Goal: Information Seeking & Learning: Learn about a topic

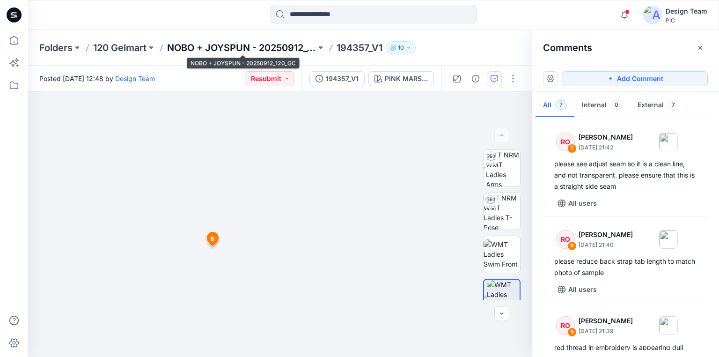
click at [248, 46] on p "NOBO + JOYSPUN - 20250912_120_GC" at bounding box center [241, 47] width 149 height 13
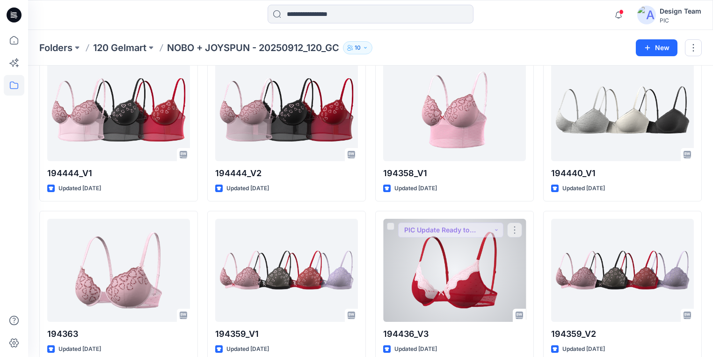
scroll to position [707, 0]
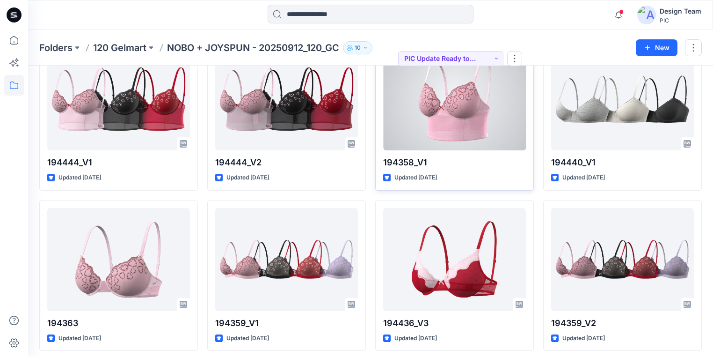
click at [477, 139] on div at bounding box center [454, 98] width 143 height 103
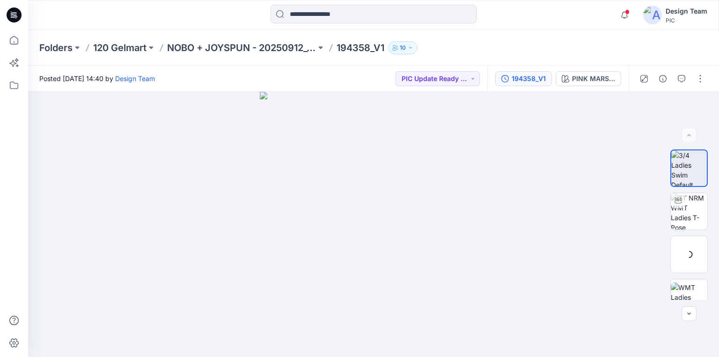
click at [526, 79] on div "194358_V1" at bounding box center [528, 78] width 34 height 10
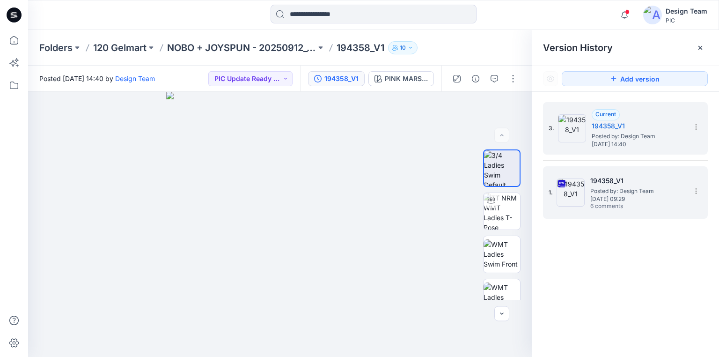
click at [636, 196] on span "Saturday, September 27, 2025 09:29" at bounding box center [637, 199] width 94 height 7
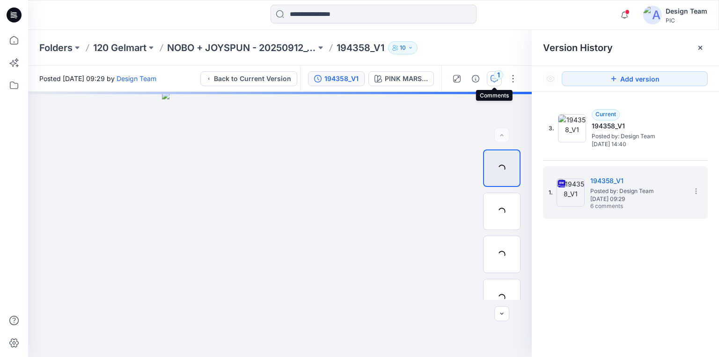
click at [494, 80] on icon "button" at bounding box center [493, 78] width 7 height 7
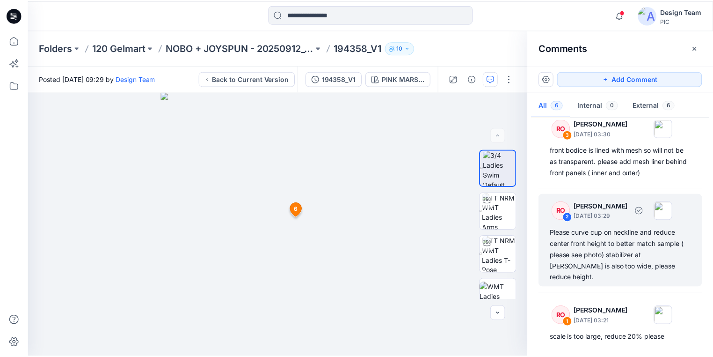
scroll to position [240, 0]
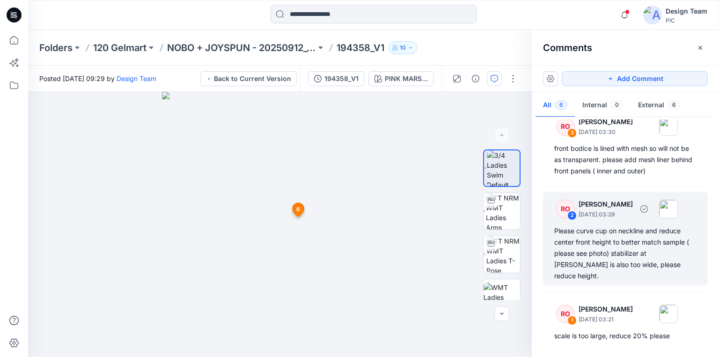
click at [602, 243] on div "Please curve cup on neckline and reduce center front height to better match sam…" at bounding box center [625, 253] width 142 height 56
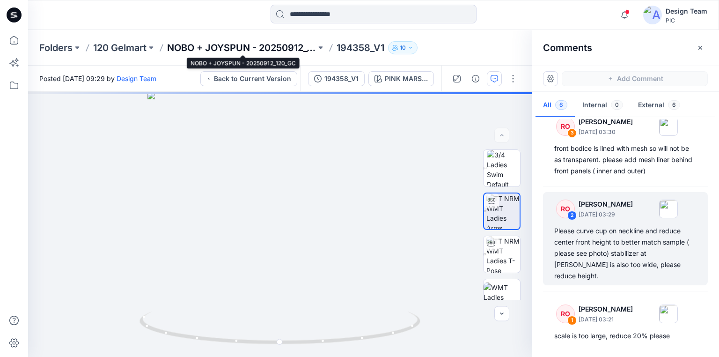
click at [298, 47] on p "NOBO + JOYSPUN - 20250912_120_GC" at bounding box center [241, 47] width 149 height 13
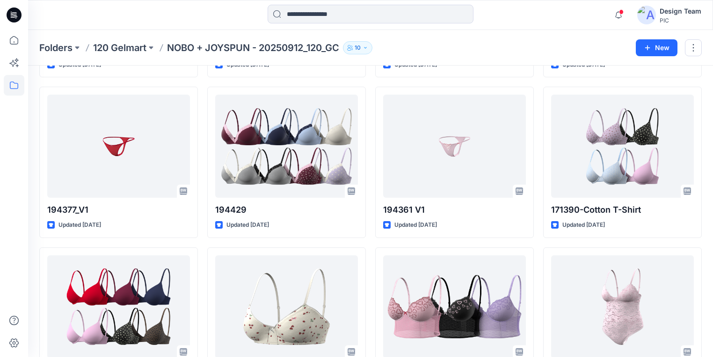
scroll to position [449, 0]
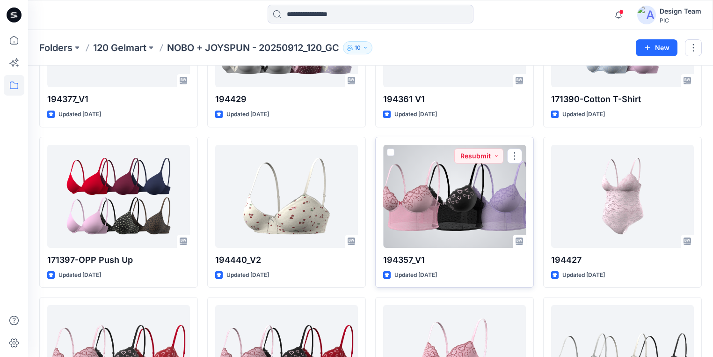
click at [462, 202] on div at bounding box center [454, 196] width 143 height 103
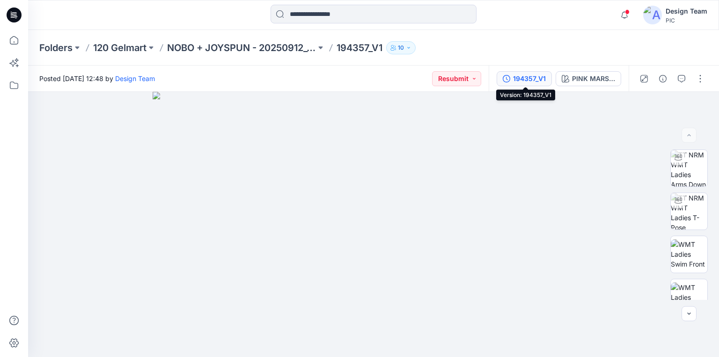
click at [522, 80] on div "194357_V1" at bounding box center [529, 78] width 33 height 10
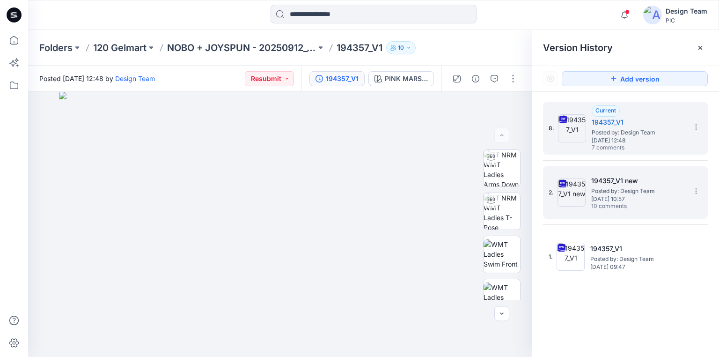
click at [614, 200] on span "Monday, September 29, 2025 10:57" at bounding box center [638, 199] width 94 height 7
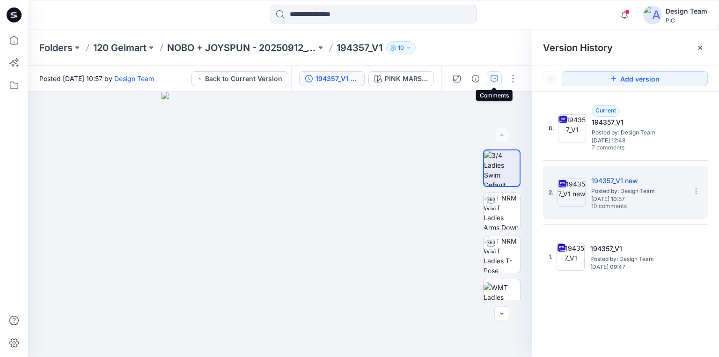
click at [492, 77] on icon "button" at bounding box center [493, 78] width 7 height 7
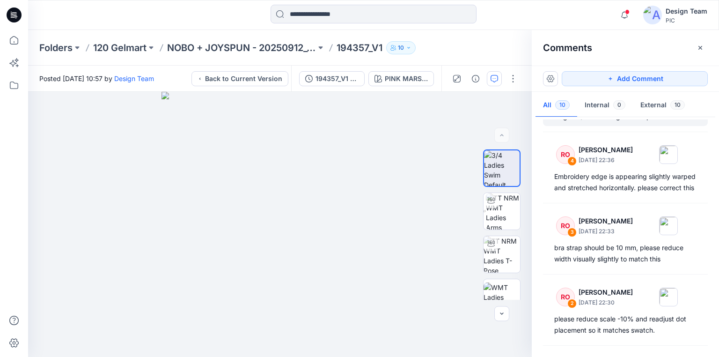
scroll to position [449, 0]
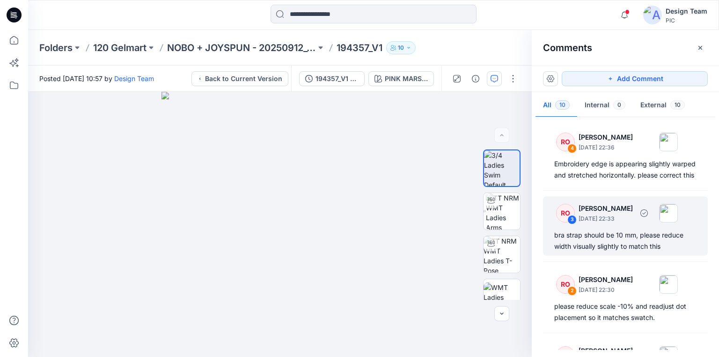
click at [576, 249] on div "bra strap should be 10 mm, please reduce width visually slightly to match this" at bounding box center [625, 240] width 142 height 22
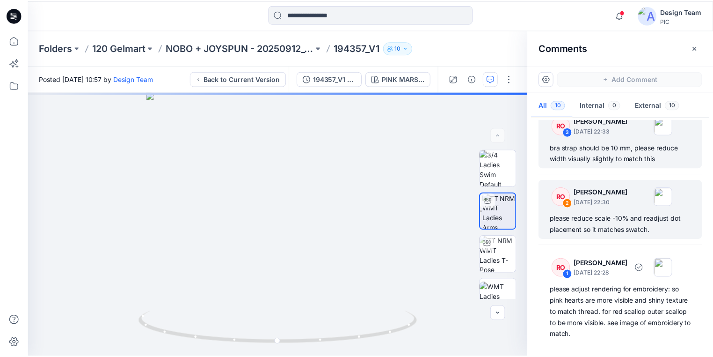
scroll to position [547, 0]
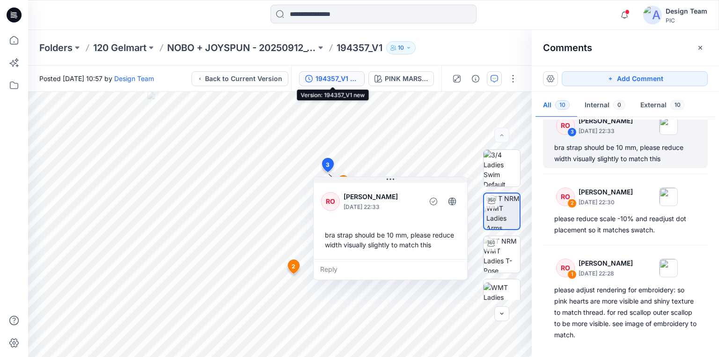
click at [352, 81] on div "194357_V1 new" at bounding box center [336, 78] width 43 height 10
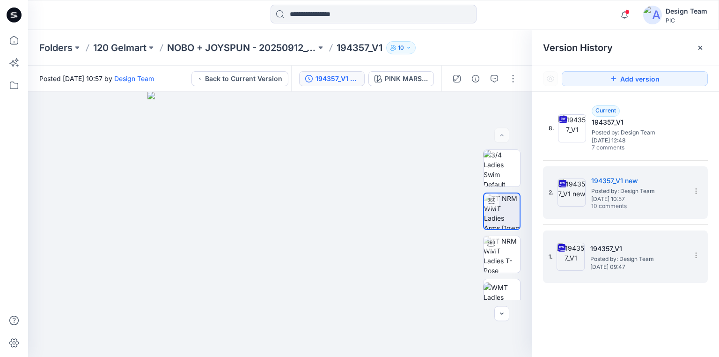
click at [615, 262] on span "Posted by: Design Team" at bounding box center [637, 258] width 94 height 9
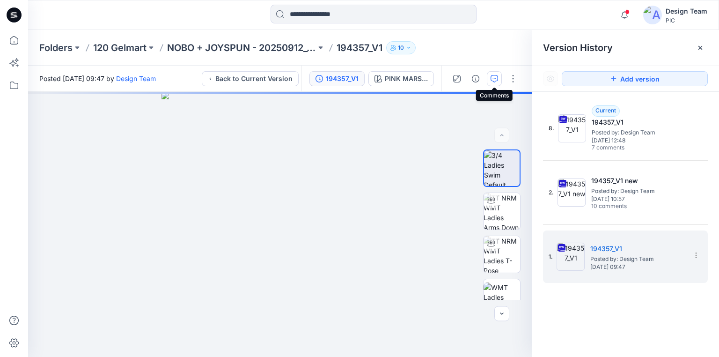
click at [494, 75] on icon "button" at bounding box center [493, 78] width 7 height 7
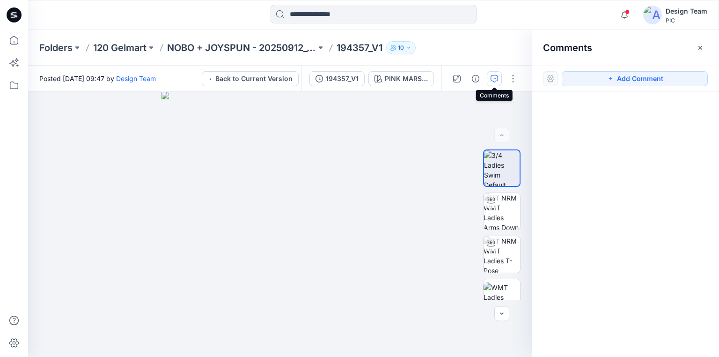
click at [492, 76] on icon "button" at bounding box center [493, 78] width 7 height 7
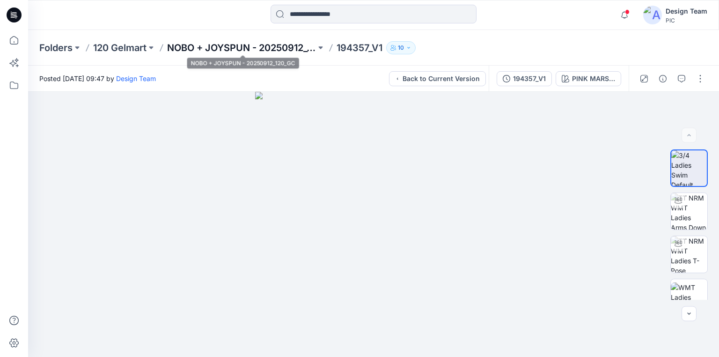
click at [292, 41] on p "NOBO + JOYSPUN - 20250912_120_GC" at bounding box center [241, 47] width 149 height 13
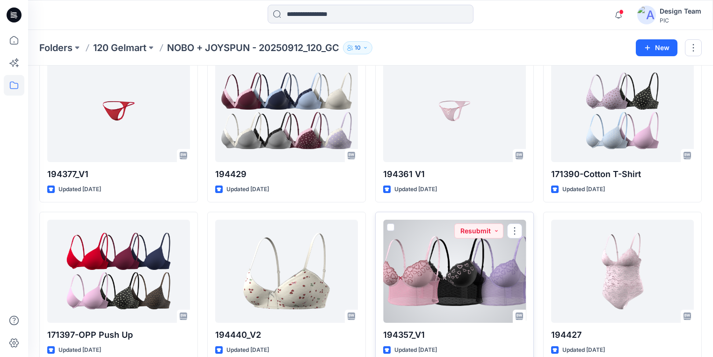
scroll to position [412, 0]
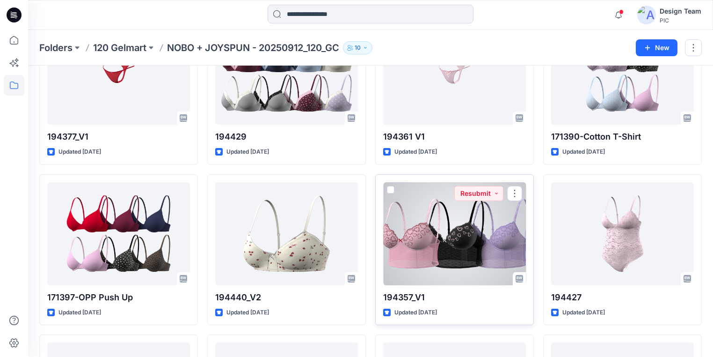
click at [462, 253] on div at bounding box center [454, 233] width 143 height 103
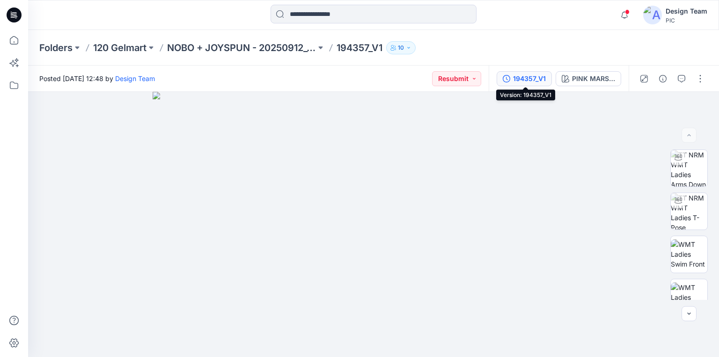
click at [539, 77] on div "194357_V1" at bounding box center [529, 78] width 33 height 10
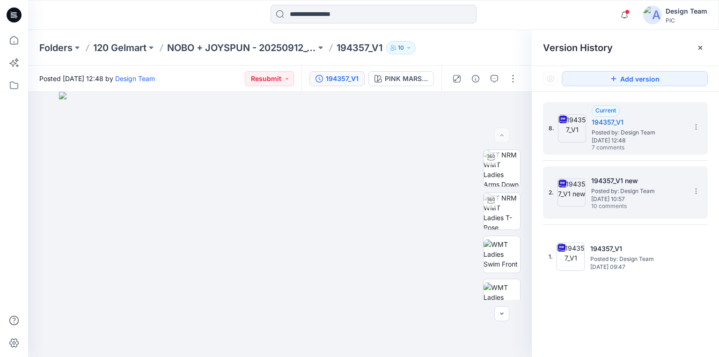
click at [627, 178] on h5 "194357_V1 new" at bounding box center [638, 180] width 94 height 11
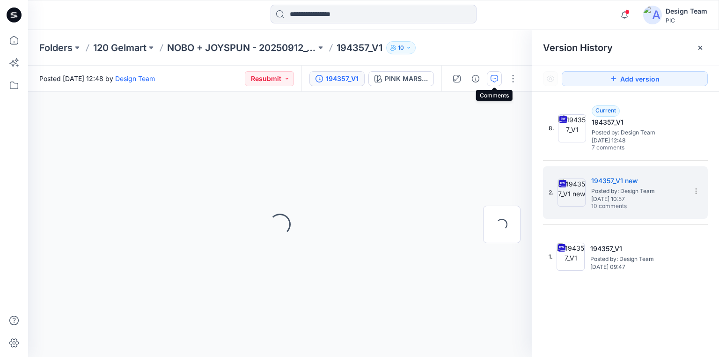
click at [496, 80] on icon "button" at bounding box center [493, 78] width 7 height 7
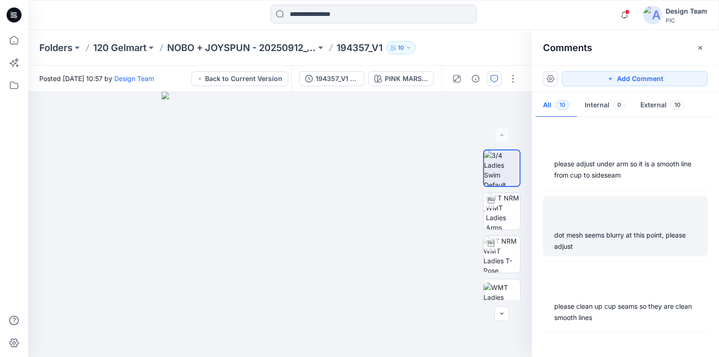
click at [573, 234] on div "dot mesh seems blurry at this point, please adjust" at bounding box center [625, 240] width 142 height 22
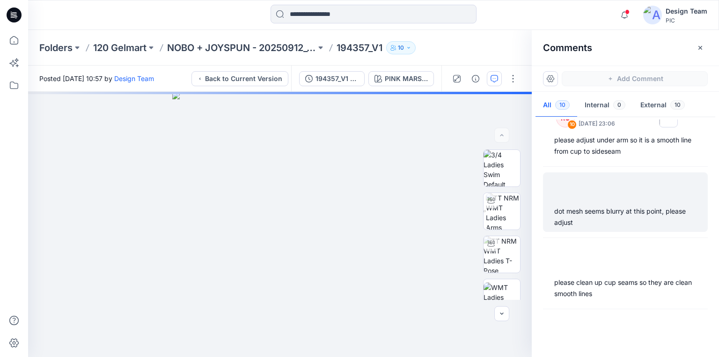
scroll to position [37, 0]
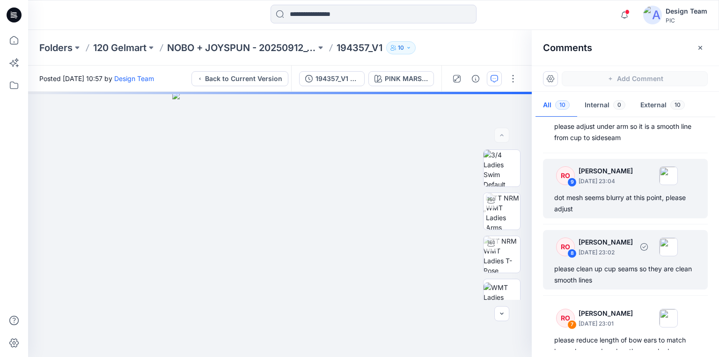
click at [580, 268] on div "please clean up cup seams so they are clean smooth lines" at bounding box center [625, 274] width 142 height 22
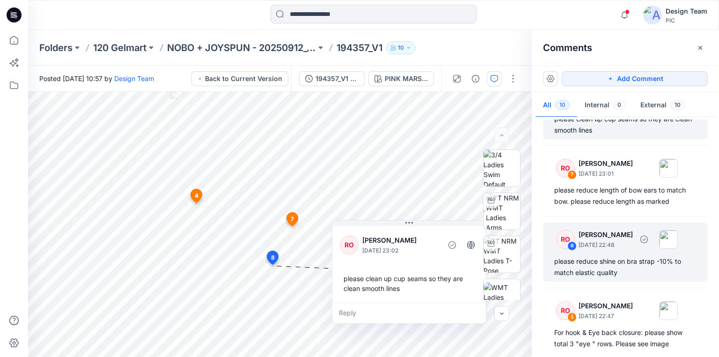
scroll to position [225, 0]
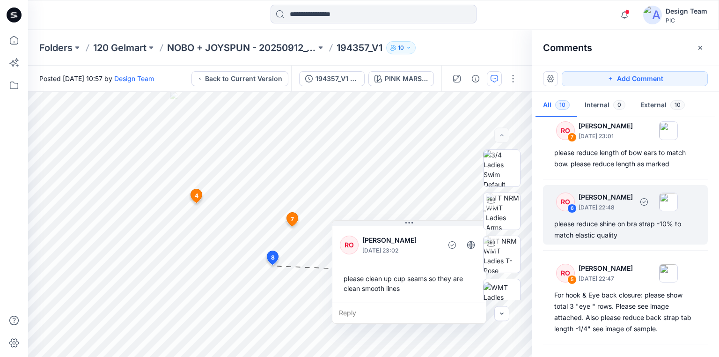
click at [615, 223] on div "please reduce shine on bra strap -10% to match elastic quality" at bounding box center [625, 229] width 142 height 22
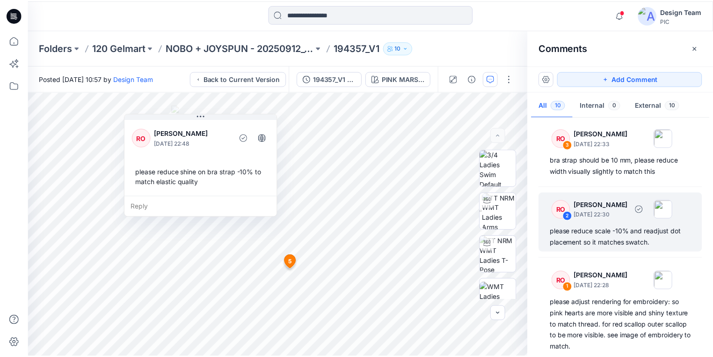
scroll to position [547, 0]
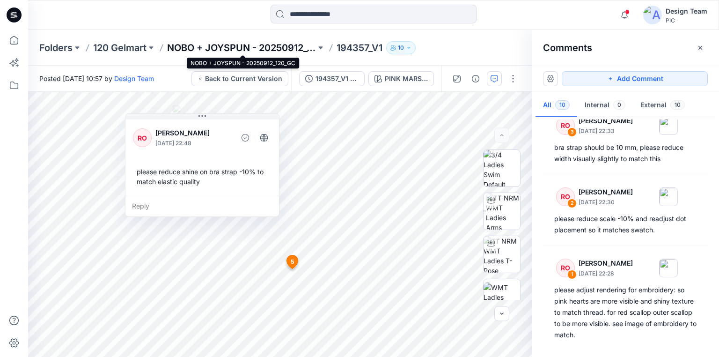
click at [217, 44] on p "NOBO + JOYSPUN - 20250912_120_GC" at bounding box center [241, 47] width 149 height 13
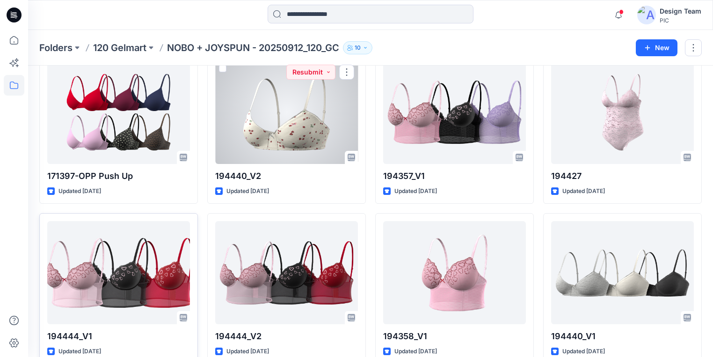
scroll to position [562, 0]
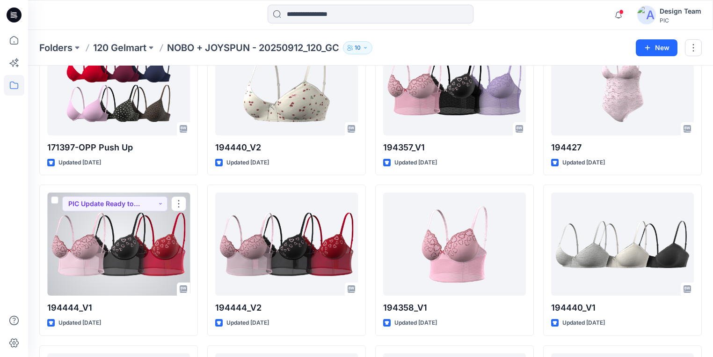
click at [140, 244] on div at bounding box center [118, 243] width 143 height 103
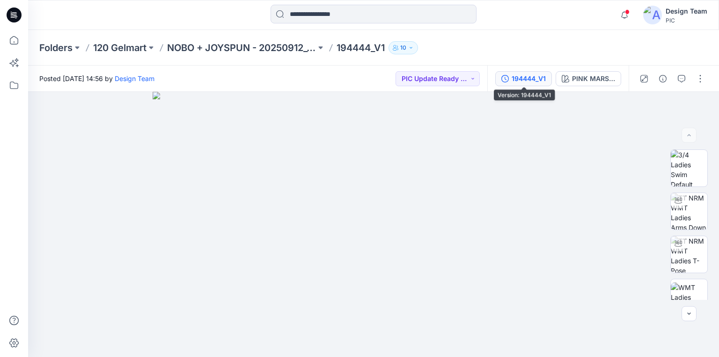
click at [533, 75] on div "194444_V1" at bounding box center [528, 78] width 34 height 10
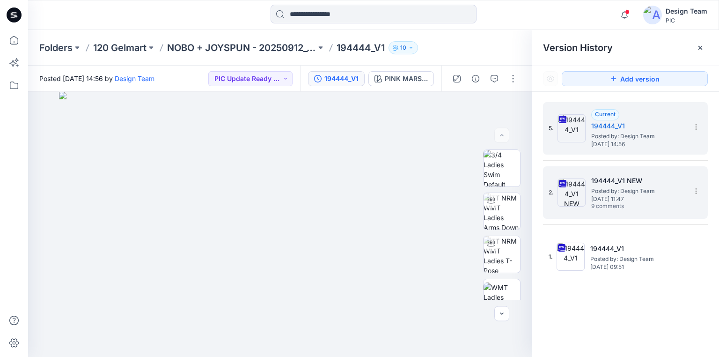
click at [649, 187] on span "Posted by: Design Team" at bounding box center [638, 190] width 94 height 9
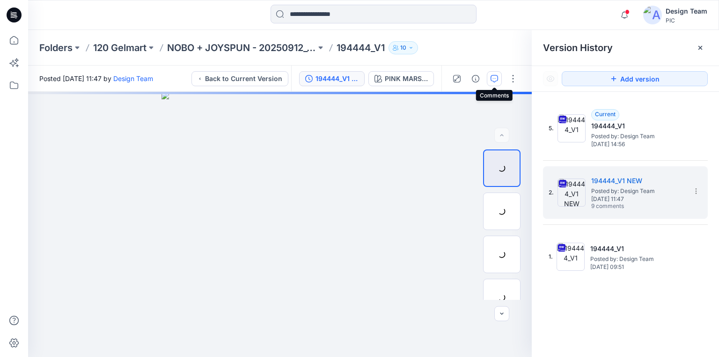
click at [490, 80] on icon "button" at bounding box center [493, 78] width 7 height 7
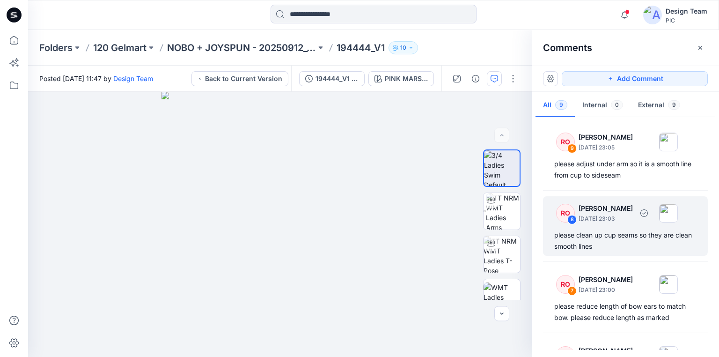
click at [625, 232] on div "please clean up cup seams so they are clean smooth lines" at bounding box center [625, 240] width 142 height 22
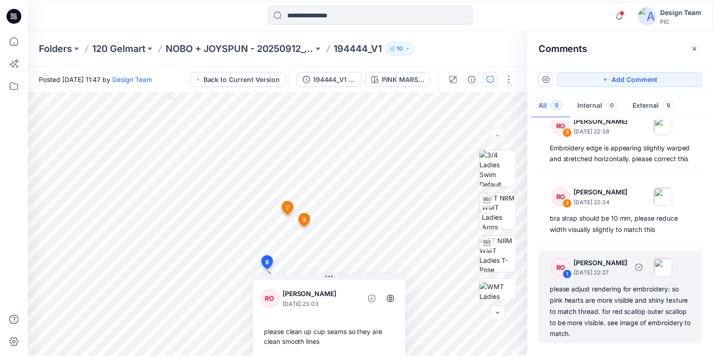
scroll to position [464, 0]
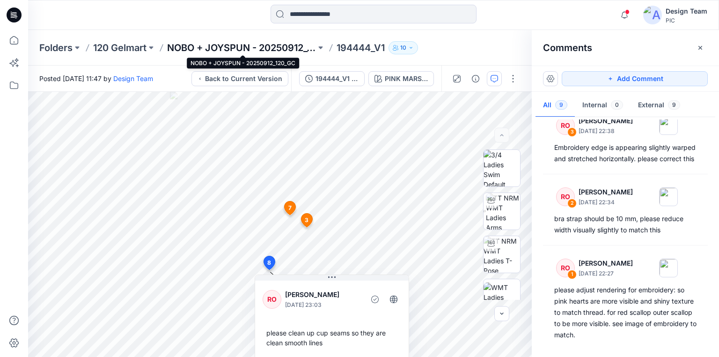
click at [278, 49] on p "NOBO + JOYSPUN - 20250912_120_GC" at bounding box center [241, 47] width 149 height 13
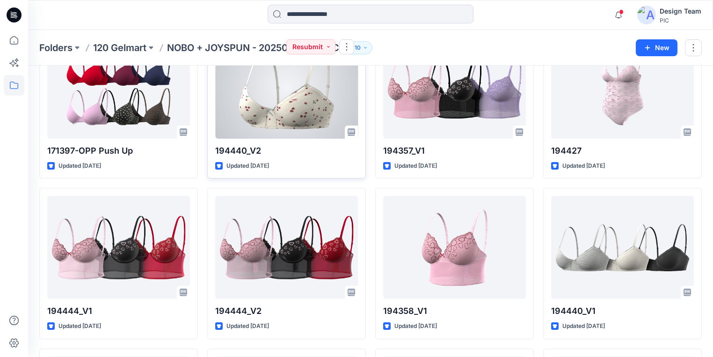
scroll to position [562, 0]
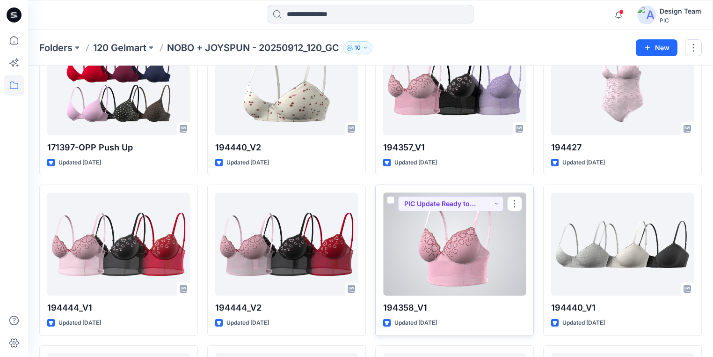
click at [456, 262] on div at bounding box center [454, 243] width 143 height 103
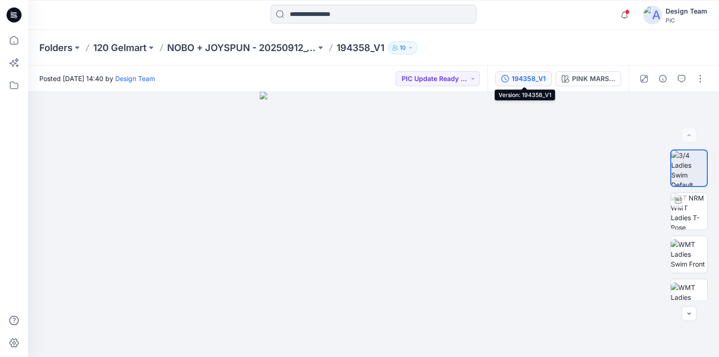
click at [533, 79] on div "194358_V1" at bounding box center [528, 78] width 34 height 10
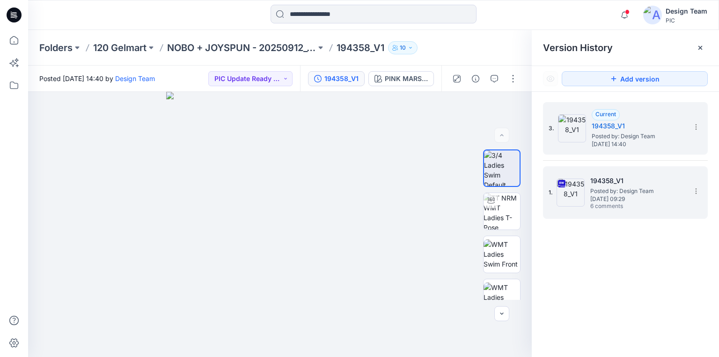
click at [610, 196] on span "Saturday, September 27, 2025 09:29" at bounding box center [637, 199] width 94 height 7
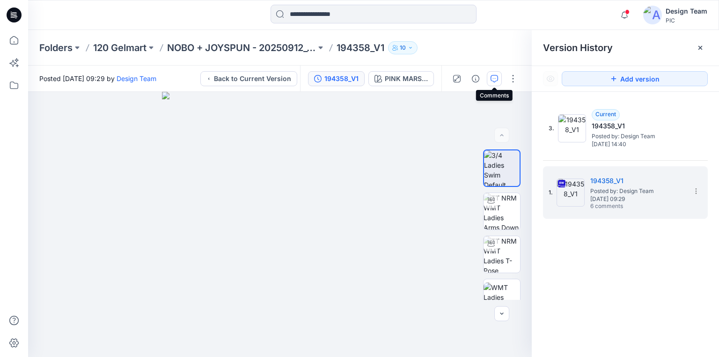
click at [492, 80] on icon "button" at bounding box center [493, 78] width 7 height 7
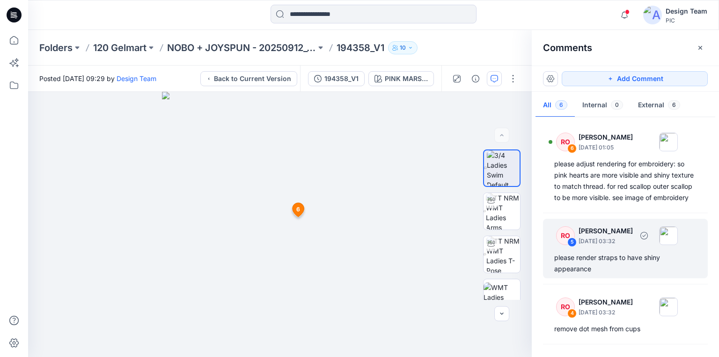
click at [622, 264] on div "please render straps to have shiny appearance" at bounding box center [625, 263] width 142 height 22
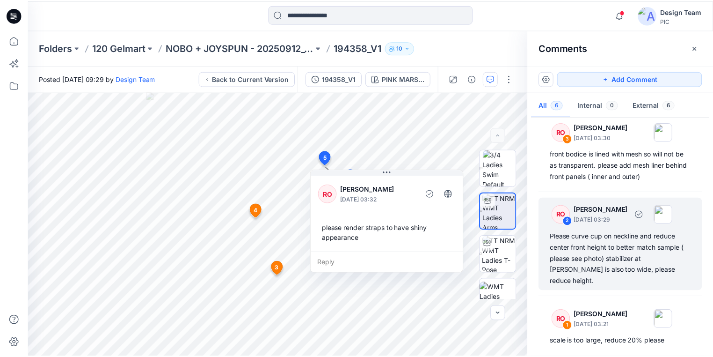
scroll to position [240, 0]
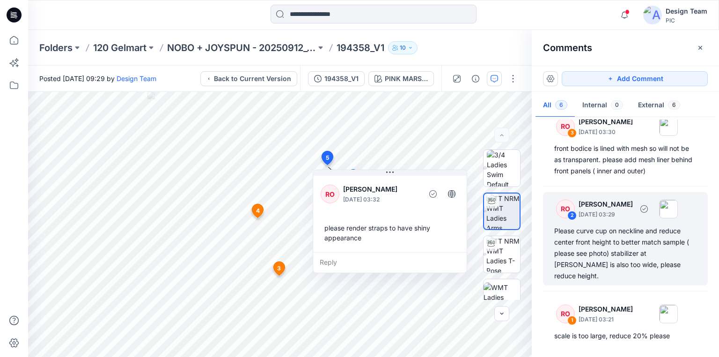
click at [587, 255] on div "Please curve cup on neckline and reduce center front height to better match sam…" at bounding box center [625, 253] width 142 height 56
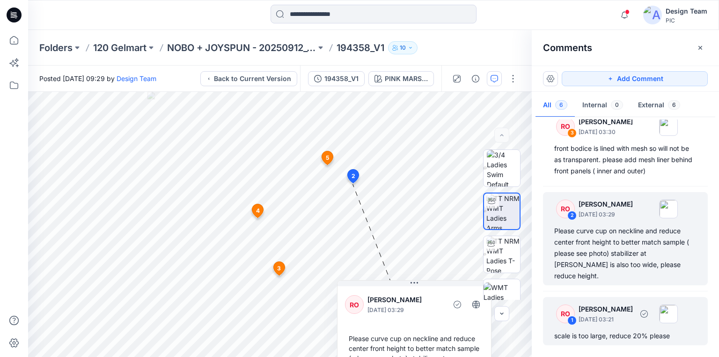
click at [592, 333] on div "scale is too large, reduce 20% please" at bounding box center [625, 335] width 142 height 11
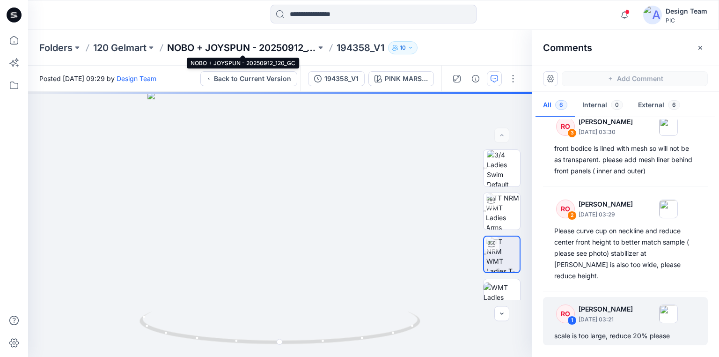
click at [291, 49] on p "NOBO + JOYSPUN - 20250912_120_GC" at bounding box center [241, 47] width 149 height 13
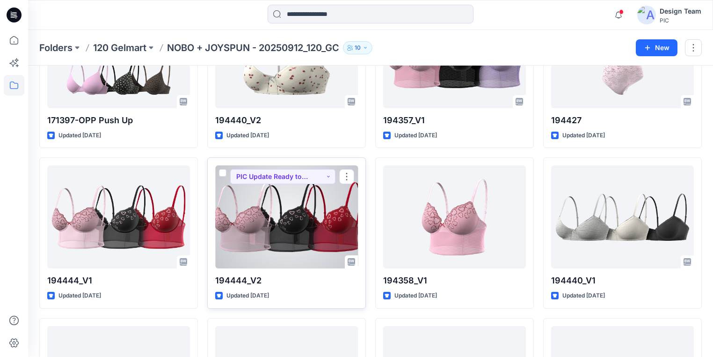
scroll to position [599, 0]
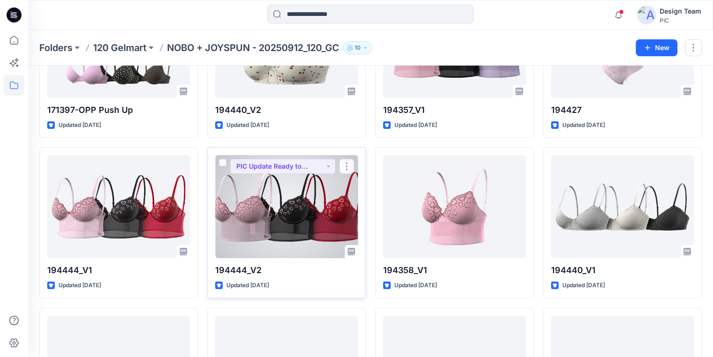
click at [234, 224] on div at bounding box center [286, 206] width 143 height 103
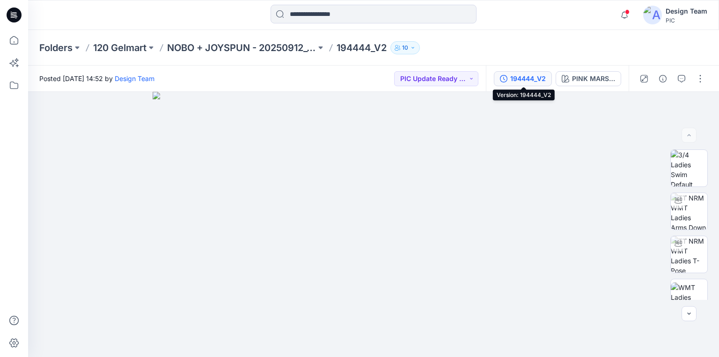
click at [533, 78] on div "194444_V2" at bounding box center [528, 78] width 36 height 10
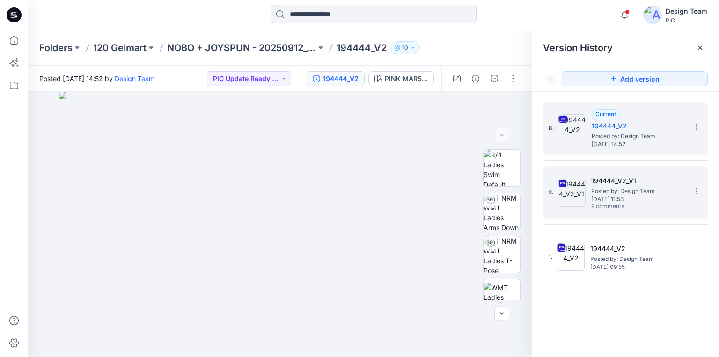
click at [622, 189] on span "Posted by: Design Team" at bounding box center [638, 190] width 94 height 9
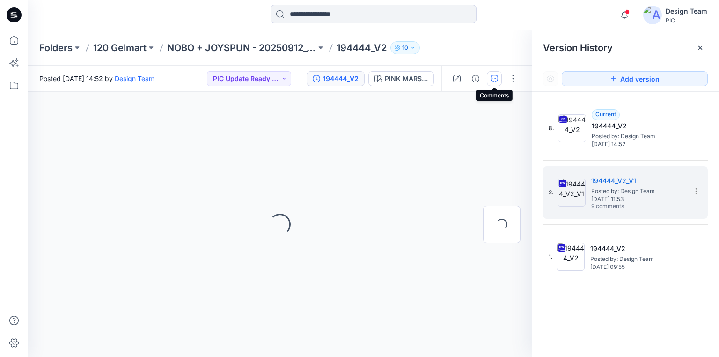
click at [495, 78] on icon "button" at bounding box center [494, 78] width 3 height 0
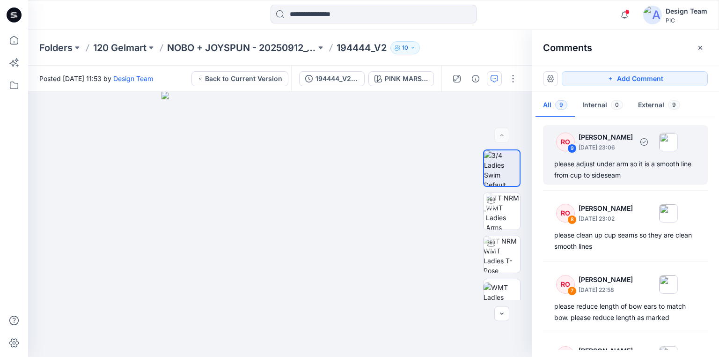
click at [603, 163] on div "please adjust under arm so it is a smooth line from cup to sideseam" at bounding box center [625, 169] width 142 height 22
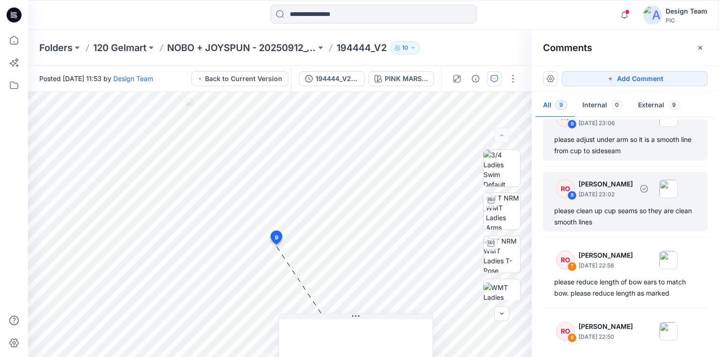
scroll to position [37, 0]
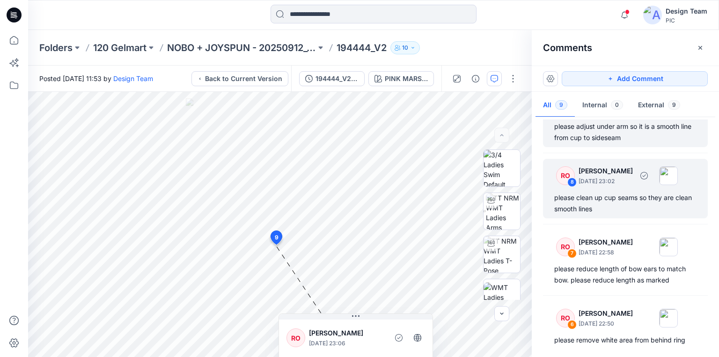
click at [609, 196] on div "please clean up cup seams so they are clean smooth lines" at bounding box center [625, 203] width 142 height 22
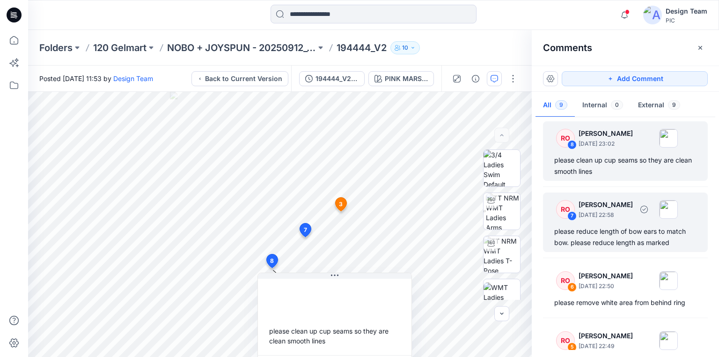
scroll to position [112, 0]
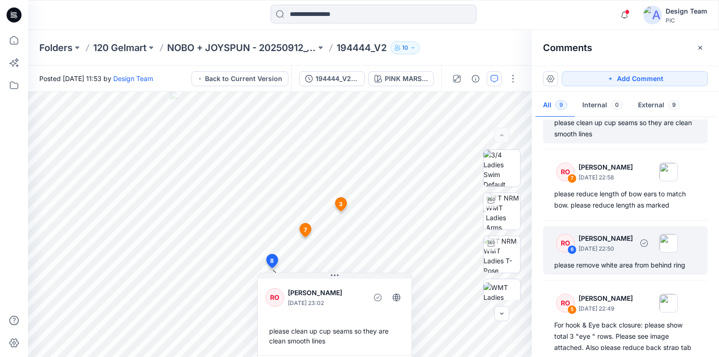
click at [609, 264] on div "please remove white area from behind ring" at bounding box center [625, 264] width 142 height 11
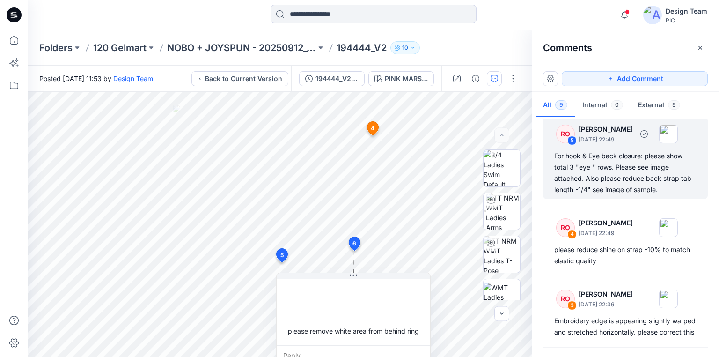
scroll to position [300, 0]
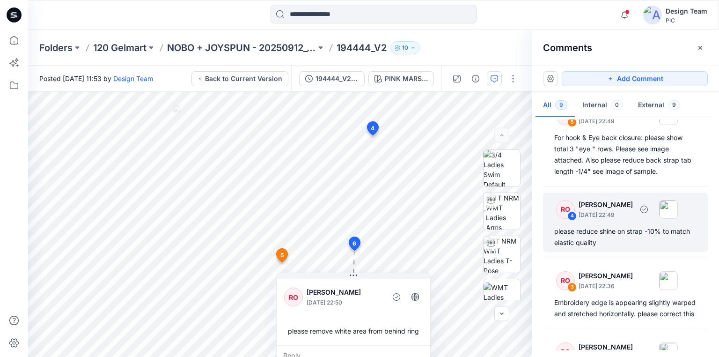
click at [590, 233] on div "please reduce shine on strap -10% to match elastic quality" at bounding box center [625, 237] width 142 height 22
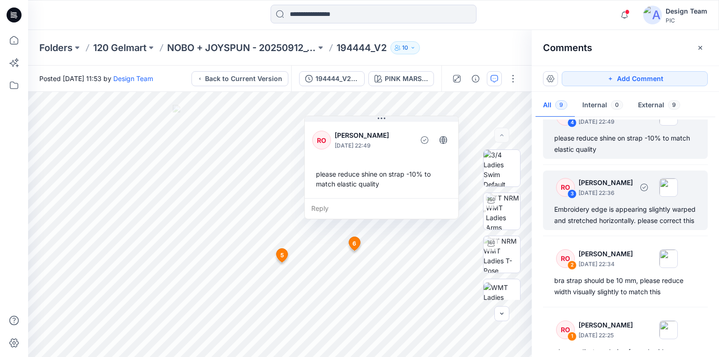
scroll to position [412, 0]
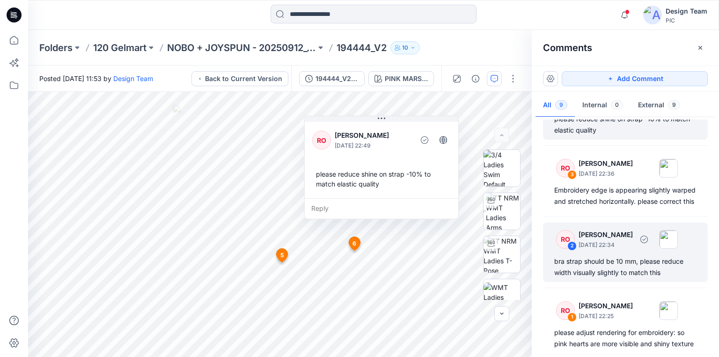
click at [614, 271] on div "bra strap should be 10 mm, please reduce width visually slightly to match this" at bounding box center [625, 267] width 142 height 22
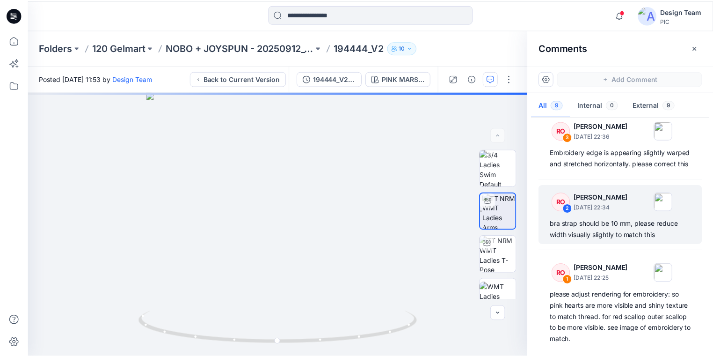
scroll to position [464, 0]
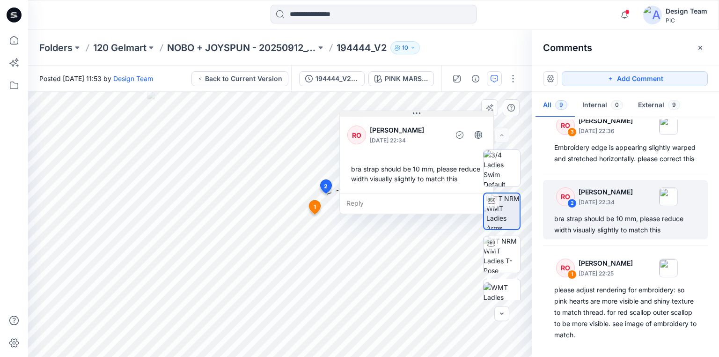
drag, startPoint x: 356, startPoint y: 200, endPoint x: 384, endPoint y: 113, distance: 91.9
click at [384, 113] on button at bounding box center [416, 114] width 153 height 6
click at [290, 49] on p "NOBO + JOYSPUN - 20250912_120_GC" at bounding box center [241, 47] width 149 height 13
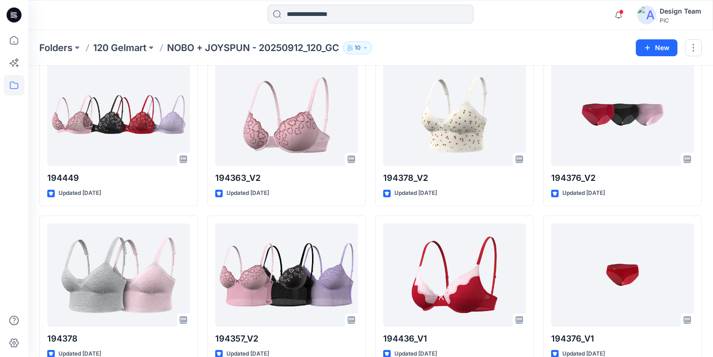
scroll to position [1048, 0]
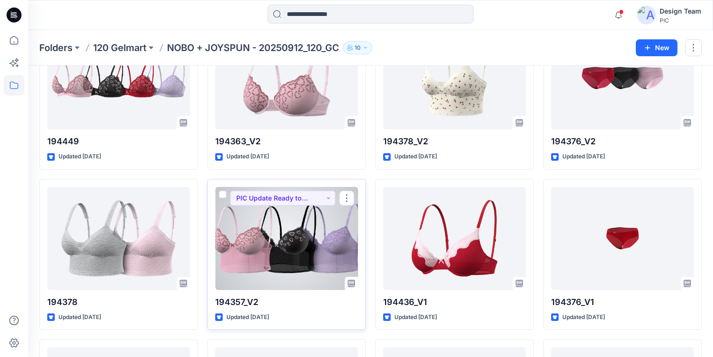
click at [312, 261] on div at bounding box center [286, 238] width 143 height 103
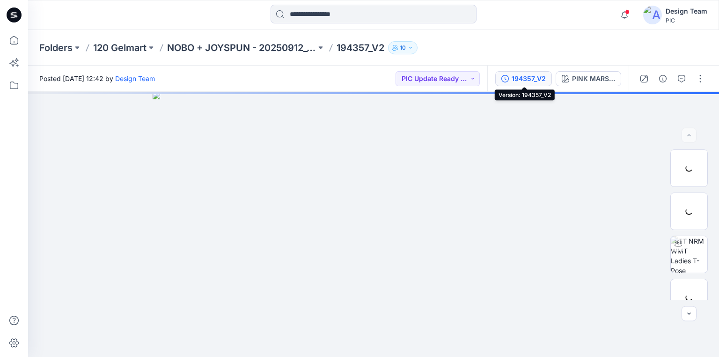
click at [530, 77] on div "194357_V2" at bounding box center [528, 78] width 34 height 10
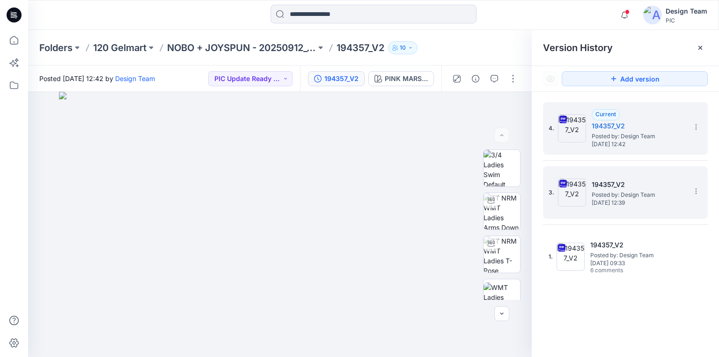
click at [614, 197] on span "Posted by: Design Team" at bounding box center [639, 194] width 94 height 9
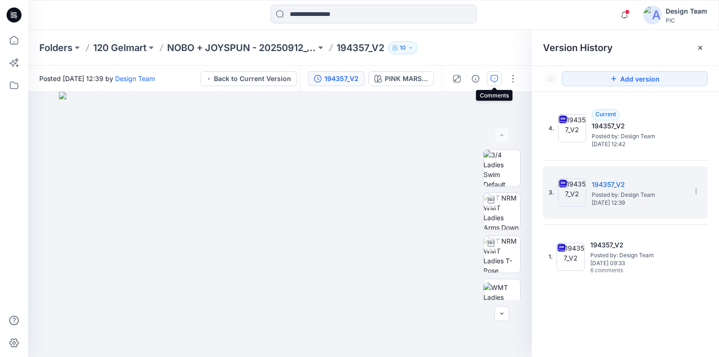
click at [493, 78] on icon "button" at bounding box center [494, 78] width 3 height 0
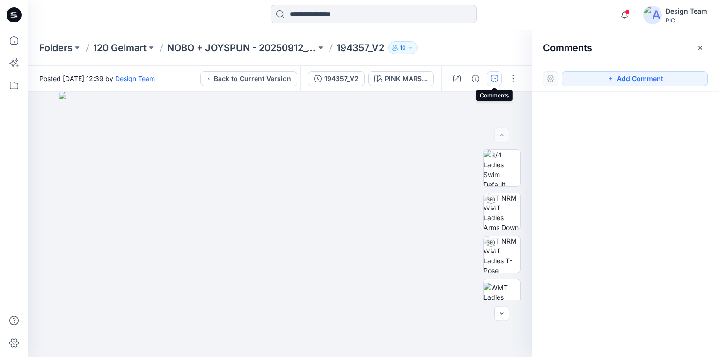
click at [495, 78] on icon "button" at bounding box center [493, 78] width 7 height 7
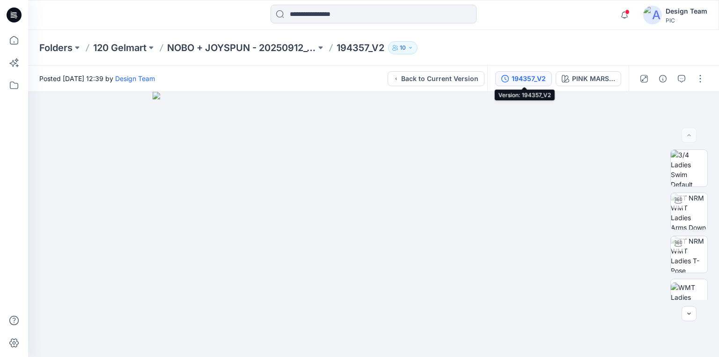
click at [524, 77] on div "194357_V2" at bounding box center [528, 78] width 34 height 10
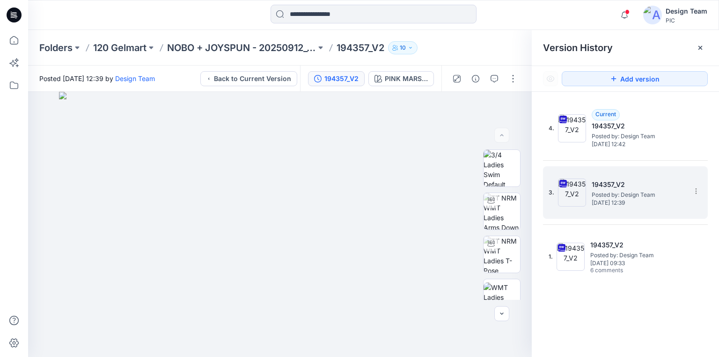
click at [609, 175] on div "3. 194357_V2 Posted by: Design Team Friday, October 03, 2025 12:39" at bounding box center [618, 192] width 140 height 45
click at [492, 77] on icon "button" at bounding box center [493, 78] width 7 height 7
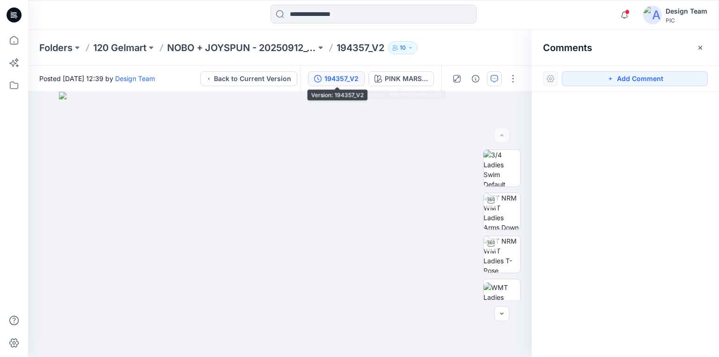
click at [343, 75] on div "194357_V2" at bounding box center [341, 78] width 34 height 10
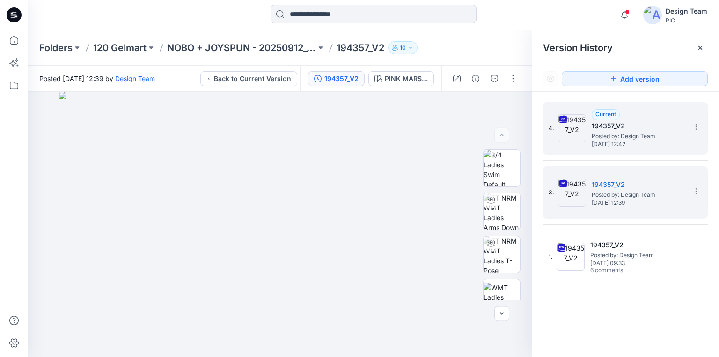
click at [634, 141] on span "Friday, October 03, 2025 12:42" at bounding box center [639, 144] width 94 height 7
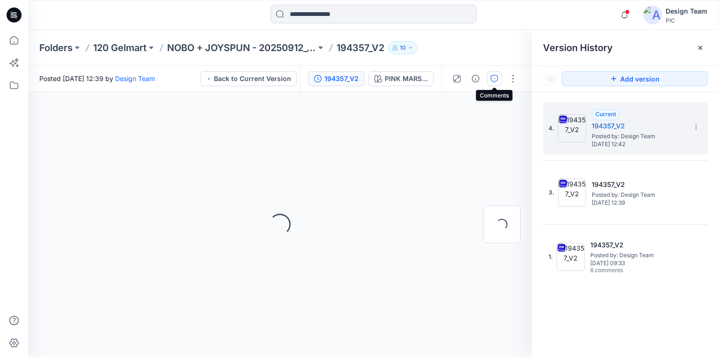
click at [495, 80] on icon "button" at bounding box center [493, 78] width 7 height 7
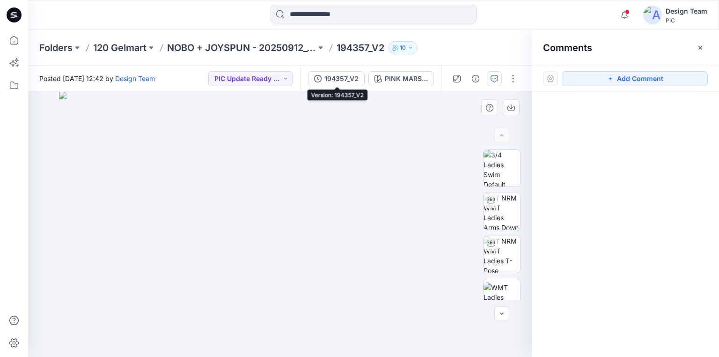
drag, startPoint x: 344, startPoint y: 79, endPoint x: 403, endPoint y: 92, distance: 59.9
click at [344, 78] on div "194357_V2" at bounding box center [341, 78] width 34 height 10
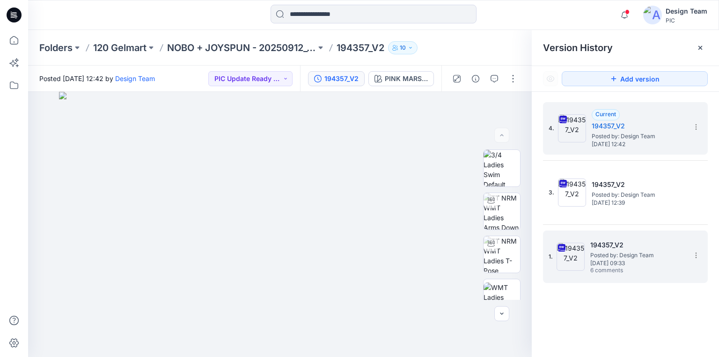
click at [617, 261] on span "Saturday, September 27, 2025 09:33" at bounding box center [637, 263] width 94 height 7
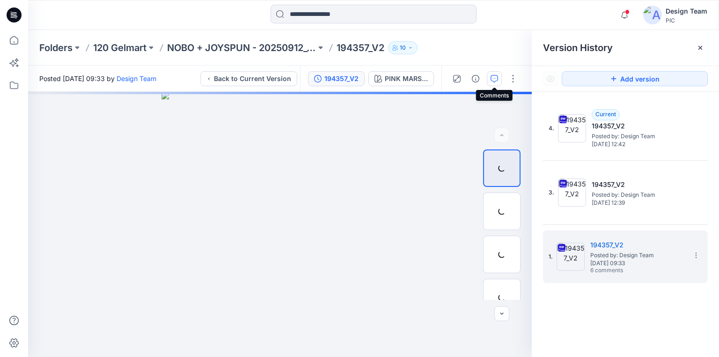
click at [494, 79] on icon "button" at bounding box center [493, 78] width 7 height 7
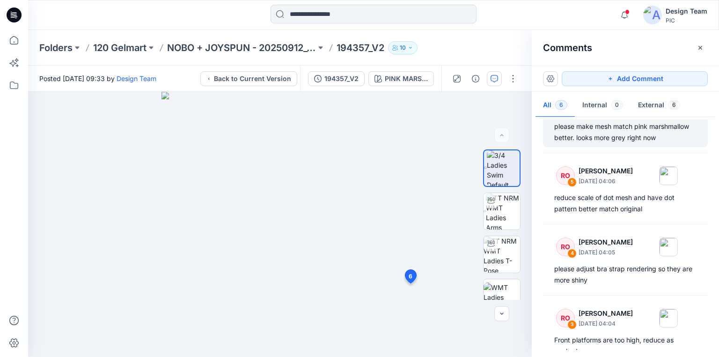
click at [620, 138] on div "please make mesh match pink marshmallow better. looks more grey right now" at bounding box center [625, 132] width 142 height 22
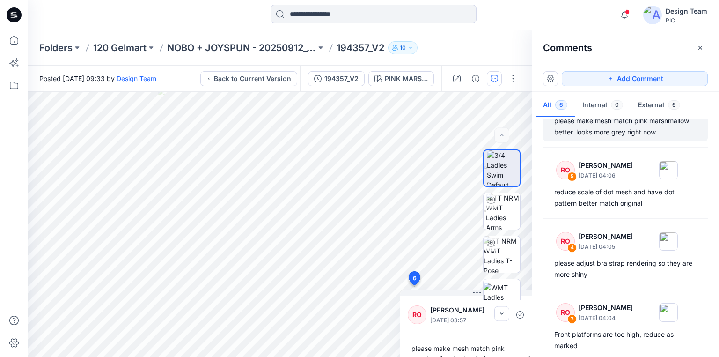
scroll to position [80, 0]
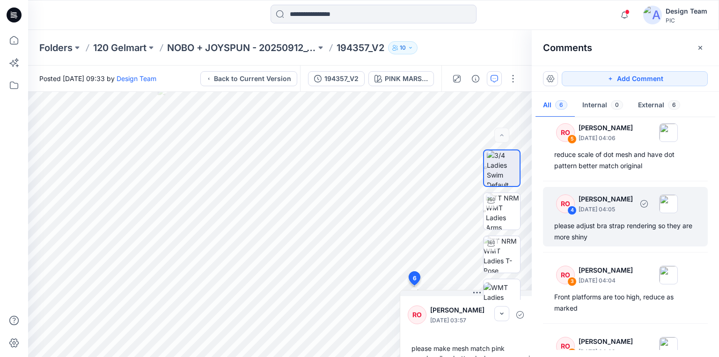
click at [604, 228] on div "please adjust bra strap rendering so they are more shiny" at bounding box center [625, 231] width 142 height 22
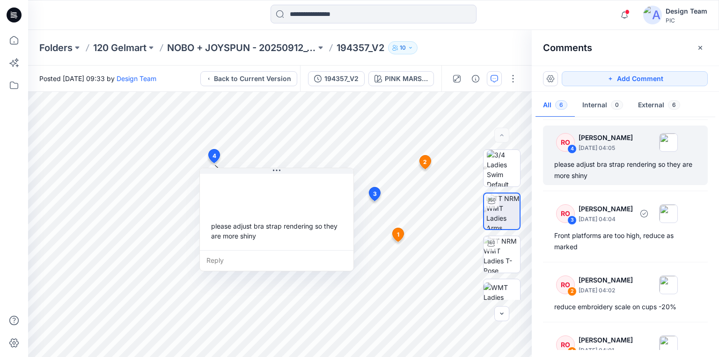
scroll to position [155, 0]
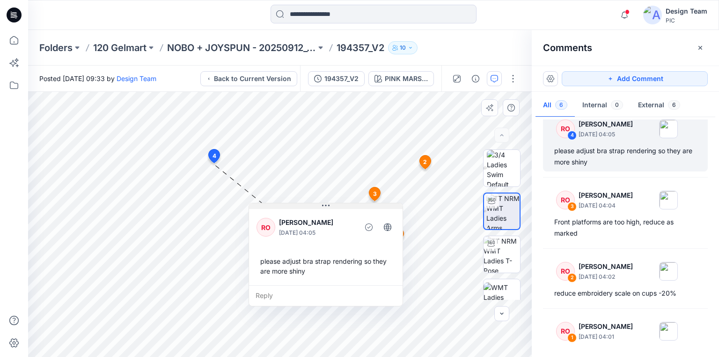
drag, startPoint x: 242, startPoint y: 169, endPoint x: 291, endPoint y: 204, distance: 60.4
click at [291, 204] on button at bounding box center [325, 206] width 153 height 6
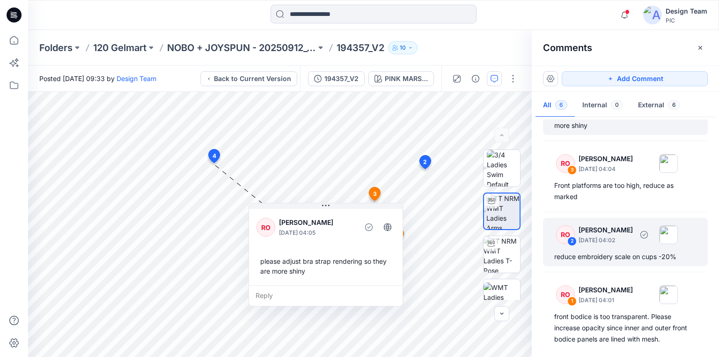
scroll to position [195, 0]
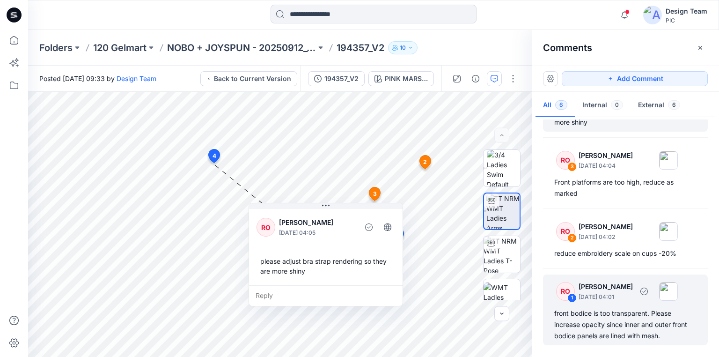
click at [608, 315] on div "front bodice is too transparent. Please increase opacity since inner and outer …" at bounding box center [625, 324] width 142 height 34
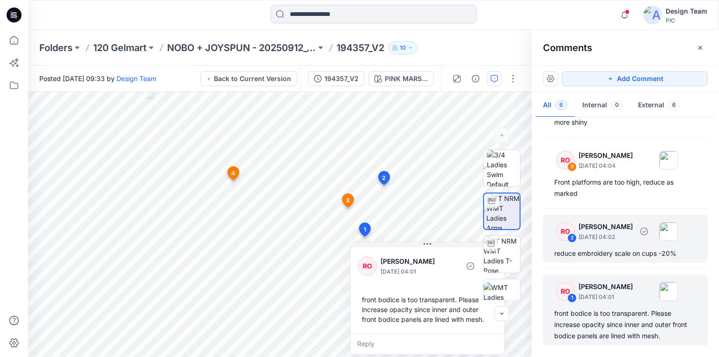
click at [593, 251] on div "reduce embroidery scale on cups -20%" at bounding box center [625, 253] width 142 height 11
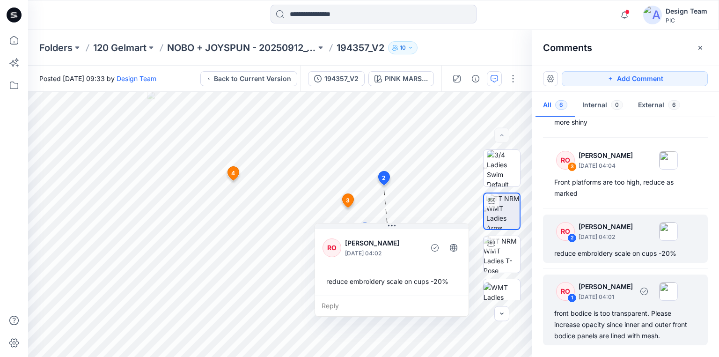
click at [594, 320] on div "front bodice is too transparent. Please increase opacity since inner and outer …" at bounding box center [625, 324] width 142 height 34
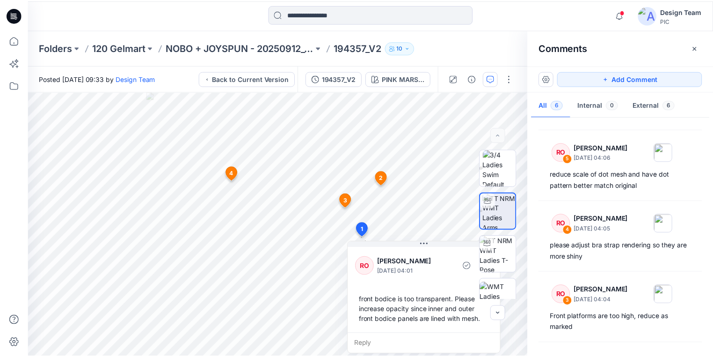
scroll to position [0, 0]
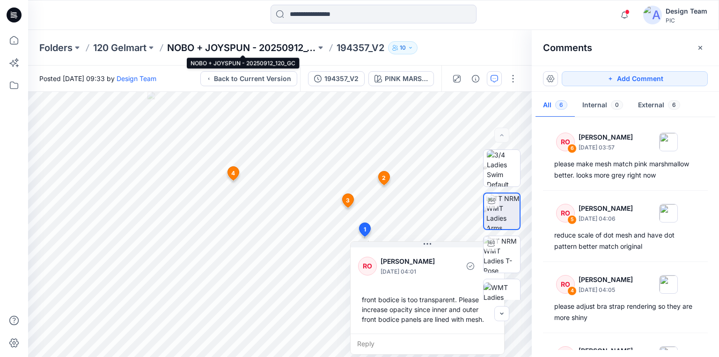
click at [278, 43] on p "NOBO + JOYSPUN - 20250912_120_GC" at bounding box center [241, 47] width 149 height 13
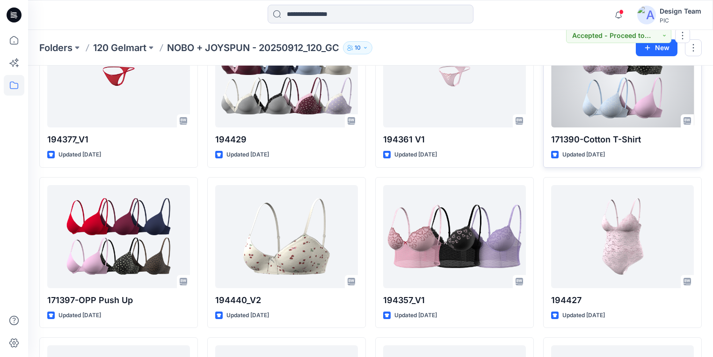
scroll to position [412, 0]
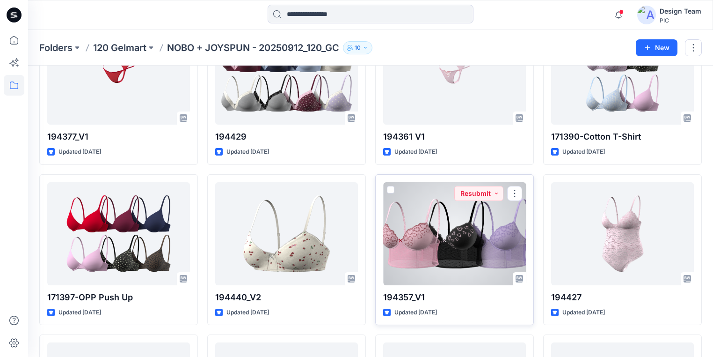
click at [469, 258] on div at bounding box center [454, 233] width 143 height 103
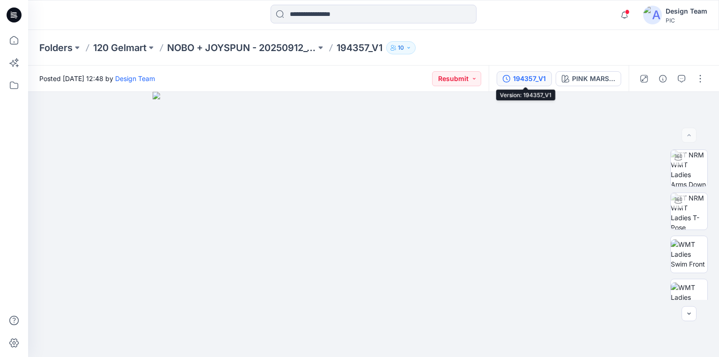
click at [525, 78] on div "194357_V1" at bounding box center [529, 78] width 33 height 10
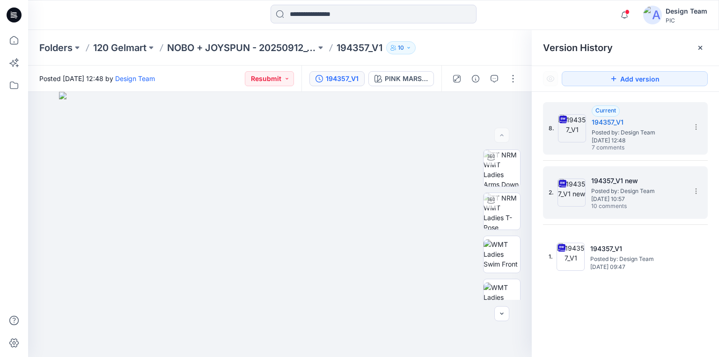
click at [628, 185] on h5 "194357_V1 new" at bounding box center [638, 180] width 94 height 11
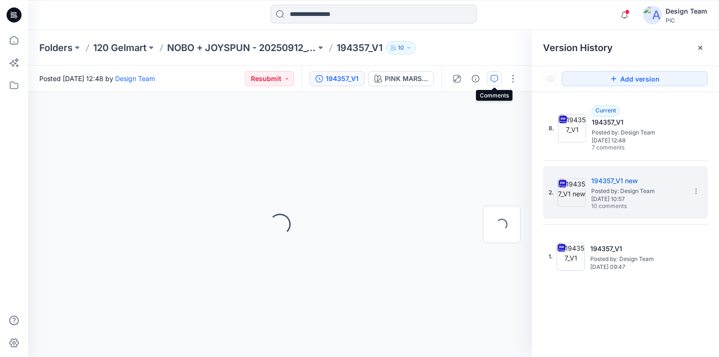
click at [493, 76] on icon "button" at bounding box center [493, 78] width 7 height 7
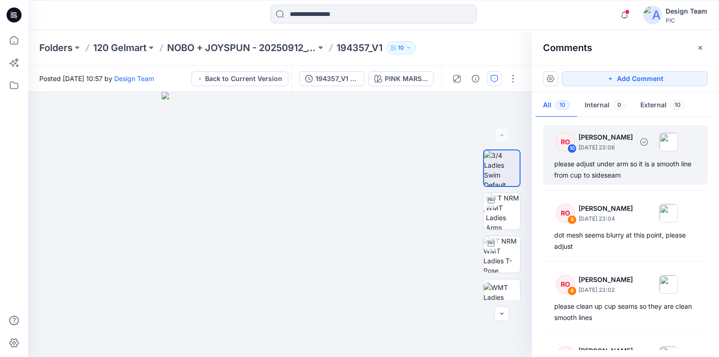
click at [620, 163] on div "please adjust under arm so it is a smooth line from cup to sideseam" at bounding box center [625, 169] width 142 height 22
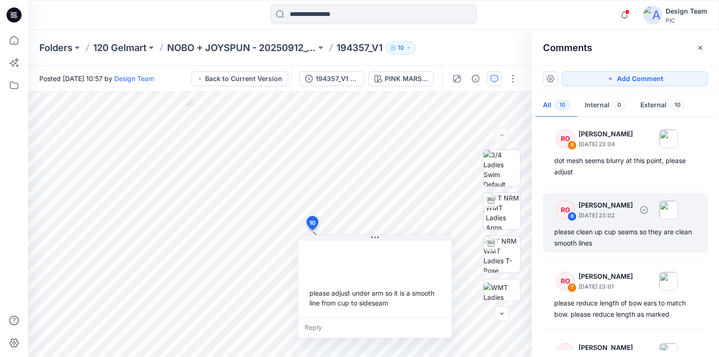
scroll to position [75, 0]
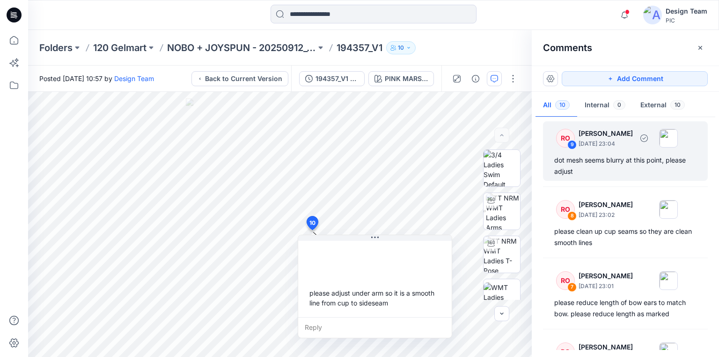
click at [599, 164] on div "dot mesh seems blurry at this point, please adjust" at bounding box center [625, 165] width 142 height 22
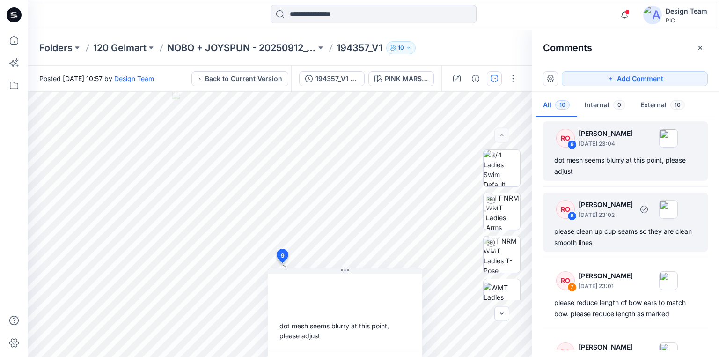
click at [605, 232] on div "please clean up cup seams so they are clean smooth lines" at bounding box center [625, 237] width 142 height 22
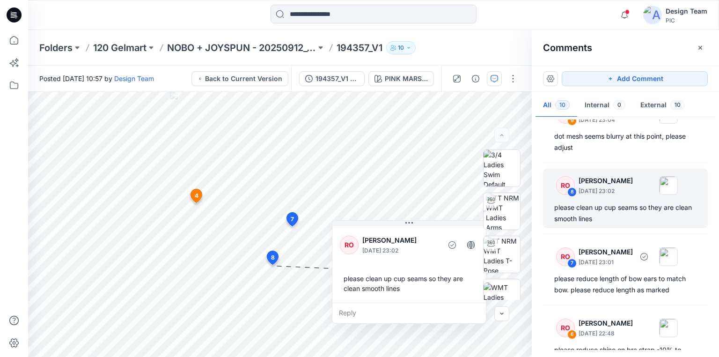
scroll to position [112, 0]
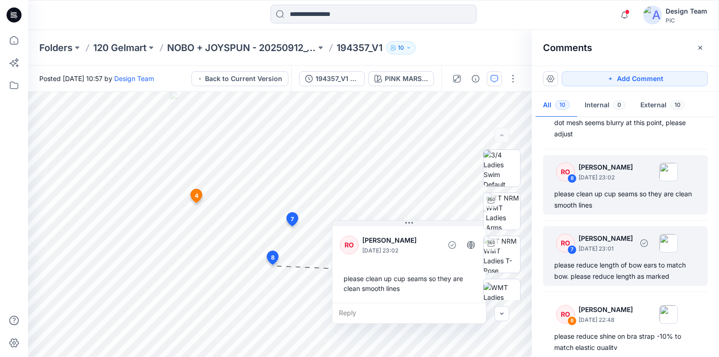
click at [601, 262] on div "please reduce length of bow ears to match bow. please reduce length as marked" at bounding box center [625, 270] width 142 height 22
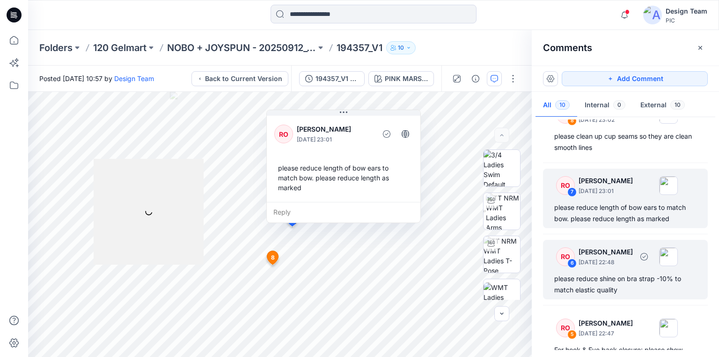
scroll to position [187, 0]
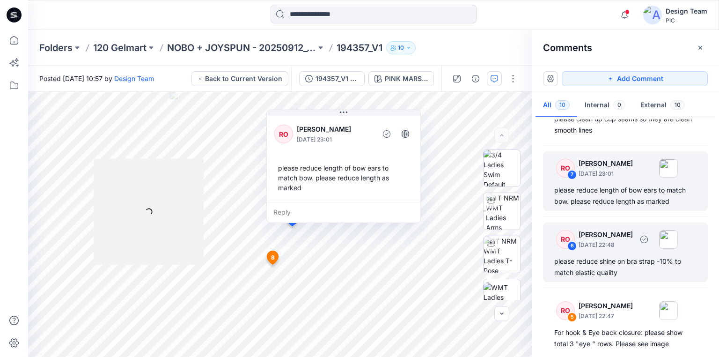
click at [601, 262] on div "please reduce shine on bra strap -10% to match elastic quality" at bounding box center [625, 267] width 142 height 22
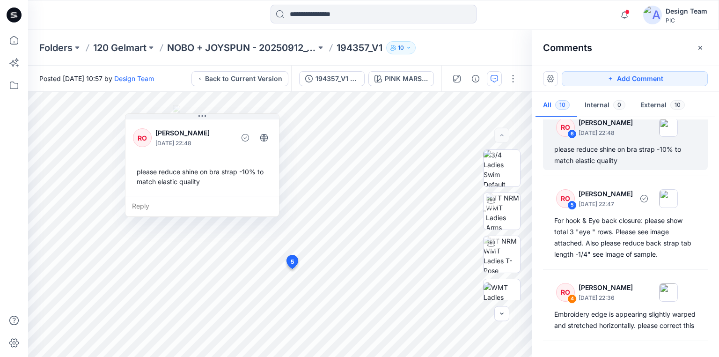
scroll to position [300, 0]
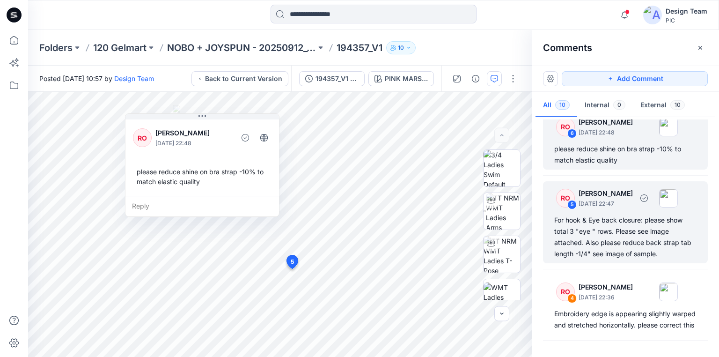
click at [601, 246] on div "For hook & Eye back closure: please show total 3 "eye " rows. Please see image …" at bounding box center [625, 236] width 142 height 45
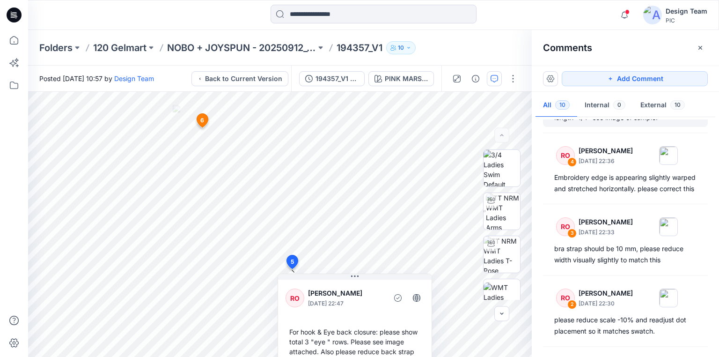
scroll to position [449, 0]
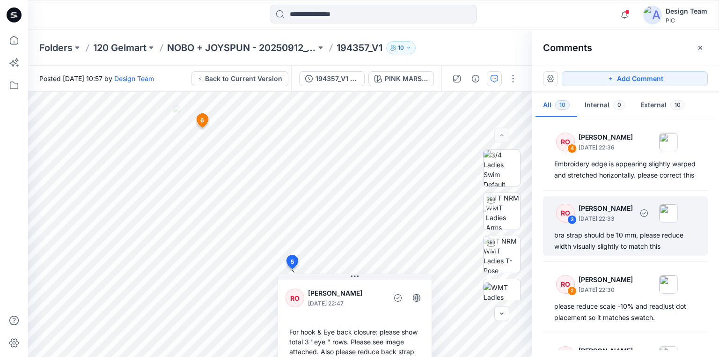
click at [599, 252] on div "bra strap should be 10 mm, please reduce width visually slightly to match this" at bounding box center [625, 240] width 142 height 22
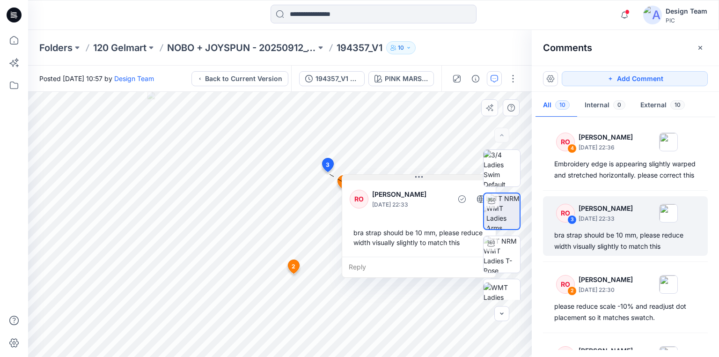
drag, startPoint x: 396, startPoint y: 180, endPoint x: 424, endPoint y: 178, distance: 28.6
click at [424, 178] on button at bounding box center [418, 178] width 153 height 6
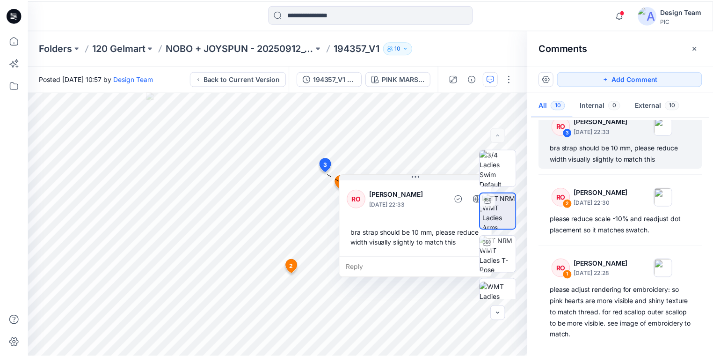
scroll to position [547, 0]
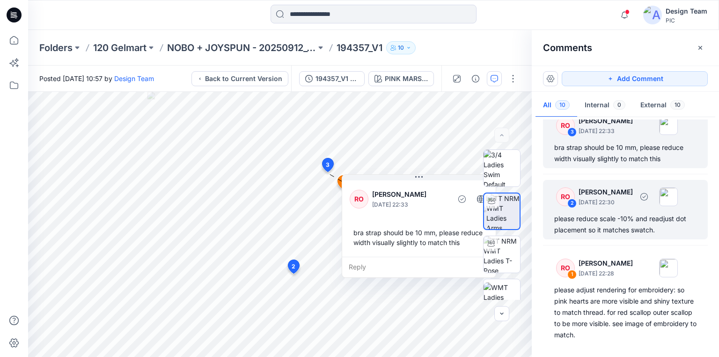
click at [601, 215] on div "please reduce scale -10% and readjust dot placement so it matches swatch." at bounding box center [625, 224] width 142 height 22
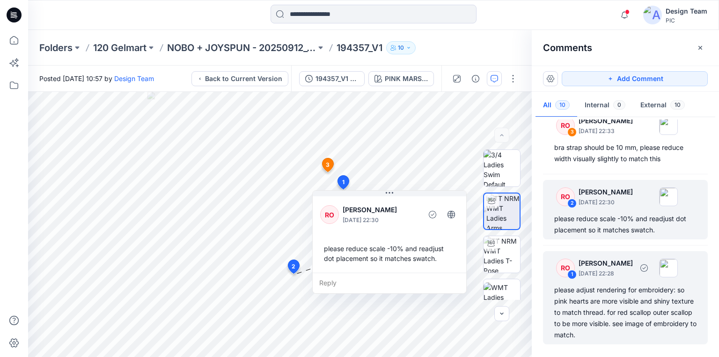
click at [613, 293] on div "please adjust rendering for embroidery: so pink hearts are more visible and shi…" at bounding box center [625, 312] width 142 height 56
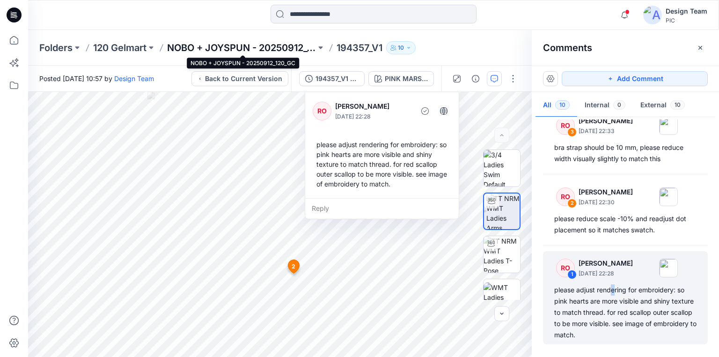
click at [281, 47] on p "NOBO + JOYSPUN - 20250912_120_GC" at bounding box center [241, 47] width 149 height 13
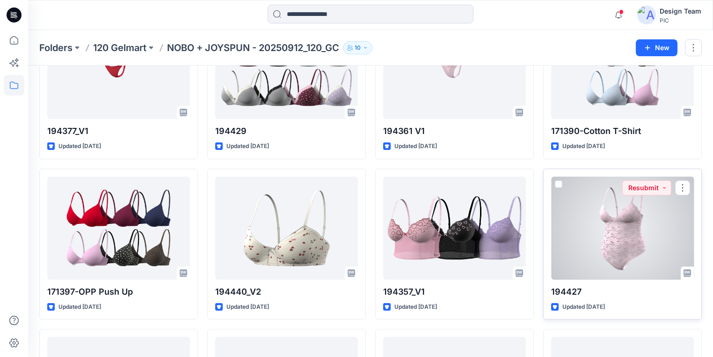
scroll to position [562, 0]
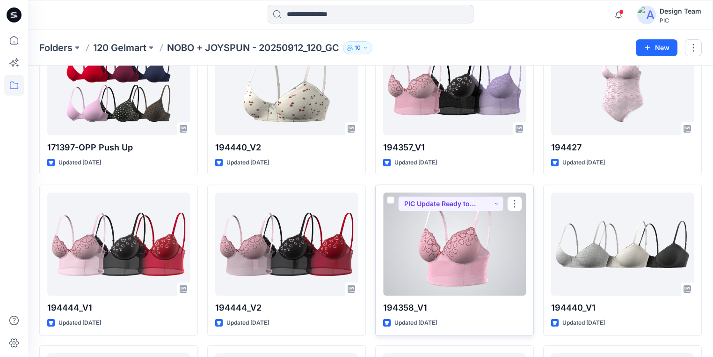
click at [446, 262] on div at bounding box center [454, 243] width 143 height 103
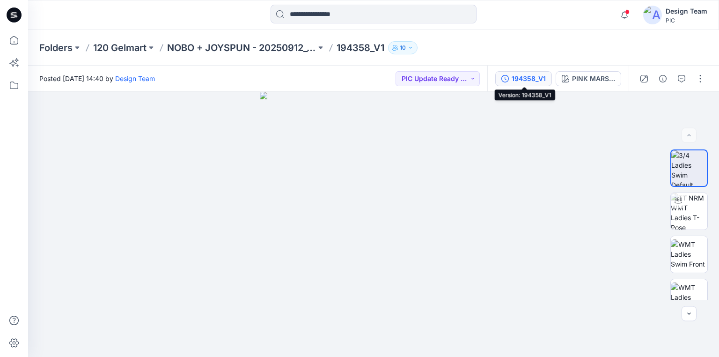
click at [533, 77] on div "194358_V1" at bounding box center [528, 78] width 34 height 10
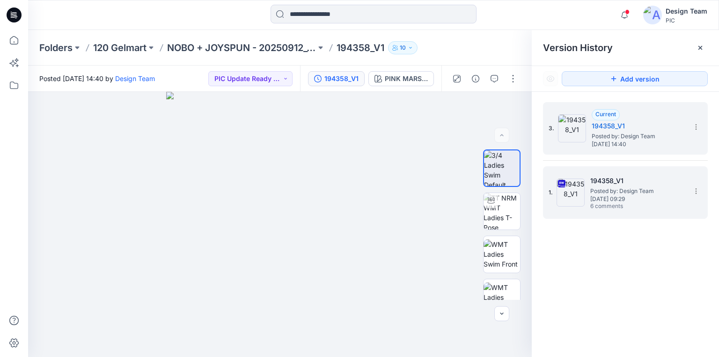
click at [618, 188] on span "Posted by: Design Team" at bounding box center [637, 190] width 94 height 9
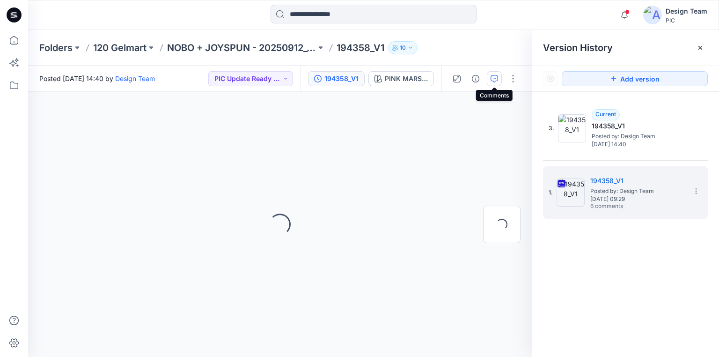
click at [493, 80] on icon "button" at bounding box center [493, 78] width 7 height 7
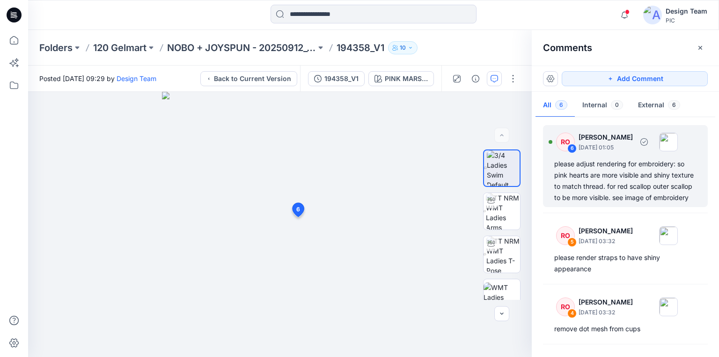
click at [605, 191] on div "please adjust rendering for embroidery: so pink hearts are more visible and shi…" at bounding box center [625, 180] width 142 height 45
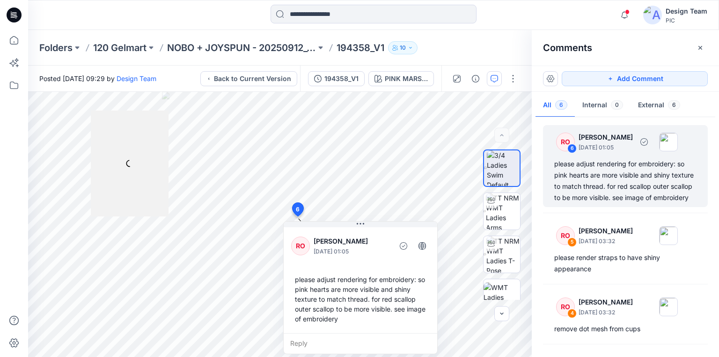
scroll to position [37, 0]
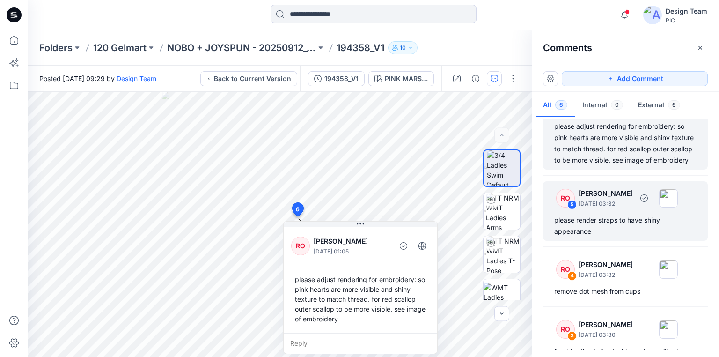
click at [595, 227] on div "please render straps to have shiny appearance" at bounding box center [625, 225] width 142 height 22
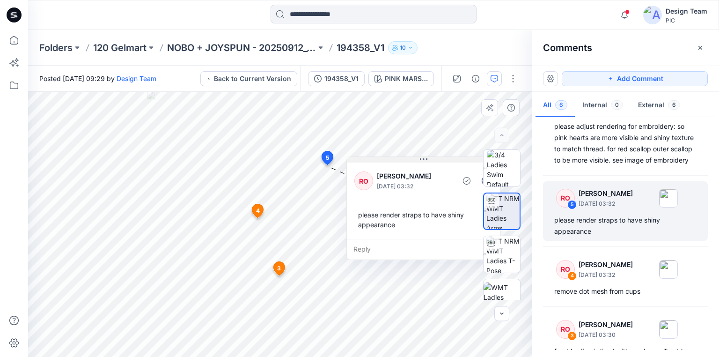
drag, startPoint x: 364, startPoint y: 173, endPoint x: 397, endPoint y: 160, distance: 36.2
click at [397, 160] on button at bounding box center [423, 160] width 153 height 6
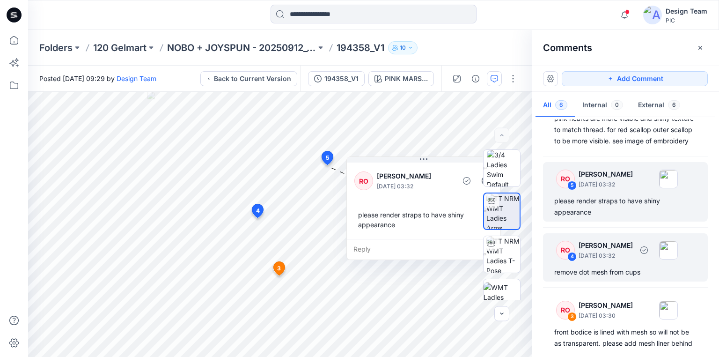
scroll to position [75, 0]
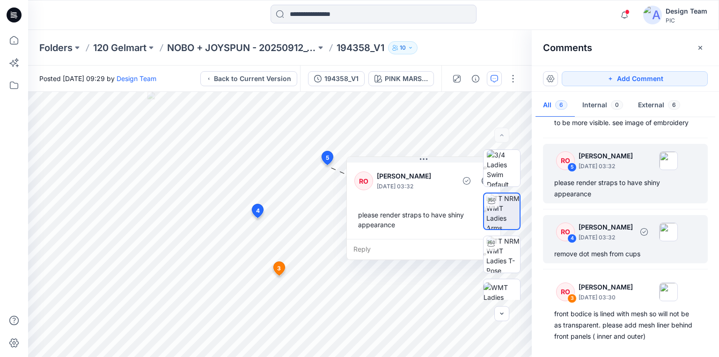
click at [578, 259] on div "remove dot mesh from cups" at bounding box center [625, 253] width 142 height 11
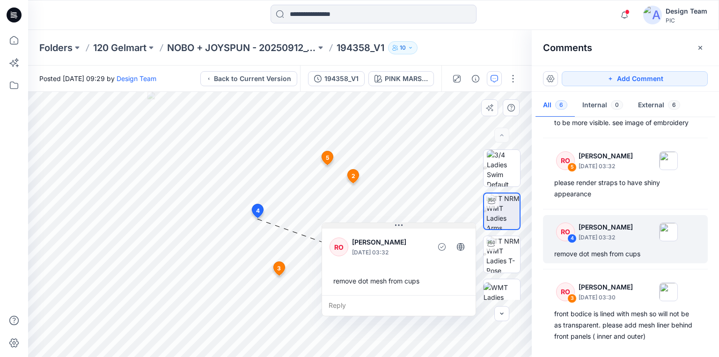
drag, startPoint x: 321, startPoint y: 225, endPoint x: 400, endPoint y: 225, distance: 78.6
click at [400, 225] on icon at bounding box center [398, 224] width 7 height 7
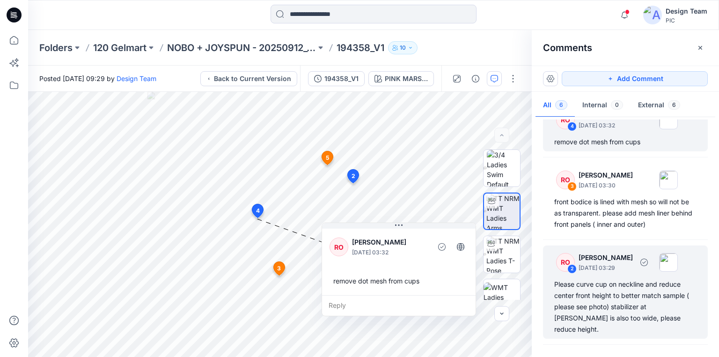
scroll to position [187, 0]
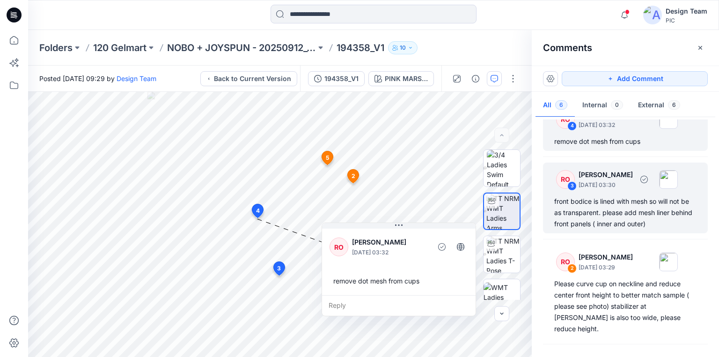
click at [604, 229] on div "front bodice is lined with mesh so will not be as transparent. please add mesh …" at bounding box center [625, 213] width 142 height 34
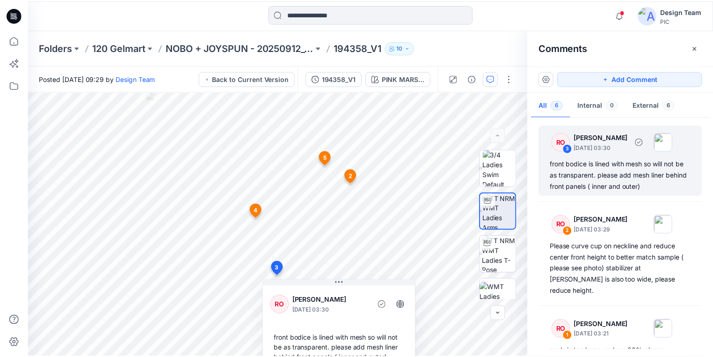
scroll to position [240, 0]
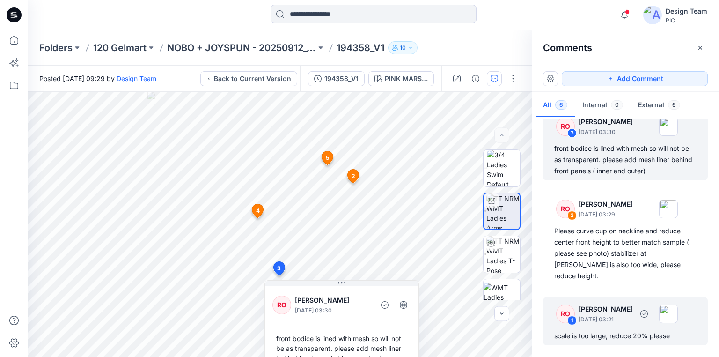
click at [596, 331] on div "scale is too large, reduce 20% please" at bounding box center [625, 335] width 142 height 11
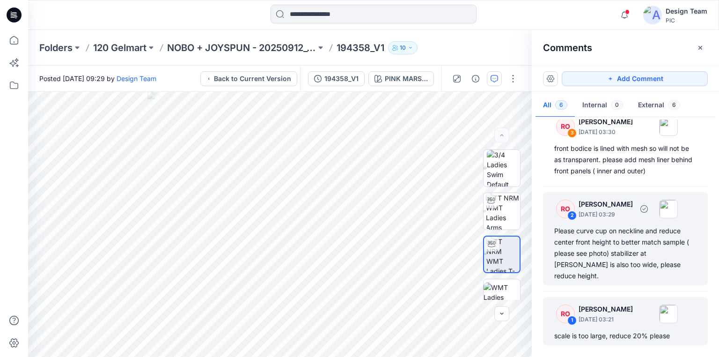
click at [593, 256] on div "Please curve cup on neckline and reduce center front height to better match sam…" at bounding box center [625, 253] width 142 height 56
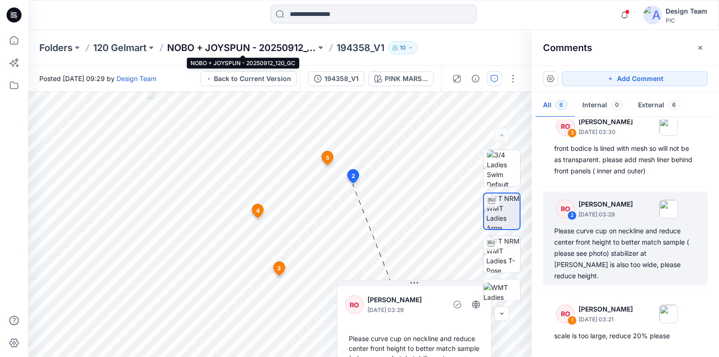
click at [268, 48] on p "NOBO + JOYSPUN - 20250912_120_GC" at bounding box center [241, 47] width 149 height 13
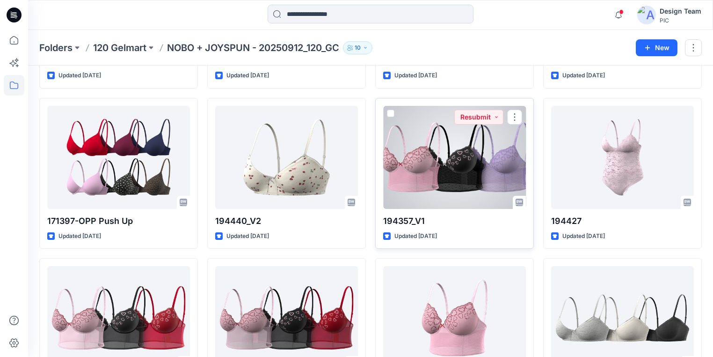
scroll to position [562, 0]
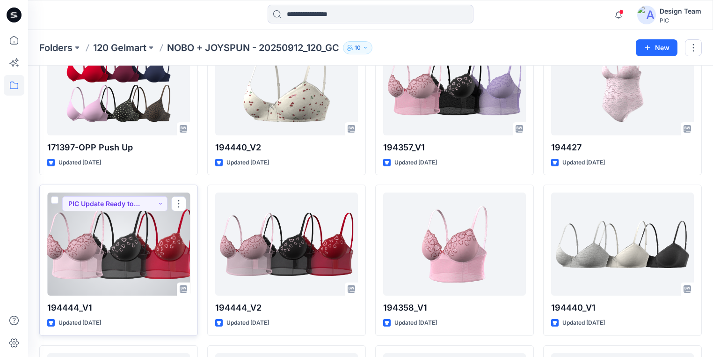
click at [148, 259] on div at bounding box center [118, 243] width 143 height 103
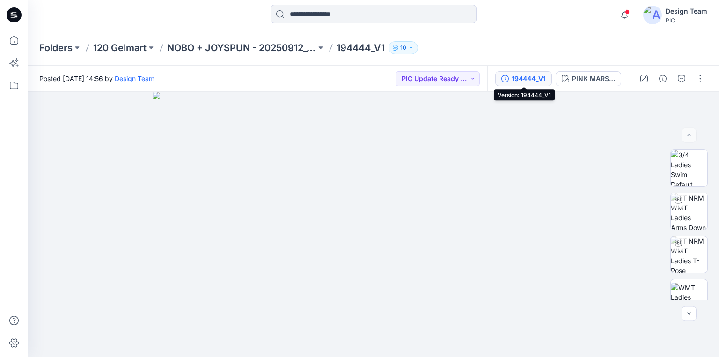
click at [536, 77] on div "194444_V1" at bounding box center [528, 78] width 34 height 10
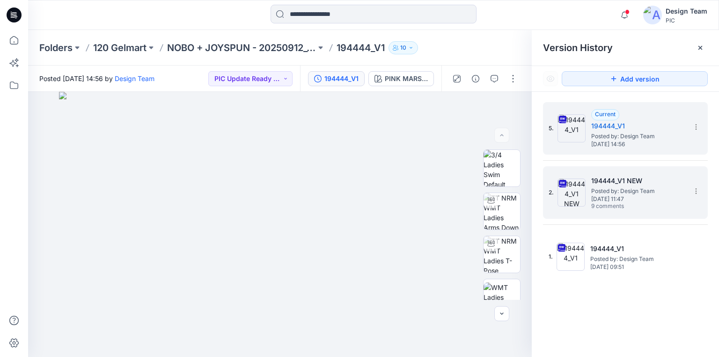
click at [627, 190] on span "Posted by: Design Team" at bounding box center [638, 190] width 94 height 9
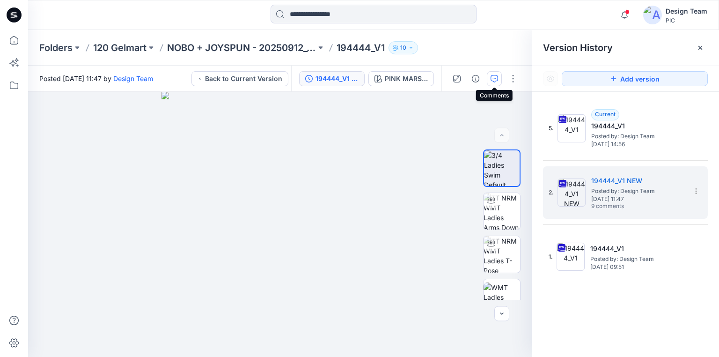
click at [493, 77] on icon "button" at bounding box center [493, 78] width 7 height 7
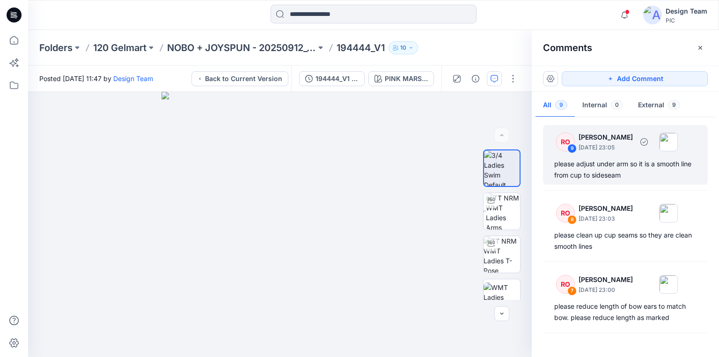
click at [607, 166] on div "please adjust under arm so it is a smooth line from cup to sideseam" at bounding box center [625, 169] width 142 height 22
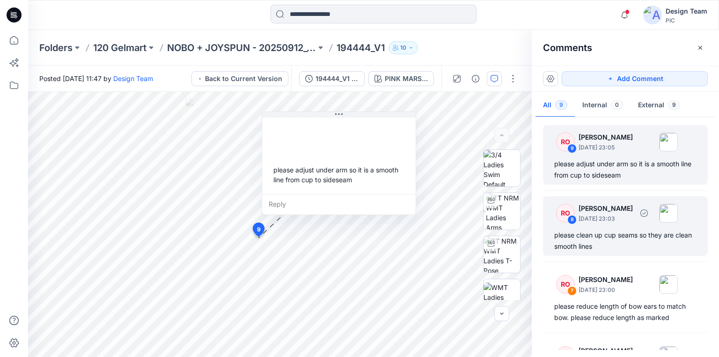
click at [604, 236] on div "please clean up cup seams so they are clean smooth lines" at bounding box center [625, 240] width 142 height 22
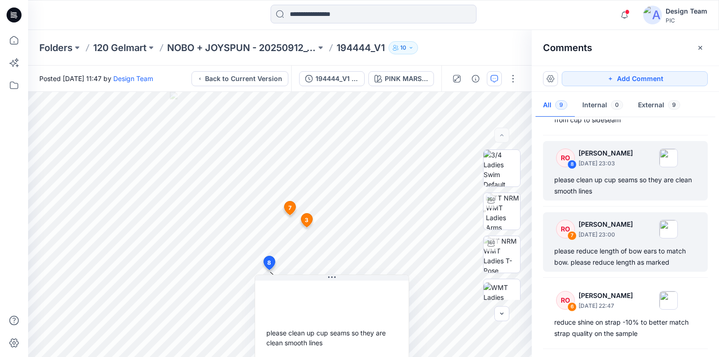
scroll to position [75, 0]
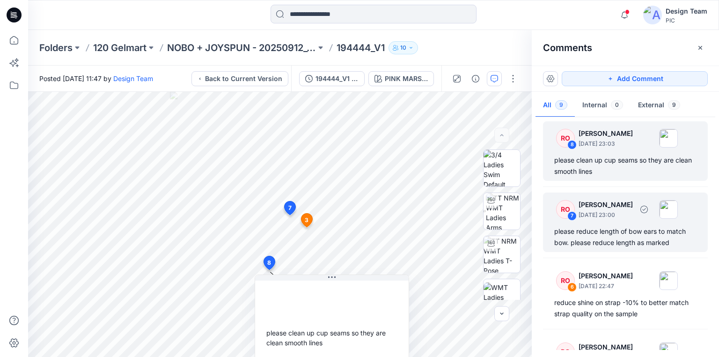
click at [592, 238] on div "please reduce length of bow ears to match bow. please reduce length as marked" at bounding box center [625, 237] width 142 height 22
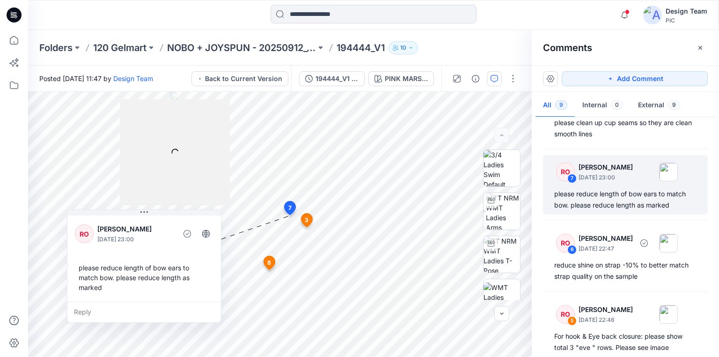
scroll to position [150, 0]
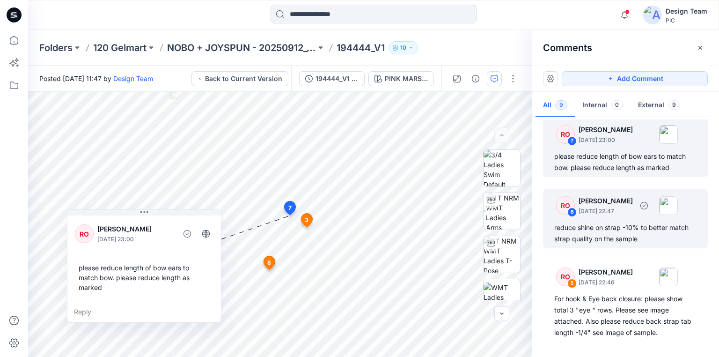
click at [592, 235] on div "reduce shine on strap -10% to better match strap quality on the sample" at bounding box center [625, 233] width 142 height 22
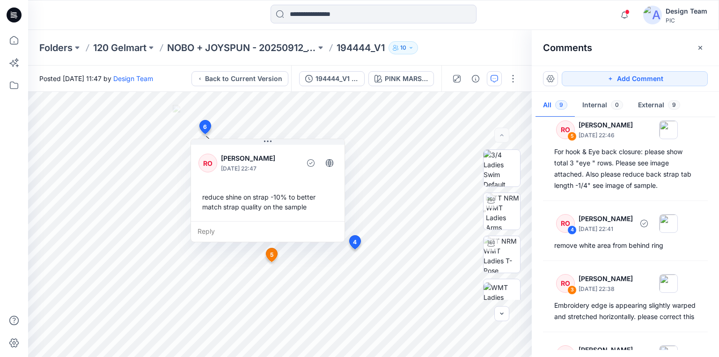
scroll to position [300, 0]
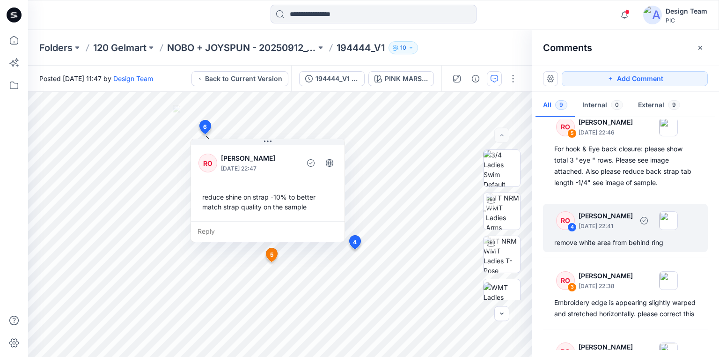
click at [595, 243] on div "remove white area from behind ring" at bounding box center [625, 242] width 142 height 11
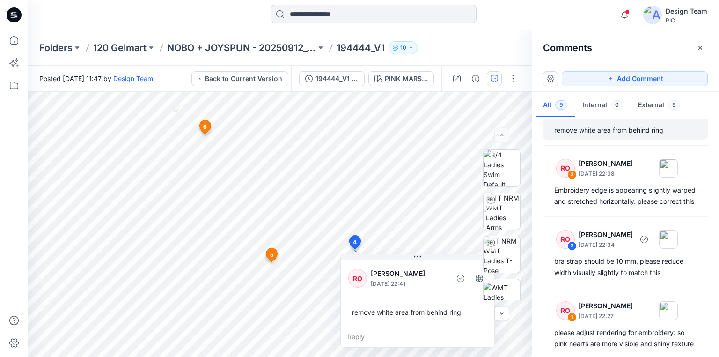
scroll to position [449, 0]
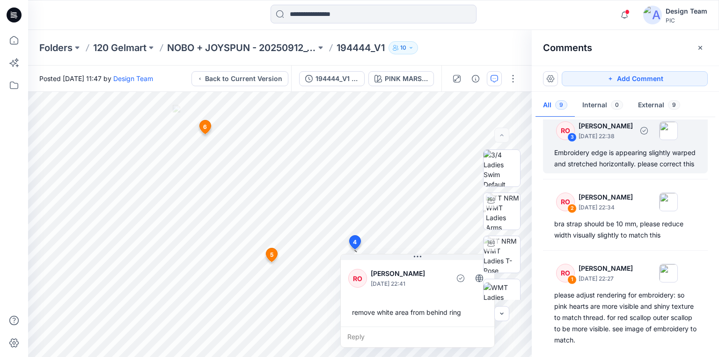
click at [615, 166] on div "Embroidery edge is appearing slightly warped and stretched horizontally. please…" at bounding box center [625, 158] width 142 height 22
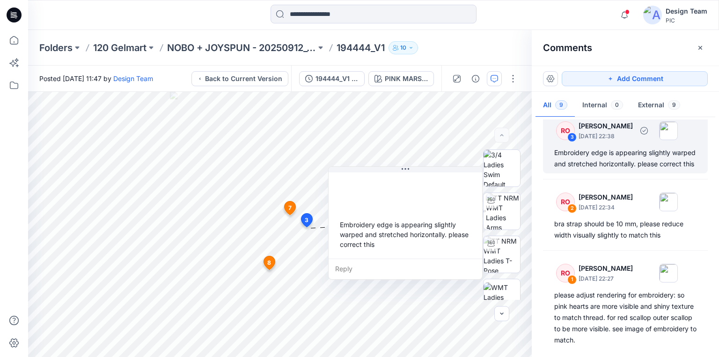
scroll to position [443, 0]
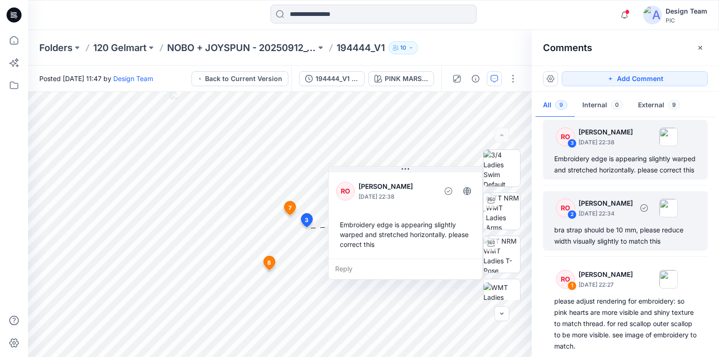
click at [603, 241] on div "bra strap should be 10 mm, please reduce width visually slightly to match this" at bounding box center [625, 235] width 142 height 22
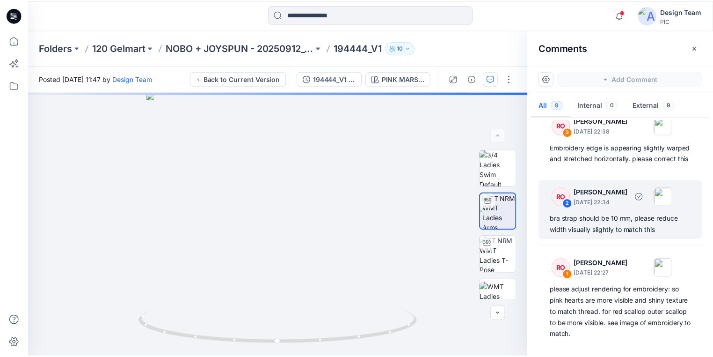
scroll to position [464, 0]
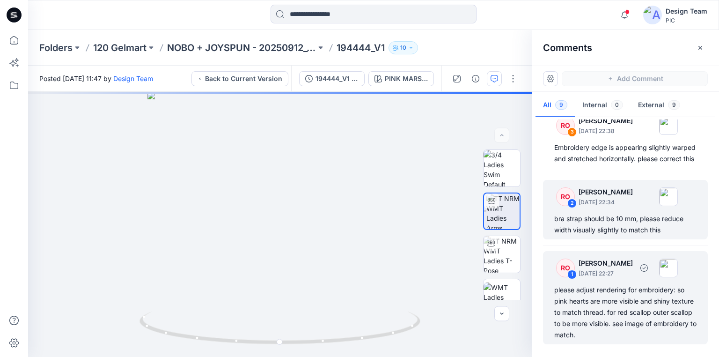
click at [634, 303] on div "please adjust rendering for embroidery: so pink hearts are more visible and shi…" at bounding box center [625, 312] width 142 height 56
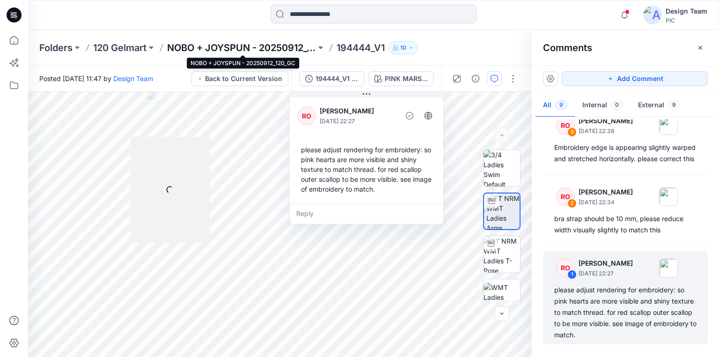
click at [298, 45] on p "NOBO + JOYSPUN - 20250912_120_GC" at bounding box center [241, 47] width 149 height 13
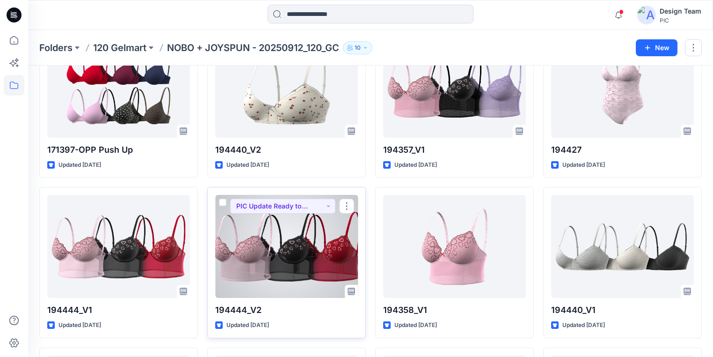
scroll to position [562, 0]
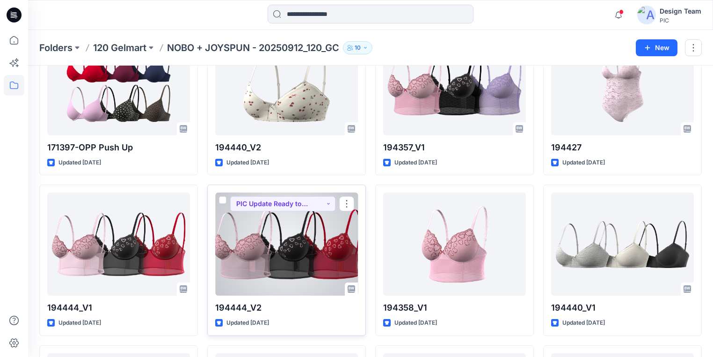
click at [249, 254] on div at bounding box center [286, 243] width 143 height 103
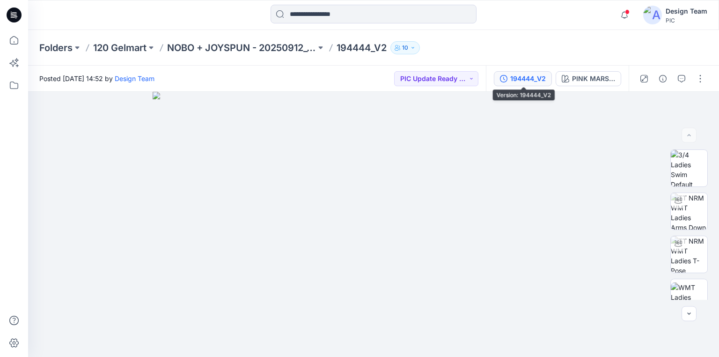
click at [538, 79] on div "194444_V2" at bounding box center [528, 78] width 36 height 10
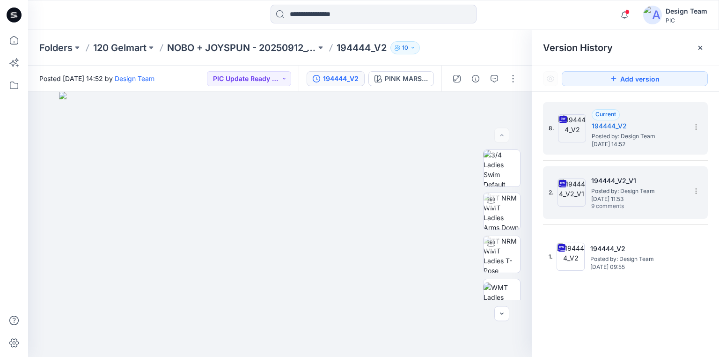
click at [622, 203] on span "9 comments" at bounding box center [624, 206] width 66 height 7
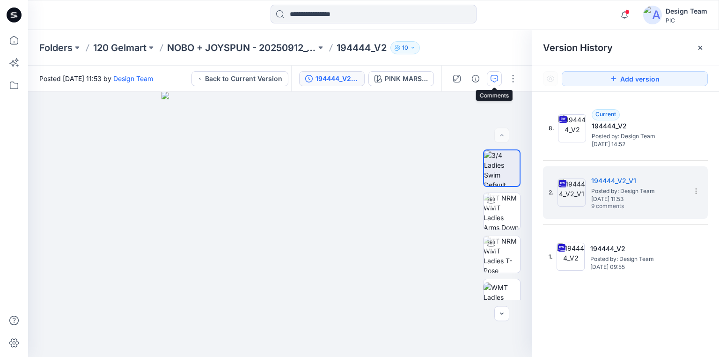
click at [491, 75] on icon "button" at bounding box center [493, 78] width 7 height 7
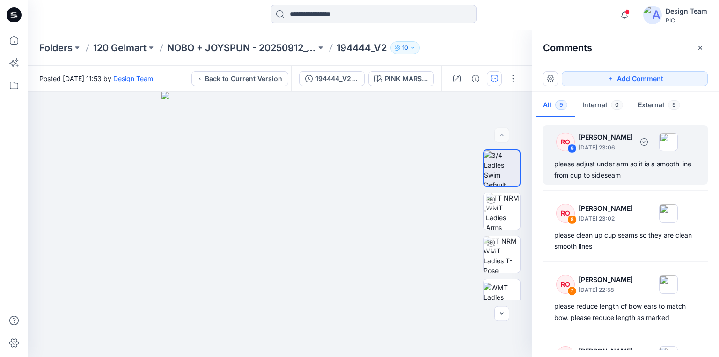
click at [613, 174] on div "please adjust under arm so it is a smooth line from cup to sideseam" at bounding box center [625, 169] width 142 height 22
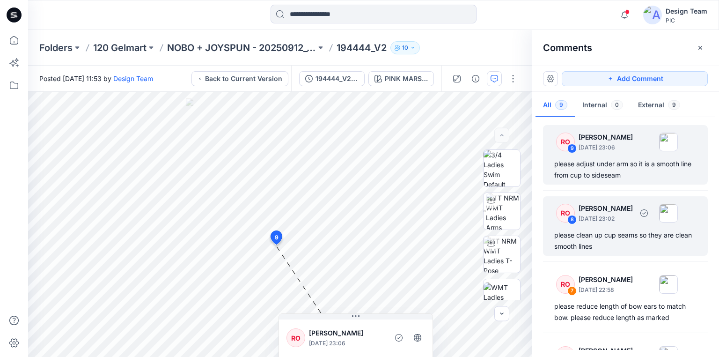
click at [604, 245] on div "please clean up cup seams so they are clean smooth lines" at bounding box center [625, 240] width 142 height 22
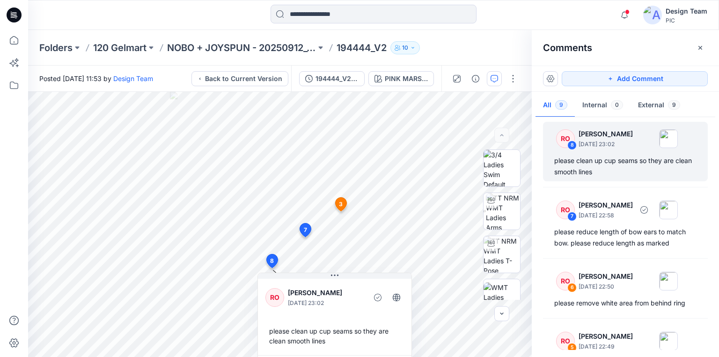
scroll to position [75, 0]
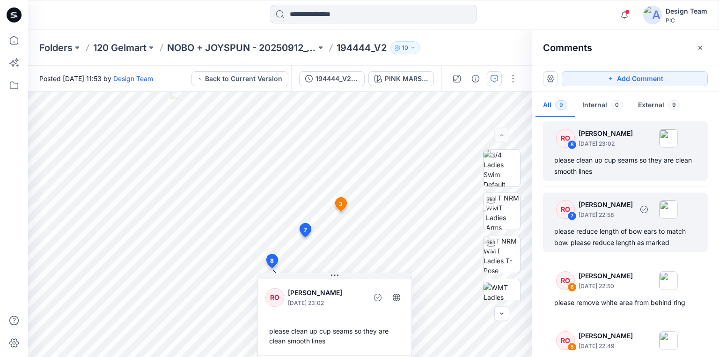
click at [597, 243] on div "please reduce length of bow ears to match bow. please reduce length as marked" at bounding box center [625, 237] width 142 height 22
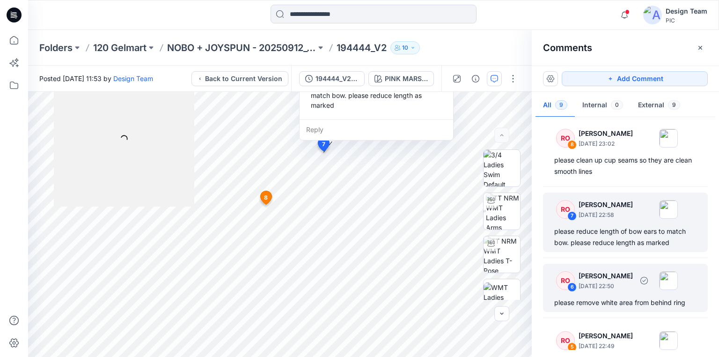
click at [602, 304] on div "please remove white area from behind ring" at bounding box center [625, 302] width 142 height 11
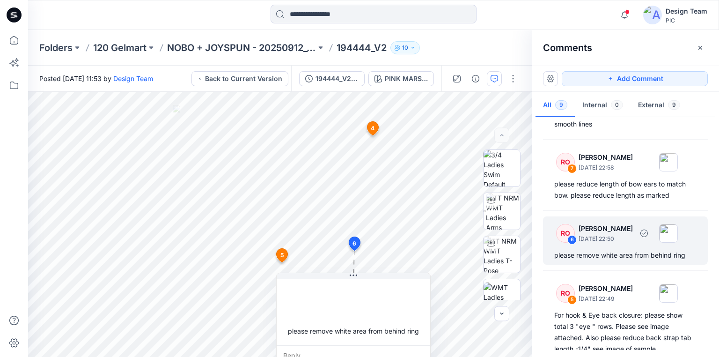
scroll to position [150, 0]
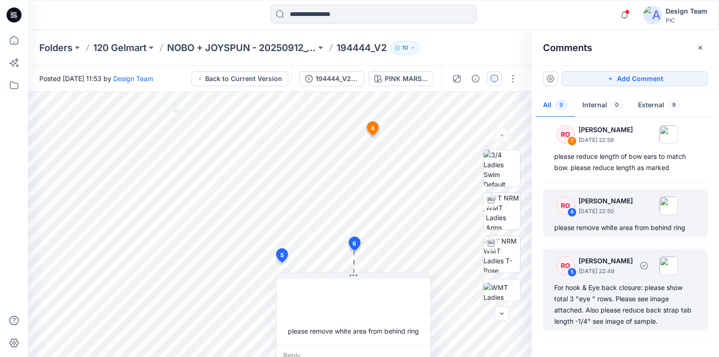
click at [601, 299] on div "For hook & Eye back closure: please show total 3 "eye " rows. Please see image …" at bounding box center [625, 304] width 142 height 45
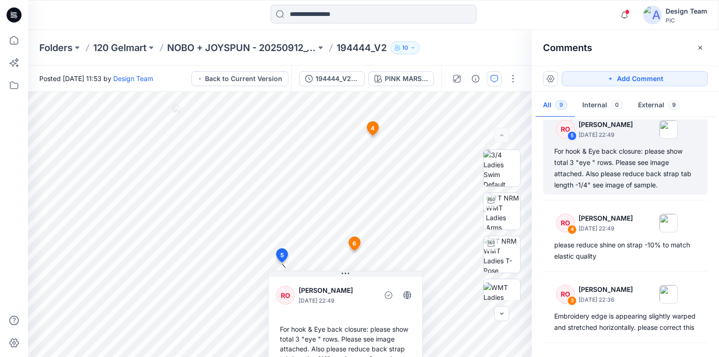
scroll to position [300, 0]
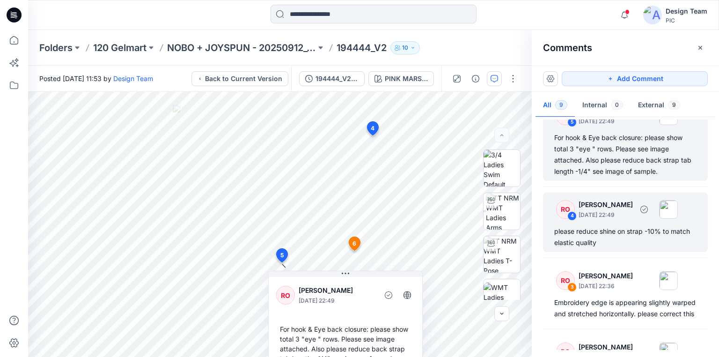
click at [609, 233] on div "please reduce shine on strap -10% to match elastic quality" at bounding box center [625, 237] width 142 height 22
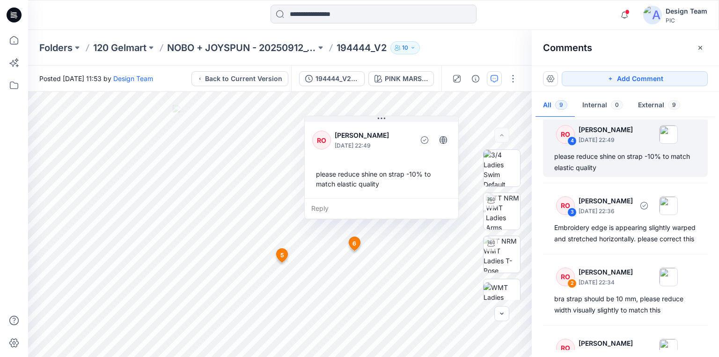
scroll to position [412, 0]
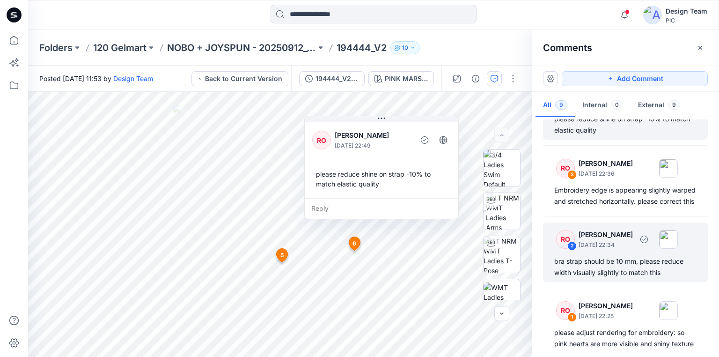
click at [610, 270] on div "bra strap should be 10 mm, please reduce width visually slightly to match this" at bounding box center [625, 267] width 142 height 22
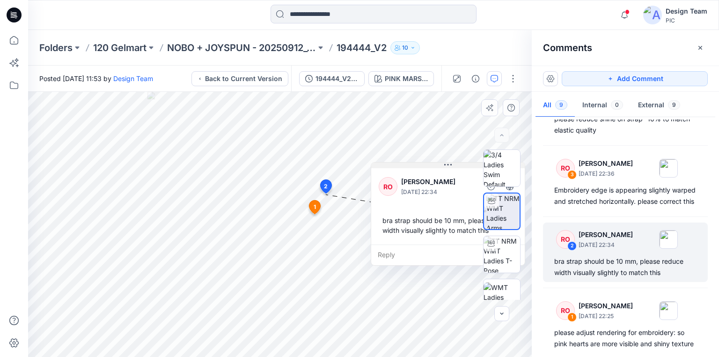
drag, startPoint x: 359, startPoint y: 201, endPoint x: 419, endPoint y: 165, distance: 69.5
click at [419, 165] on button at bounding box center [447, 165] width 153 height 6
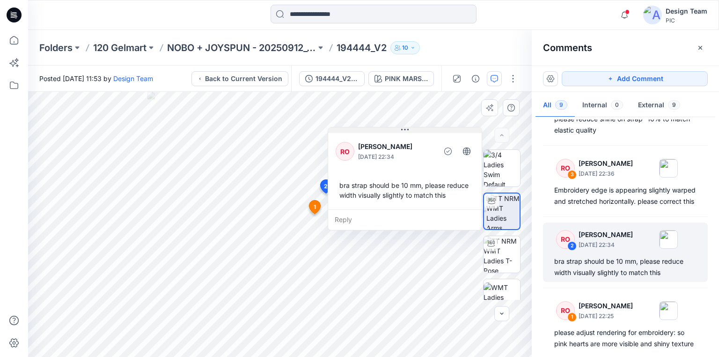
drag, startPoint x: 418, startPoint y: 165, endPoint x: 375, endPoint y: 130, distance: 55.5
click at [375, 130] on button at bounding box center [404, 130] width 153 height 6
click at [427, 186] on div "bra strap should be 10 mm, please reduce width visually slightly to match this" at bounding box center [405, 189] width 139 height 27
click at [445, 196] on div "bra strap should be 10 mm, please reduce width visually slightly to match this" at bounding box center [405, 189] width 139 height 27
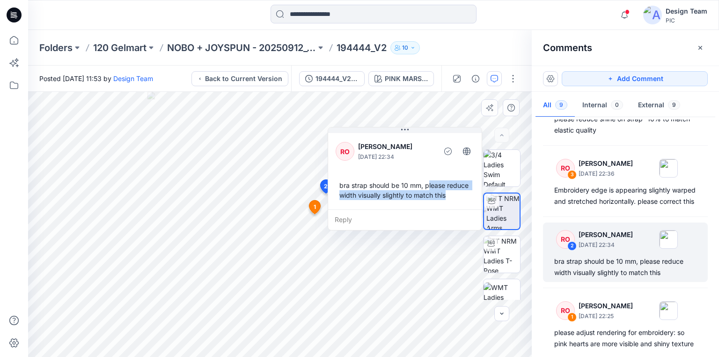
click at [428, 185] on div "bra strap should be 10 mm, please reduce width visually slightly to match this" at bounding box center [405, 189] width 139 height 27
click at [424, 185] on div "bra strap should be 10 mm, please reduce width visually slightly to match this" at bounding box center [405, 189] width 139 height 27
copy div "please reduce width visually slightly to match this"
click at [435, 167] on div "RO Raquel Ortiz September 30, 2025 22:34 bra strap should be 10 mm, please redu…" at bounding box center [404, 170] width 153 height 78
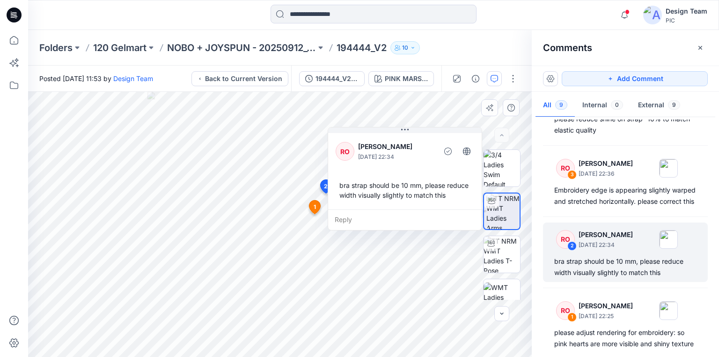
drag, startPoint x: 382, startPoint y: 185, endPoint x: 371, endPoint y: 190, distance: 12.8
click at [382, 184] on div "bra strap should be 10 mm, please reduce width visually slightly to match this" at bounding box center [405, 189] width 139 height 27
click at [349, 217] on div "Reply" at bounding box center [404, 219] width 153 height 21
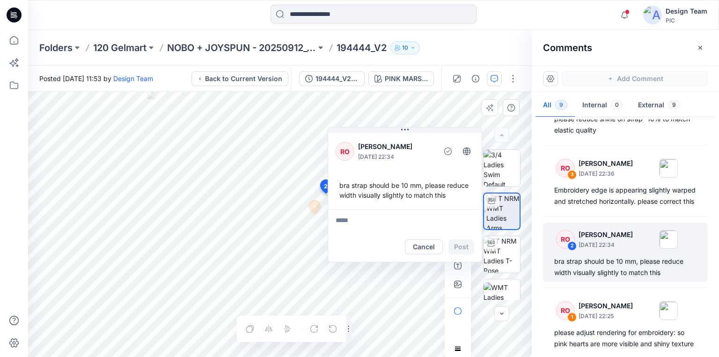
click at [348, 217] on textarea at bounding box center [404, 220] width 153 height 22
click at [379, 221] on textarea at bounding box center [404, 220] width 153 height 22
click at [426, 245] on button "Cancel" at bounding box center [424, 246] width 38 height 15
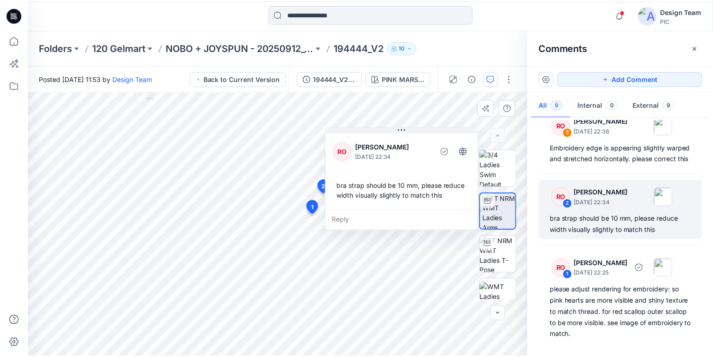
scroll to position [464, 0]
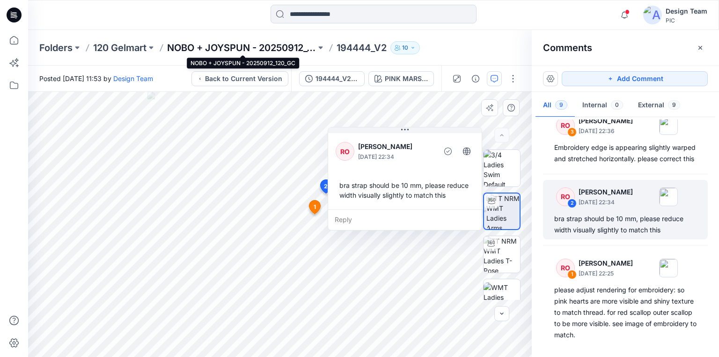
click at [292, 47] on p "NOBO + JOYSPUN - 20250912_120_GC" at bounding box center [241, 47] width 149 height 13
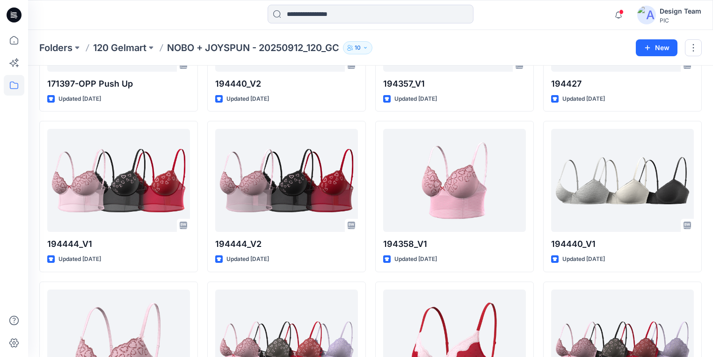
scroll to position [636, 0]
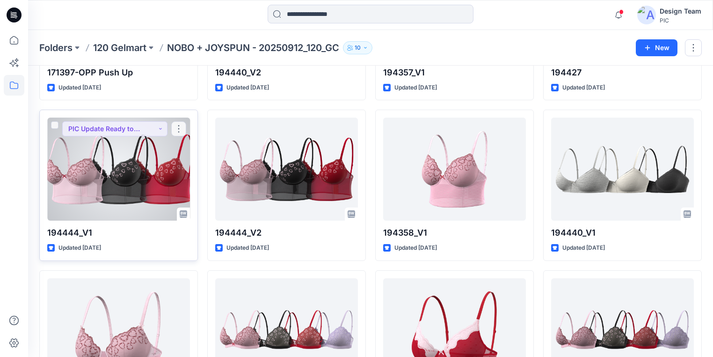
click at [168, 186] on div at bounding box center [118, 168] width 143 height 103
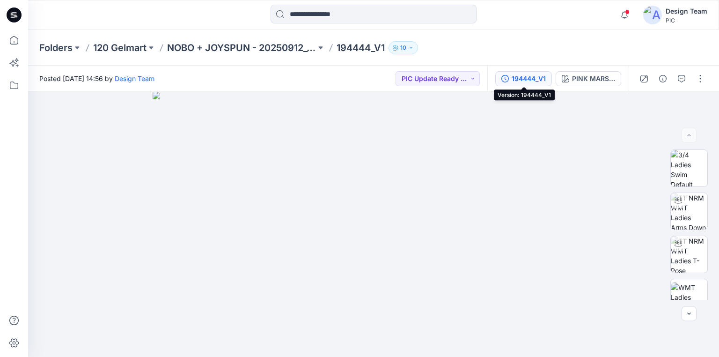
click at [534, 77] on div "194444_V1" at bounding box center [528, 78] width 34 height 10
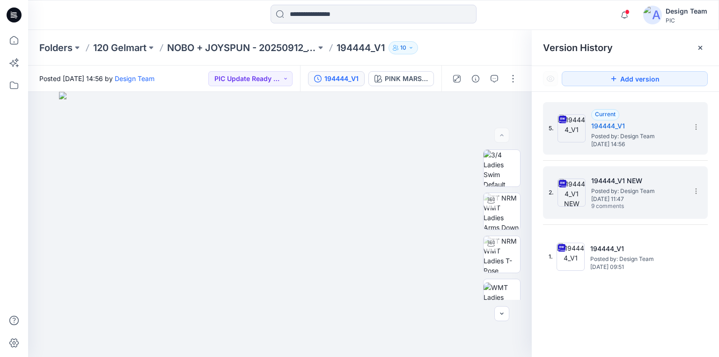
click at [608, 190] on span "Posted by: Design Team" at bounding box center [638, 190] width 94 height 9
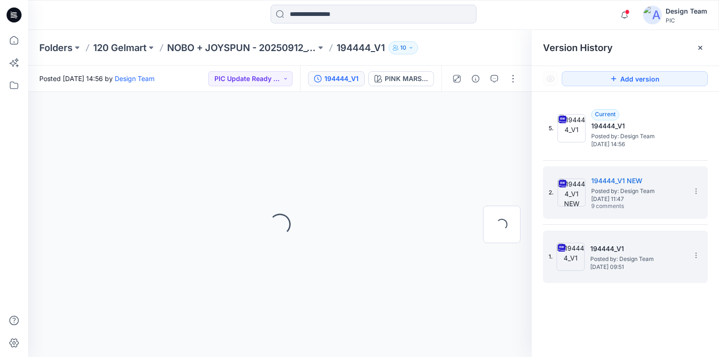
click at [632, 261] on span "Posted by: Design Team" at bounding box center [637, 258] width 94 height 9
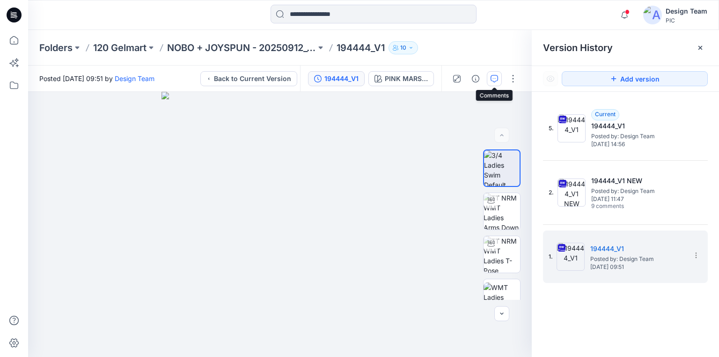
click at [494, 76] on icon "button" at bounding box center [493, 78] width 7 height 7
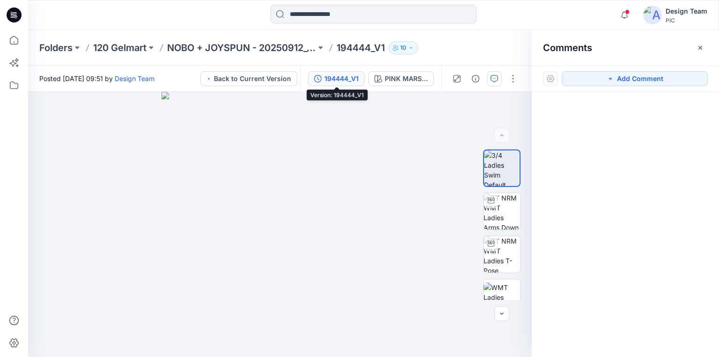
click at [354, 73] on div "194444_V1" at bounding box center [341, 78] width 34 height 10
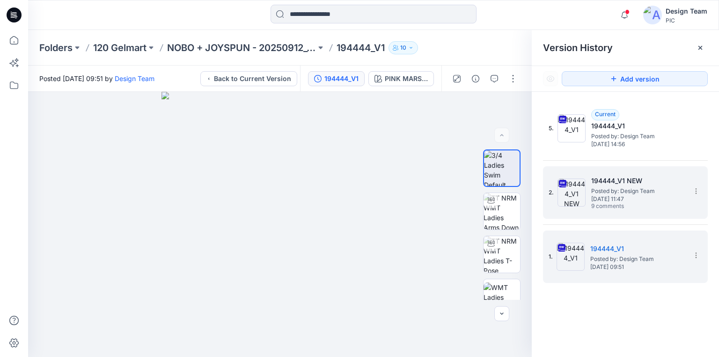
click at [623, 183] on h5 "194444_V1 NEW" at bounding box center [638, 180] width 94 height 11
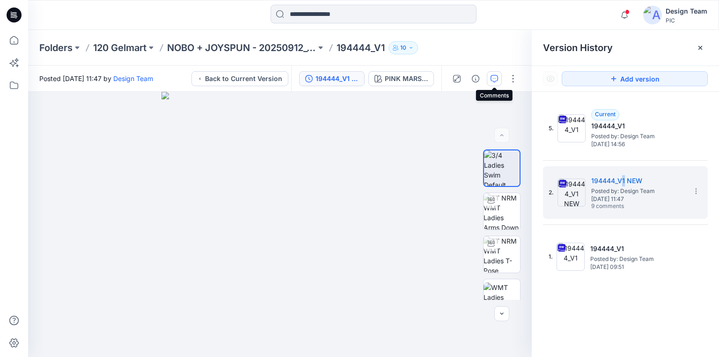
click at [493, 78] on icon "button" at bounding box center [494, 78] width 3 height 0
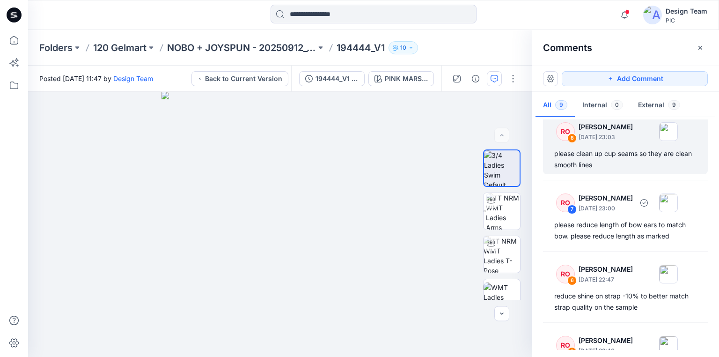
scroll to position [112, 0]
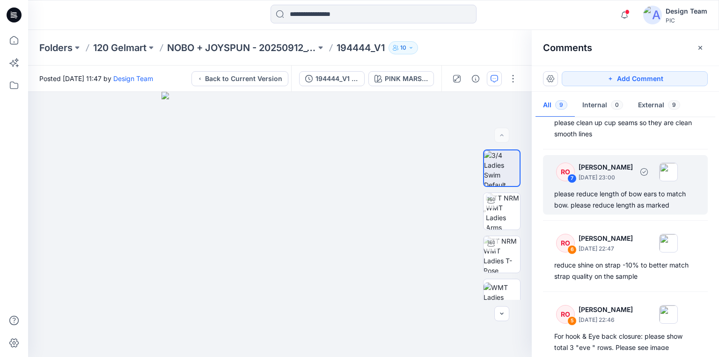
click at [638, 209] on div "please reduce length of bow ears to match bow. please reduce length as marked" at bounding box center [625, 199] width 142 height 22
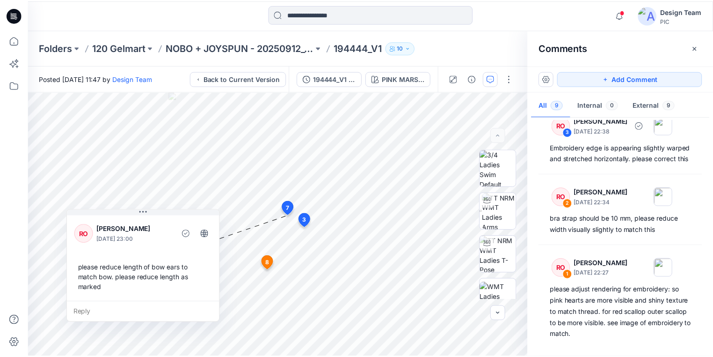
scroll to position [464, 0]
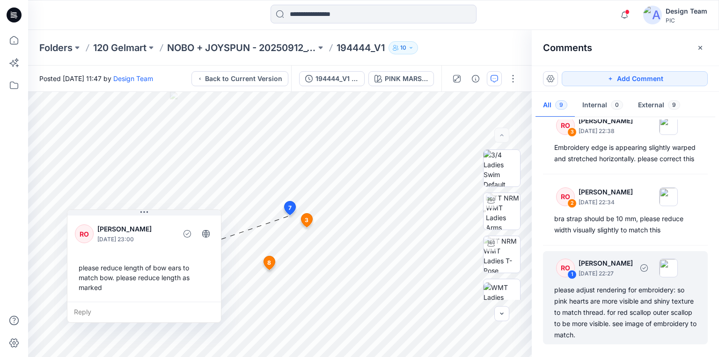
click at [583, 305] on div "please adjust rendering for embroidery: so pink hearts are more visible and shi…" at bounding box center [625, 312] width 142 height 56
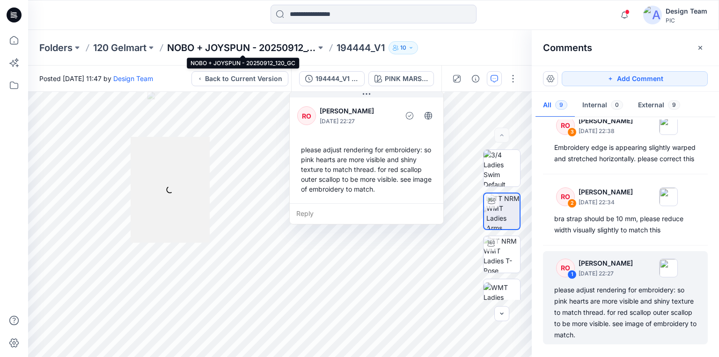
click at [228, 51] on p "NOBO + JOYSPUN - 20250912_120_GC" at bounding box center [241, 47] width 149 height 13
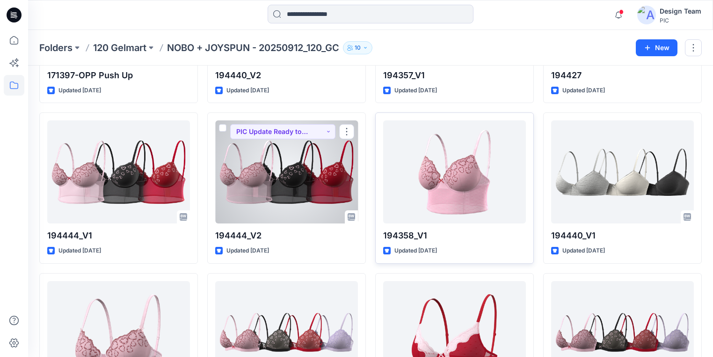
scroll to position [636, 0]
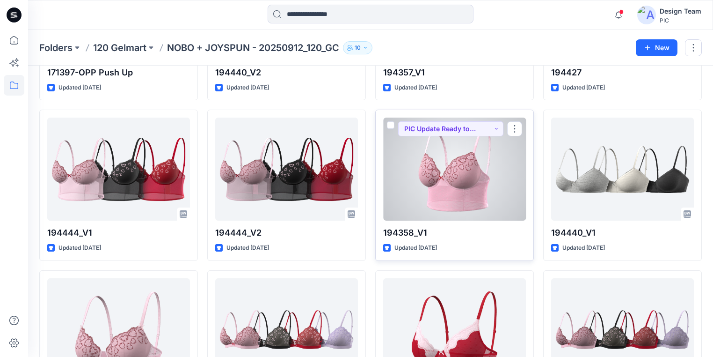
click at [443, 202] on div at bounding box center [454, 168] width 143 height 103
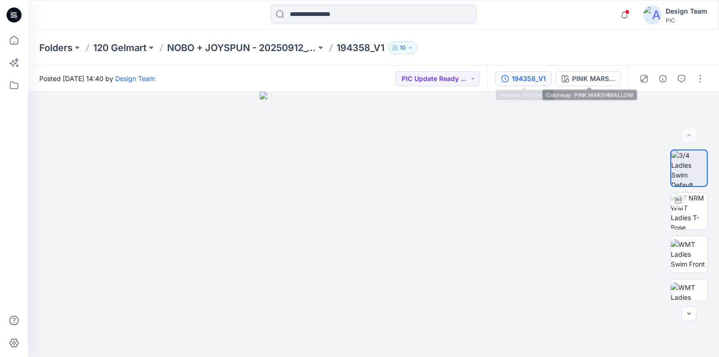
click at [540, 79] on div "194358_V1" at bounding box center [528, 78] width 34 height 10
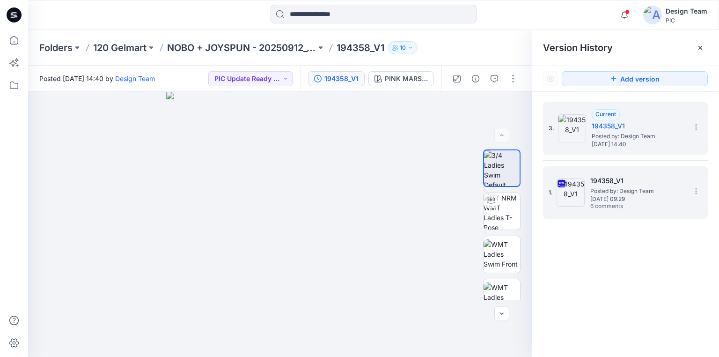
click at [612, 180] on h5 "194358_V1" at bounding box center [637, 180] width 94 height 11
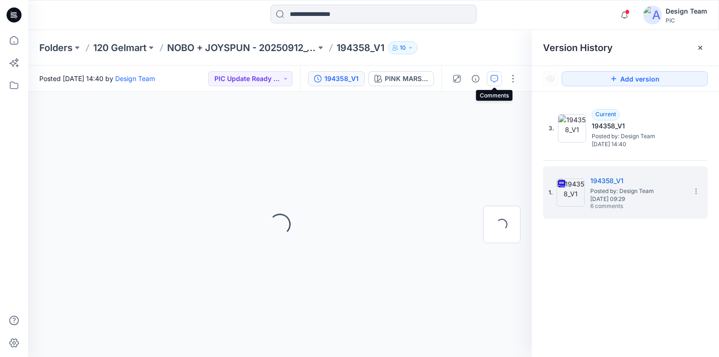
click at [495, 80] on icon "button" at bounding box center [493, 78] width 7 height 7
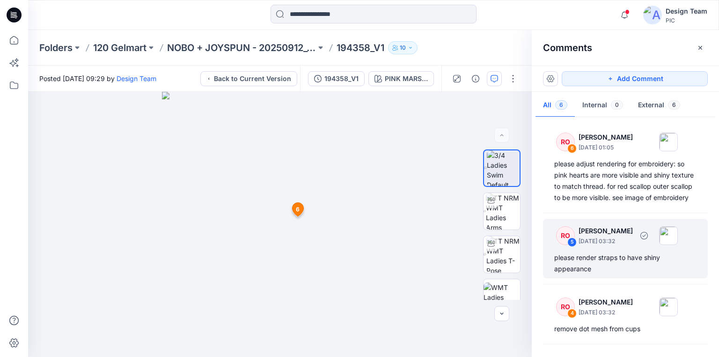
scroll to position [37, 0]
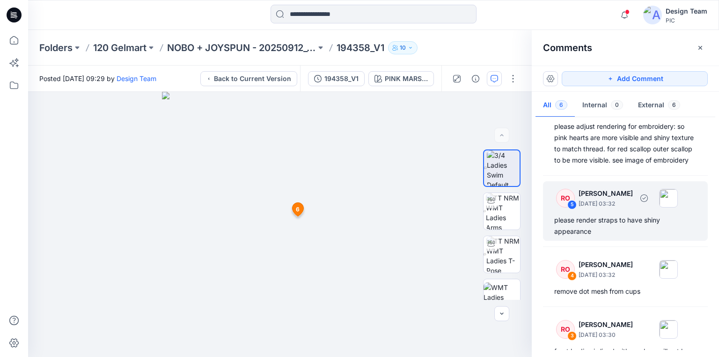
click at [590, 231] on div "please render straps to have shiny appearance" at bounding box center [625, 225] width 142 height 22
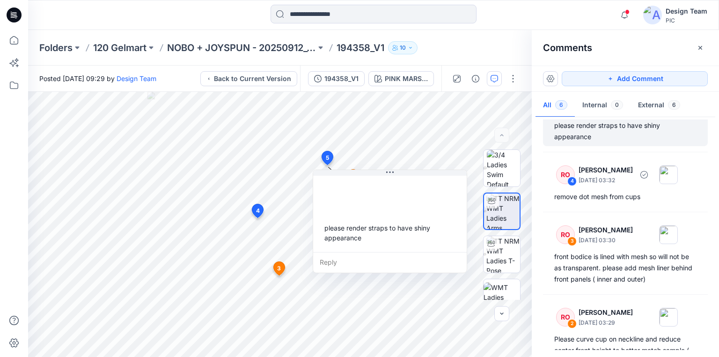
scroll to position [150, 0]
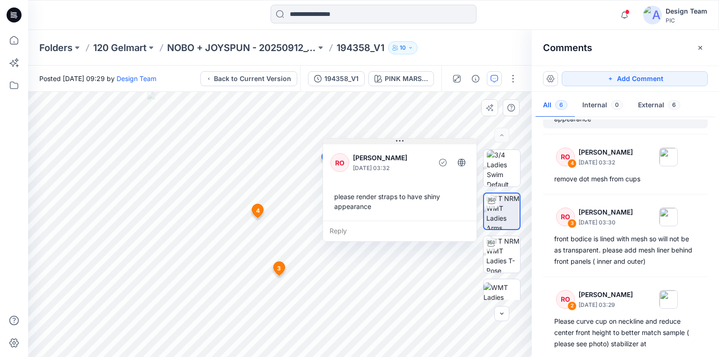
drag, startPoint x: 409, startPoint y: 170, endPoint x: 420, endPoint y: 130, distance: 41.7
click at [419, 139] on button at bounding box center [399, 142] width 153 height 6
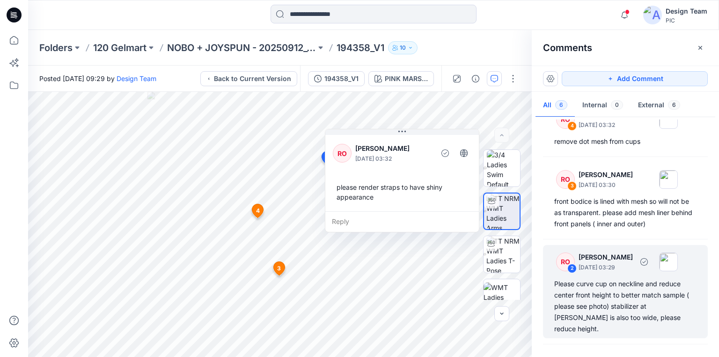
scroll to position [225, 0]
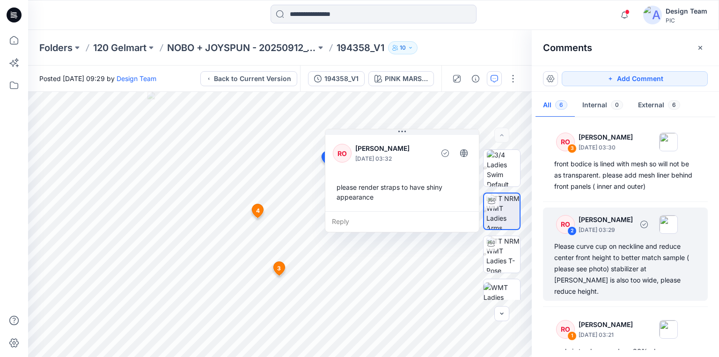
click at [599, 280] on div "Please curve cup on neckline and reduce center front height to better match sam…" at bounding box center [625, 269] width 142 height 56
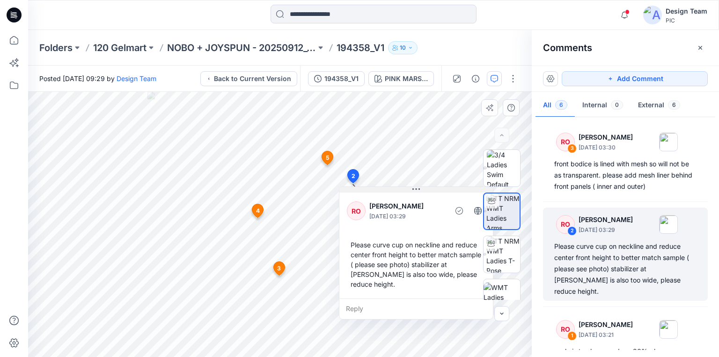
drag, startPoint x: 423, startPoint y: 282, endPoint x: 425, endPoint y: 184, distance: 97.4
click at [425, 187] on button at bounding box center [415, 190] width 153 height 6
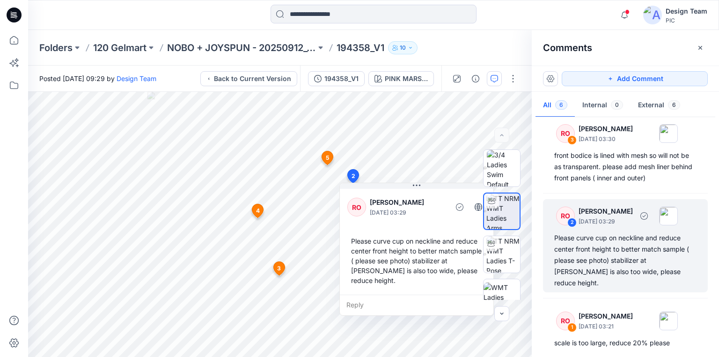
scroll to position [240, 0]
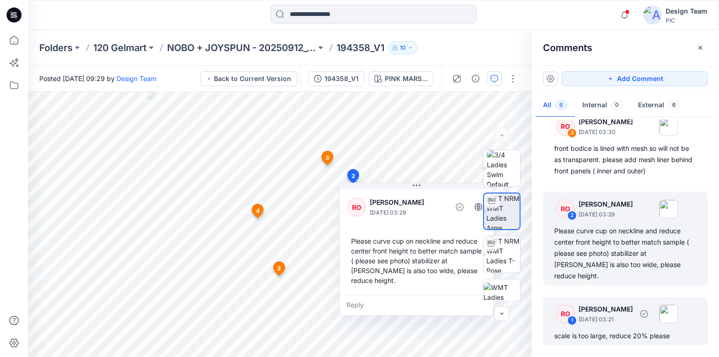
click at [624, 333] on div "scale is too large, reduce 20% please" at bounding box center [625, 335] width 142 height 11
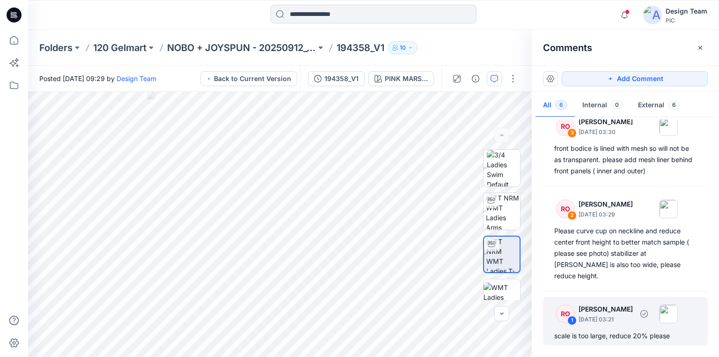
click at [624, 332] on div "scale is too large, reduce 20% please" at bounding box center [625, 335] width 142 height 11
click at [616, 335] on div "scale is too large, reduce 20% please" at bounding box center [625, 335] width 142 height 11
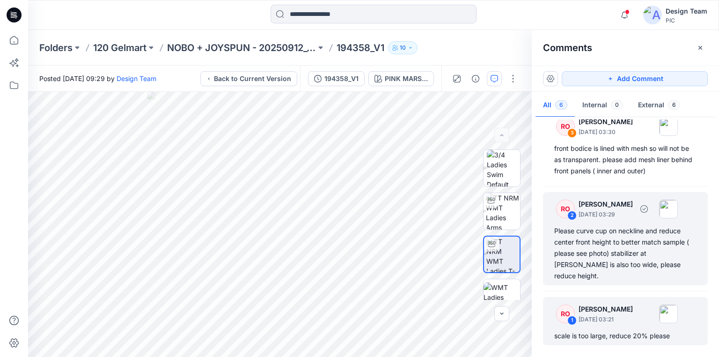
click at [597, 276] on div "Please curve cup on neckline and reduce center front height to better match sam…" at bounding box center [625, 253] width 142 height 56
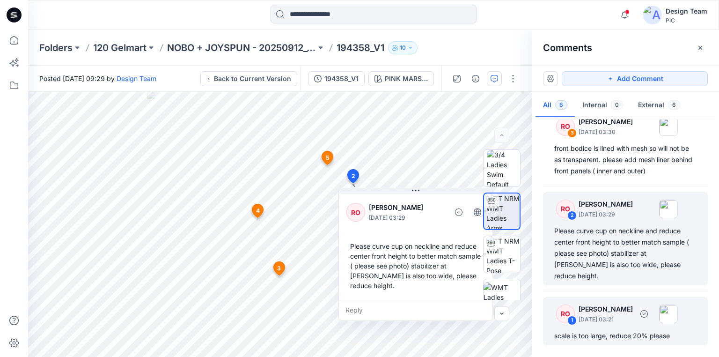
click at [610, 337] on div "scale is too large, reduce 20% please" at bounding box center [625, 335] width 142 height 11
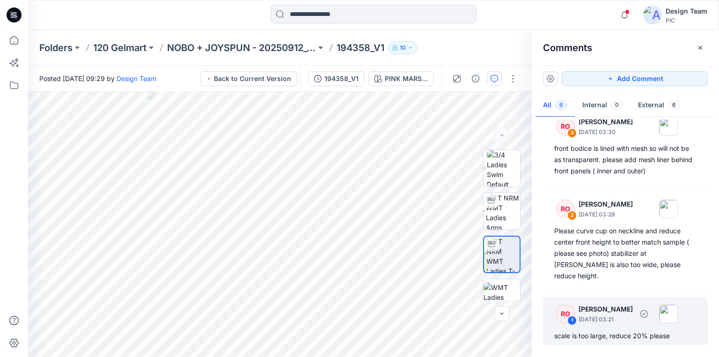
click at [625, 336] on div "scale is too large, reduce 20% please" at bounding box center [625, 335] width 142 height 11
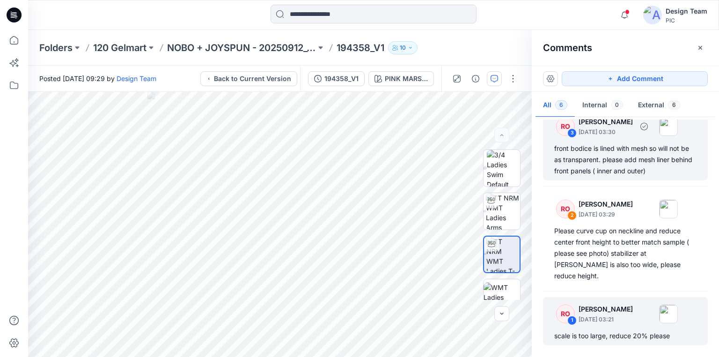
click at [614, 176] on div "front bodice is lined with mesh so will not be as transparent. please add mesh …" at bounding box center [625, 160] width 142 height 34
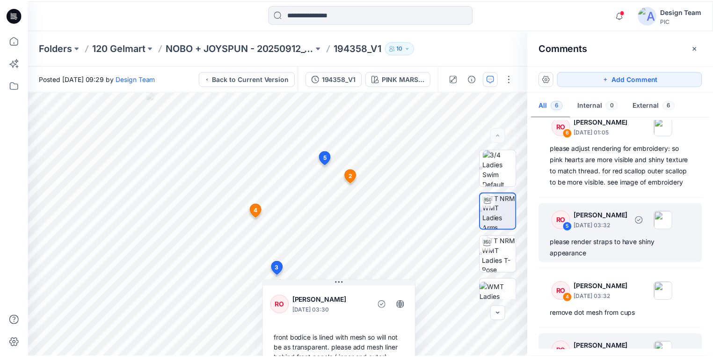
scroll to position [0, 0]
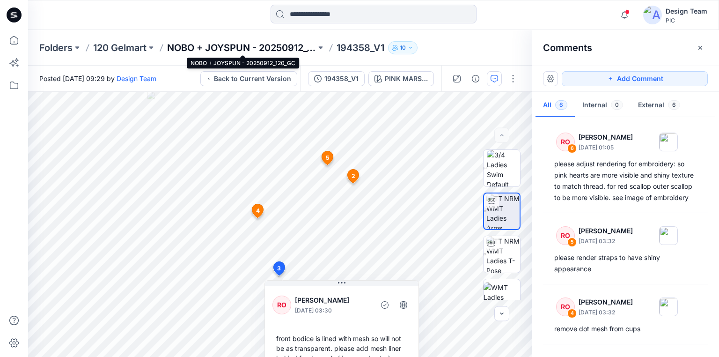
click at [284, 45] on p "NOBO + JOYSPUN - 20250912_120_GC" at bounding box center [241, 47] width 149 height 13
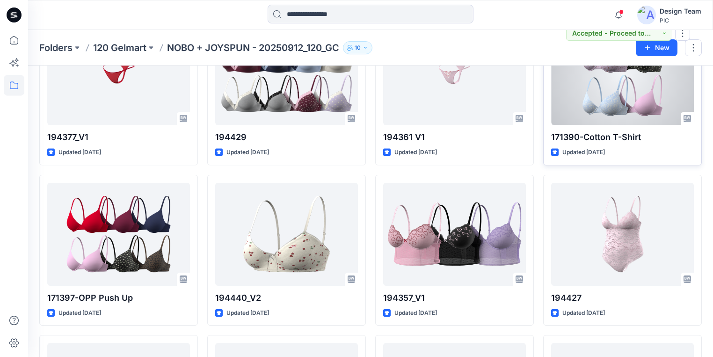
scroll to position [412, 0]
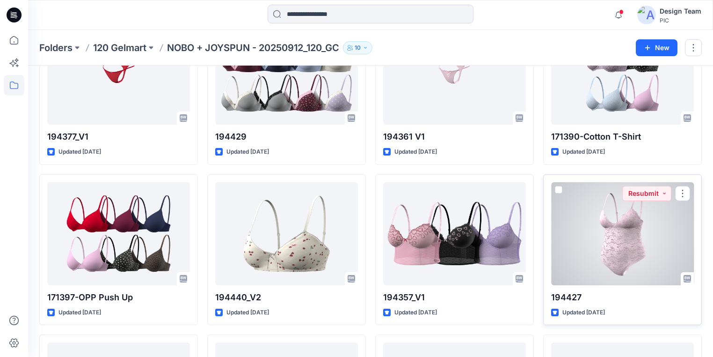
click at [640, 250] on div at bounding box center [622, 233] width 143 height 103
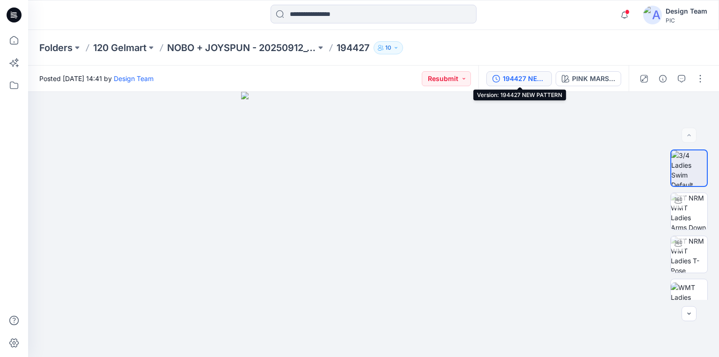
click at [512, 75] on div "194427 NEW PATTERN" at bounding box center [524, 78] width 43 height 10
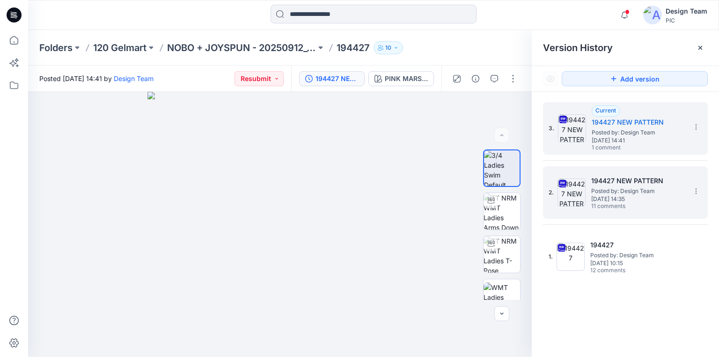
click at [640, 191] on span "Posted by: Design Team" at bounding box center [638, 190] width 94 height 9
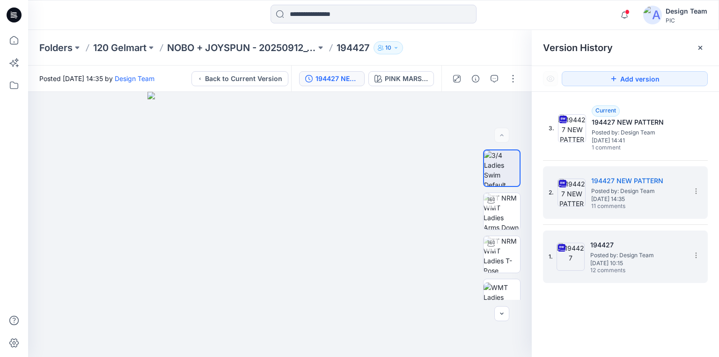
click at [633, 254] on span "Posted by: Design Team" at bounding box center [637, 254] width 94 height 9
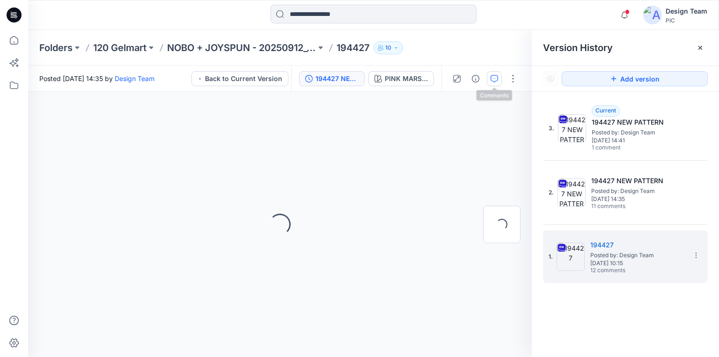
click at [496, 80] on icon "button" at bounding box center [493, 78] width 7 height 7
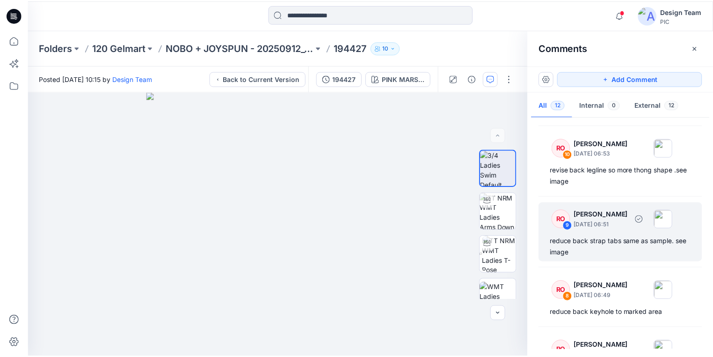
scroll to position [150, 0]
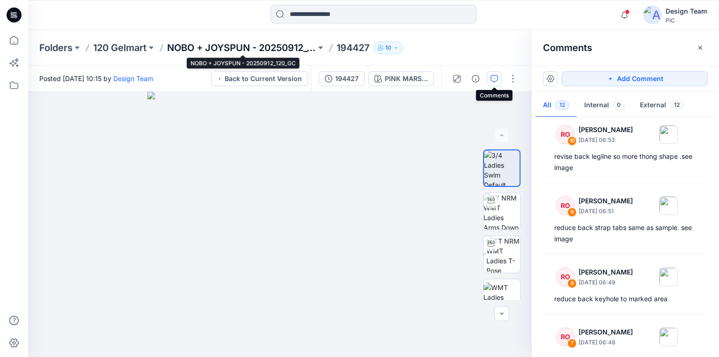
click at [194, 43] on p "NOBO + JOYSPUN - 20250912_120_GC" at bounding box center [241, 47] width 149 height 13
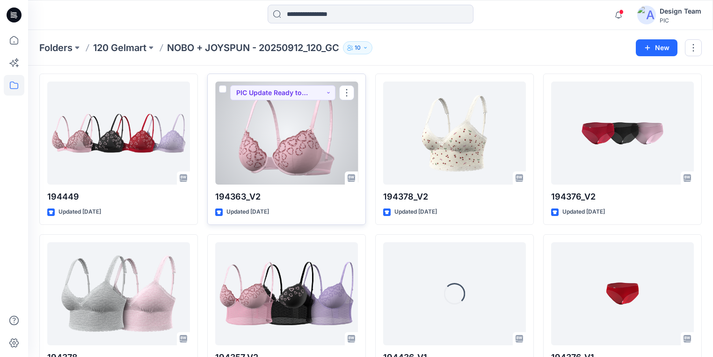
scroll to position [1044, 0]
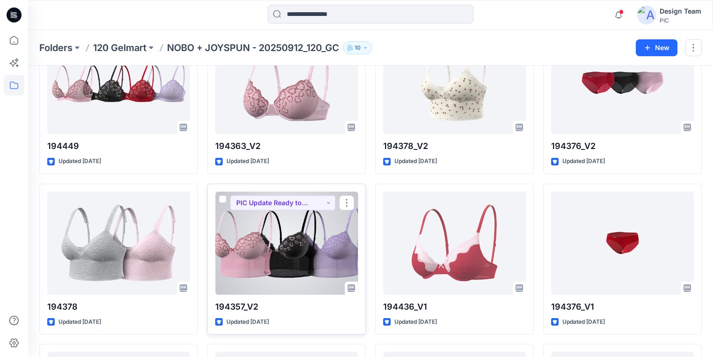
click at [290, 243] on div at bounding box center [286, 242] width 143 height 103
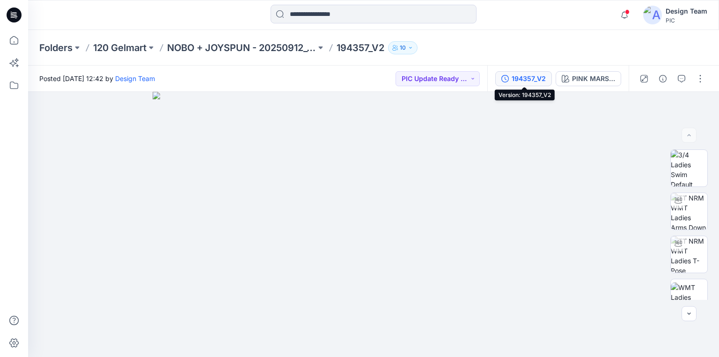
click at [533, 78] on div "194357_V2" at bounding box center [528, 78] width 34 height 10
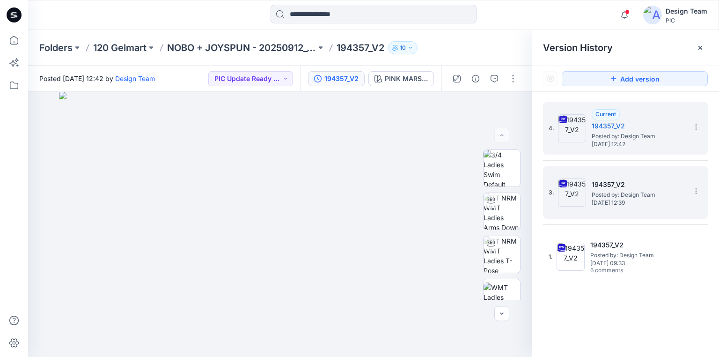
click at [622, 190] on span "Posted by: Design Team" at bounding box center [639, 194] width 94 height 9
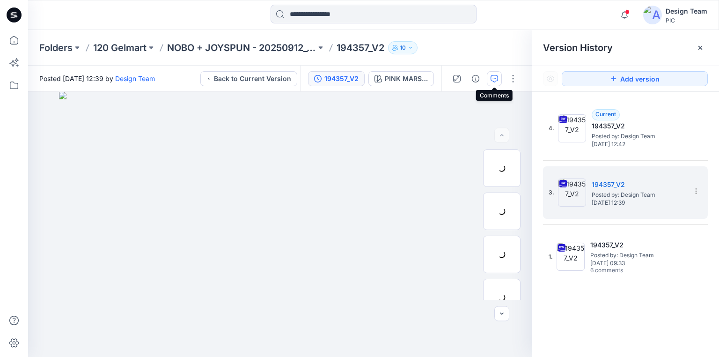
click at [495, 79] on icon "button" at bounding box center [493, 78] width 7 height 7
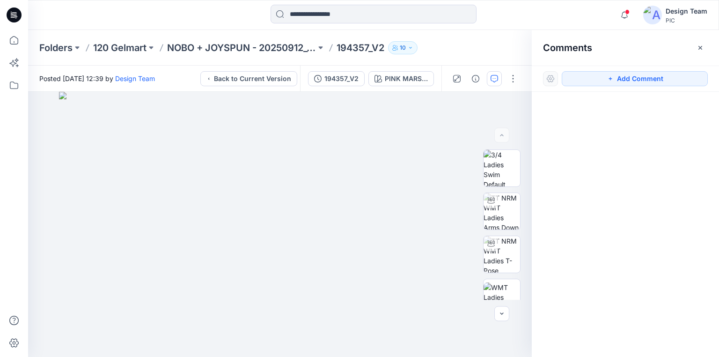
click at [495, 77] on icon "button" at bounding box center [493, 78] width 7 height 7
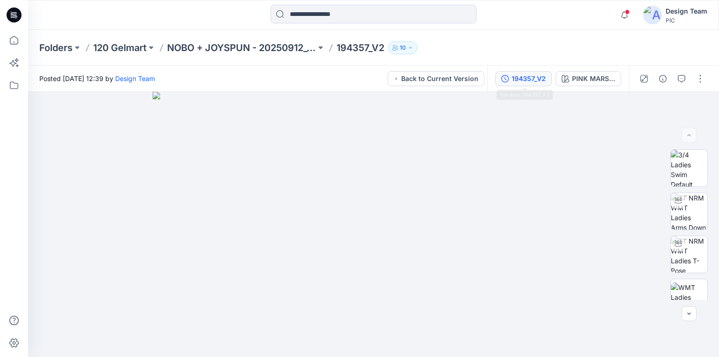
click at [519, 79] on div "194357_V2" at bounding box center [528, 78] width 34 height 10
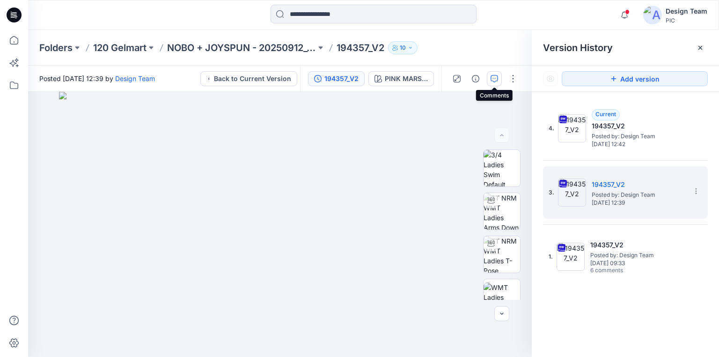
click at [496, 79] on icon "button" at bounding box center [493, 78] width 7 height 7
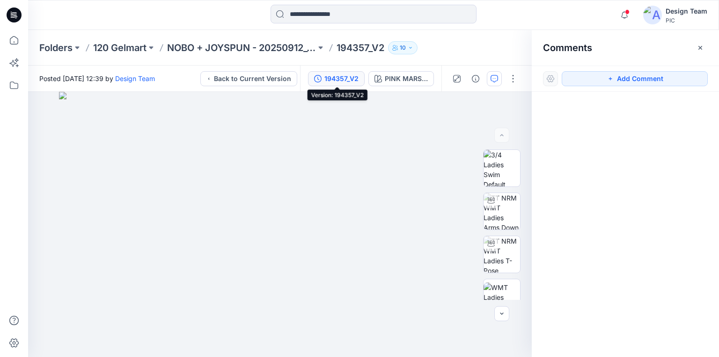
click at [343, 79] on div "194357_V2" at bounding box center [341, 78] width 34 height 10
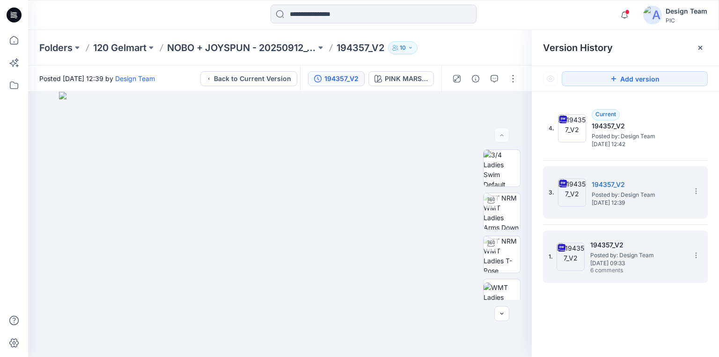
click at [628, 239] on h5 "194357_V2" at bounding box center [637, 244] width 94 height 11
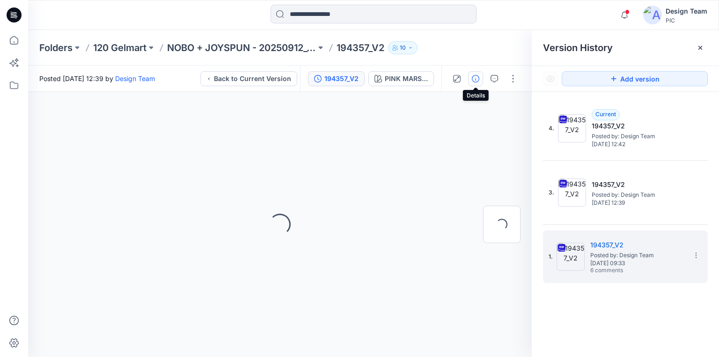
click at [475, 77] on icon "button" at bounding box center [475, 78] width 7 height 7
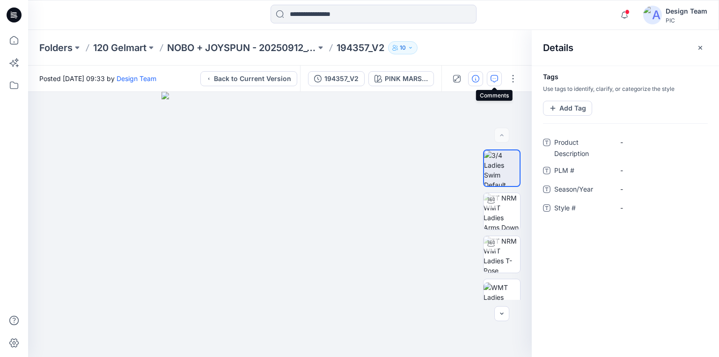
click at [496, 79] on icon "button" at bounding box center [493, 78] width 7 height 7
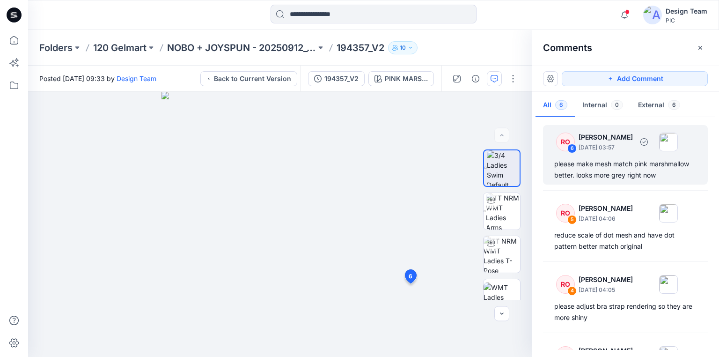
click at [623, 175] on div "please make mesh match pink marshmallow better. looks more grey right now" at bounding box center [625, 169] width 142 height 22
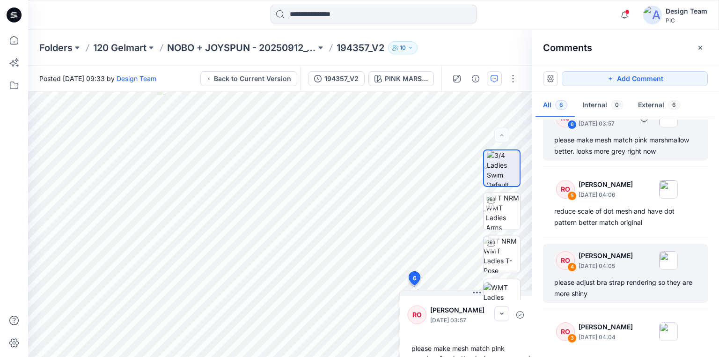
scroll to position [37, 0]
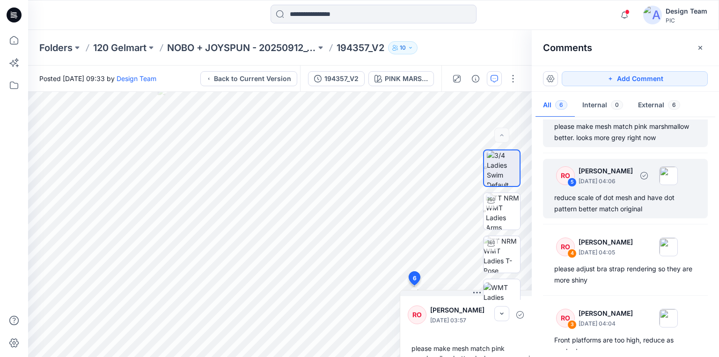
click at [611, 198] on div "reduce scale of dot mesh and have dot pattern better match original" at bounding box center [625, 203] width 142 height 22
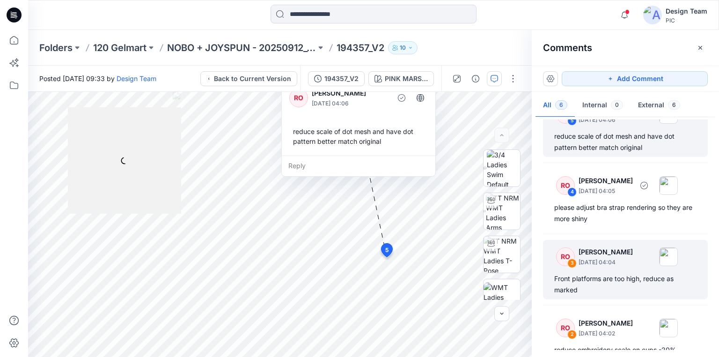
scroll to position [112, 0]
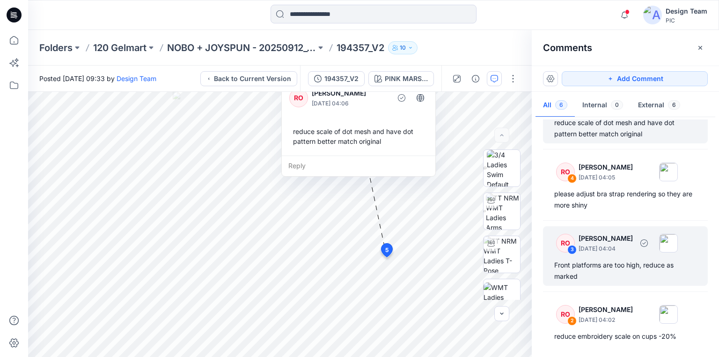
click at [607, 262] on div "Front platforms are too high, reduce as marked" at bounding box center [625, 270] width 142 height 22
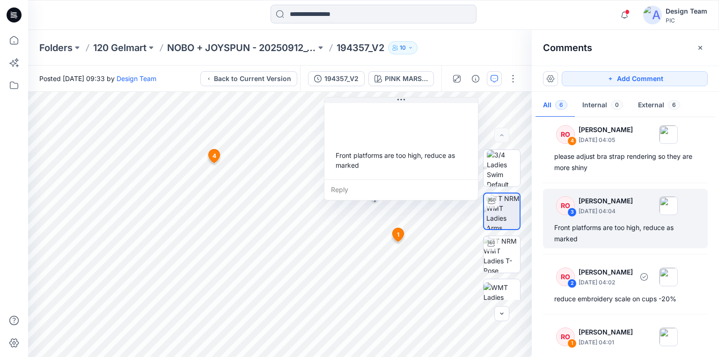
scroll to position [187, 0]
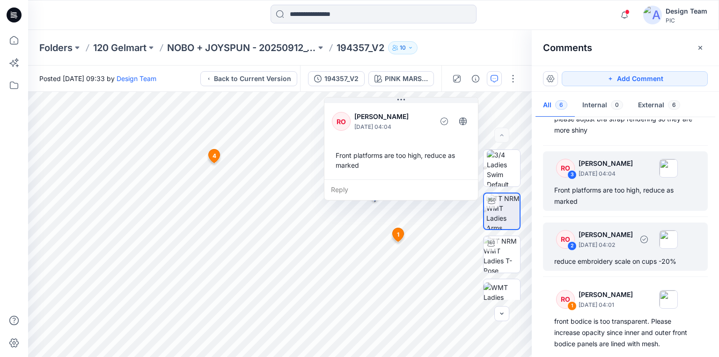
click at [606, 260] on div "reduce embroidery scale on cups -20%" at bounding box center [625, 261] width 142 height 11
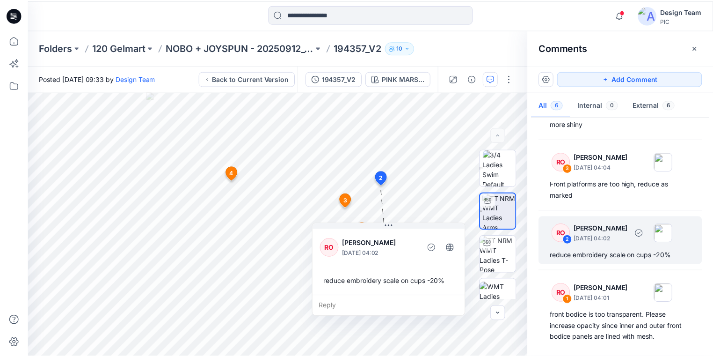
scroll to position [195, 0]
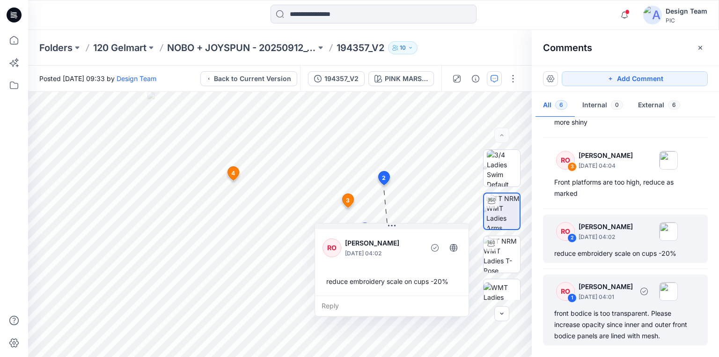
click at [608, 311] on div "front bodice is too transparent. Please increase opacity since inner and outer …" at bounding box center [625, 324] width 142 height 34
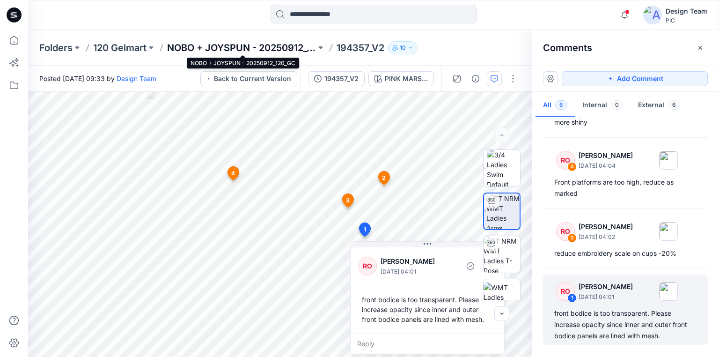
click at [282, 47] on p "NOBO + JOYSPUN - 20250912_120_GC" at bounding box center [241, 47] width 149 height 13
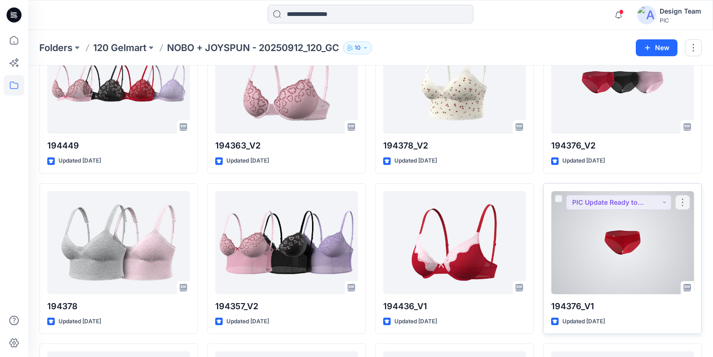
scroll to position [1048, 0]
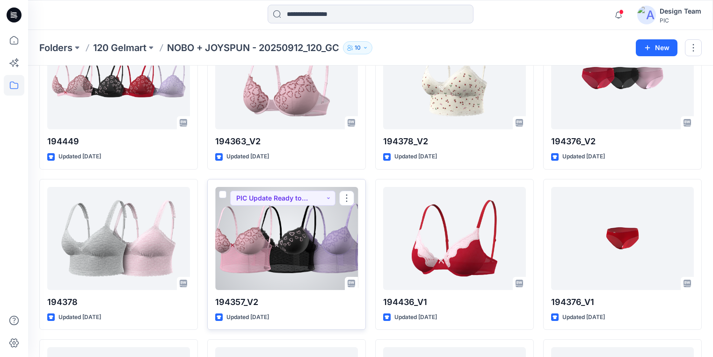
click at [303, 264] on div at bounding box center [286, 238] width 143 height 103
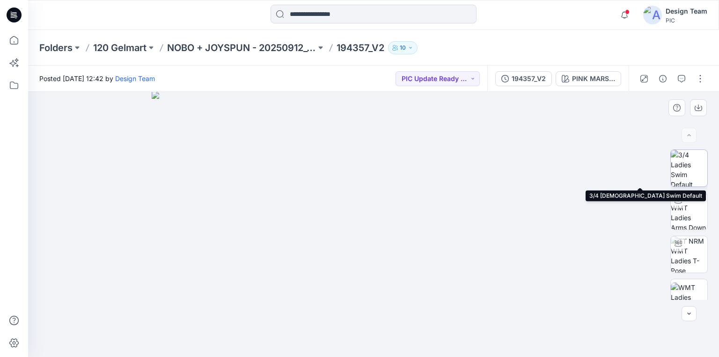
click at [692, 168] on img at bounding box center [689, 168] width 37 height 37
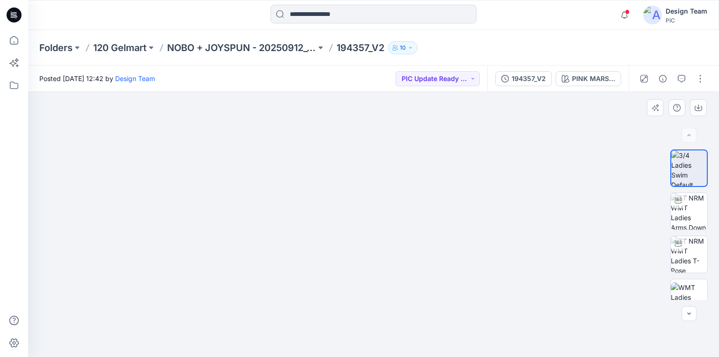
drag, startPoint x: 363, startPoint y: 207, endPoint x: 381, endPoint y: 211, distance: 18.2
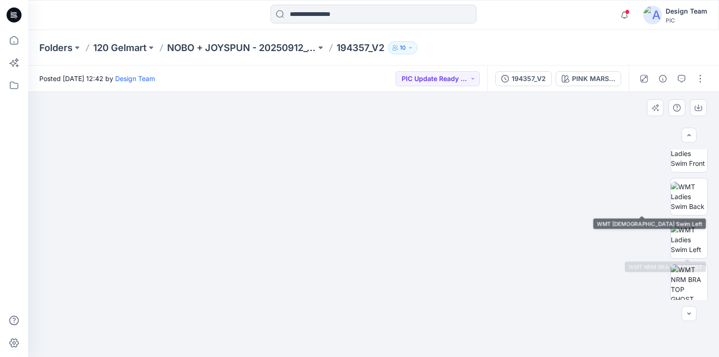
scroll to position [187, 0]
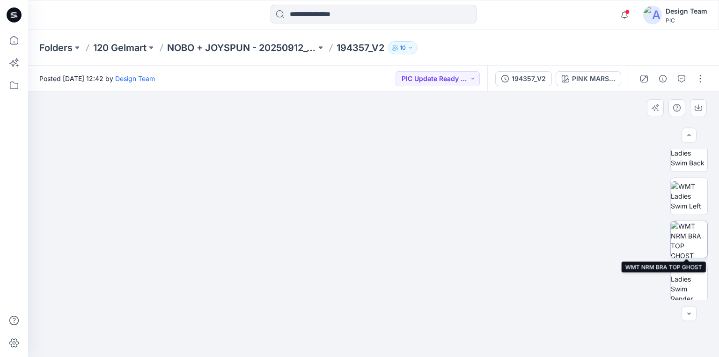
click at [687, 245] on img at bounding box center [689, 239] width 37 height 37
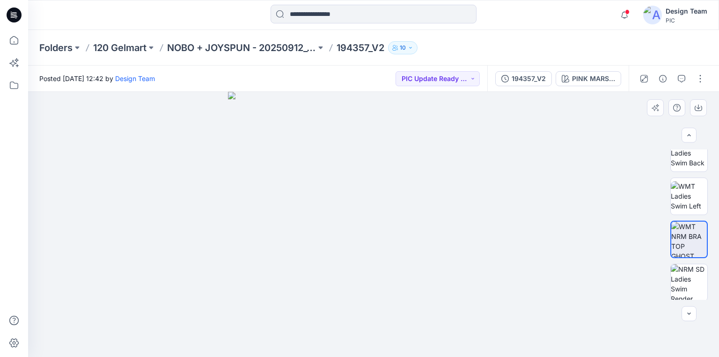
drag, startPoint x: 414, startPoint y: 274, endPoint x: 423, endPoint y: 309, distance: 35.9
drag, startPoint x: 436, startPoint y: 254, endPoint x: 436, endPoint y: 266, distance: 11.7
click at [287, 47] on p "NOBO + JOYSPUN - 20250912_120_GC" at bounding box center [241, 47] width 149 height 13
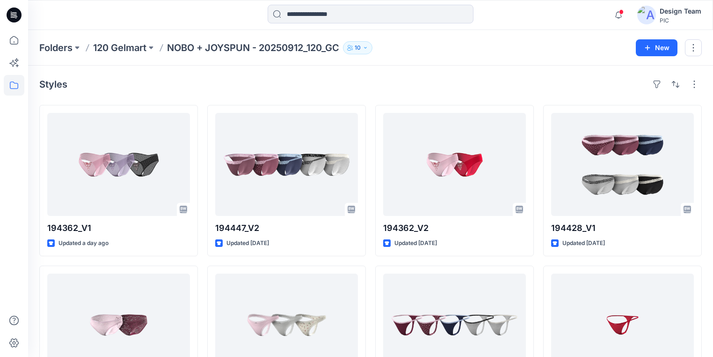
click at [12, 17] on icon at bounding box center [13, 17] width 4 height 0
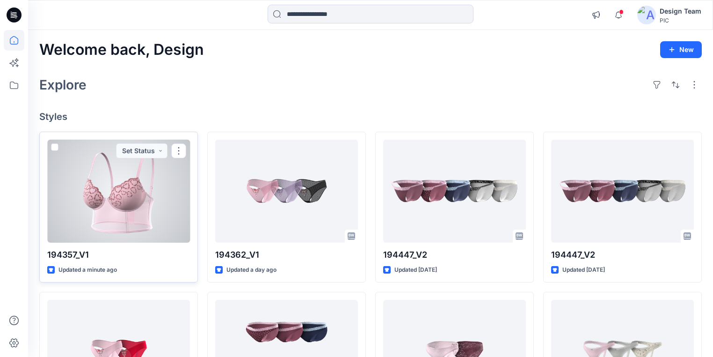
click at [127, 189] on div at bounding box center [118, 190] width 143 height 103
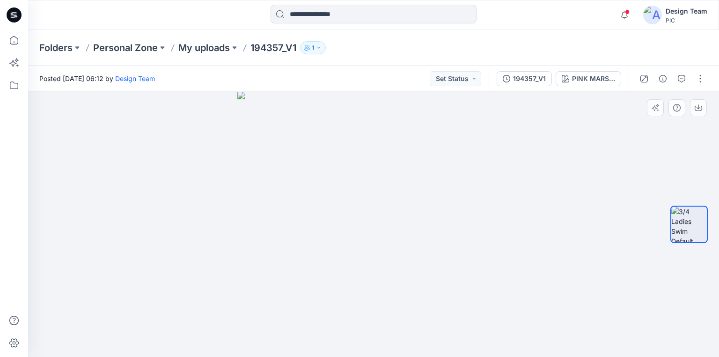
drag, startPoint x: 381, startPoint y: 217, endPoint x: 395, endPoint y: 273, distance: 57.8
click at [256, 47] on p "194357_V1" at bounding box center [273, 47] width 46 height 13
click at [203, 48] on p "My uploads" at bounding box center [203, 47] width 51 height 13
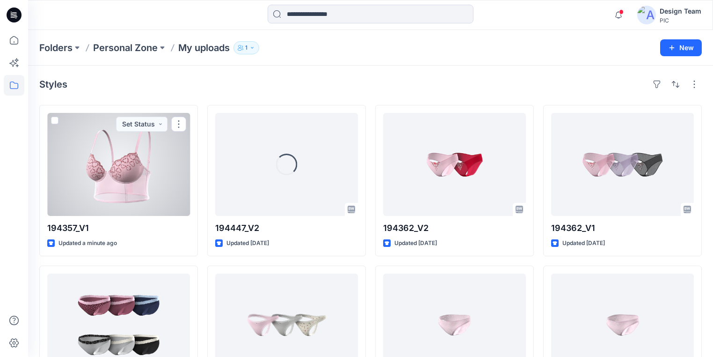
click at [105, 167] on div at bounding box center [118, 164] width 143 height 103
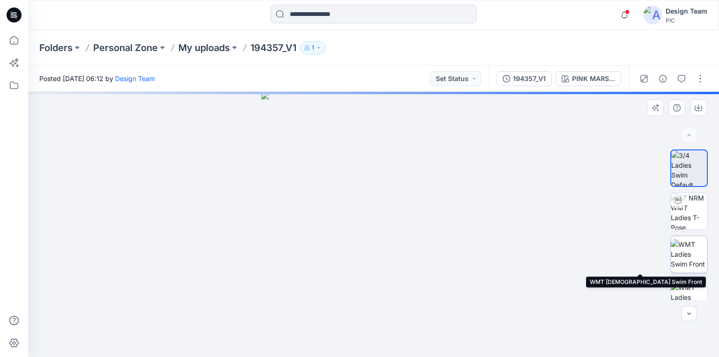
click at [690, 257] on img at bounding box center [689, 253] width 37 height 29
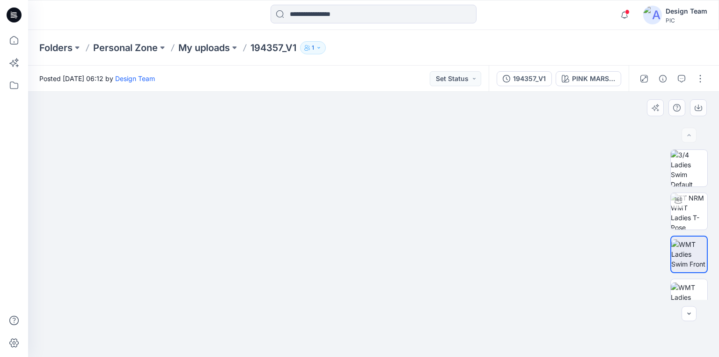
drag, startPoint x: 454, startPoint y: 296, endPoint x: 365, endPoint y: 284, distance: 89.7
click at [681, 214] on img at bounding box center [689, 211] width 37 height 37
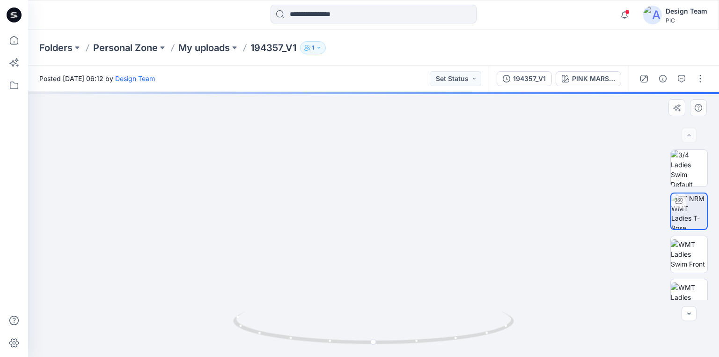
drag, startPoint x: 396, startPoint y: 150, endPoint x: 383, endPoint y: 223, distance: 73.7
drag, startPoint x: 482, startPoint y: 336, endPoint x: 503, endPoint y: 352, distance: 26.0
click at [503, 352] on div at bounding box center [373, 333] width 281 height 47
click at [694, 161] on img at bounding box center [689, 168] width 37 height 37
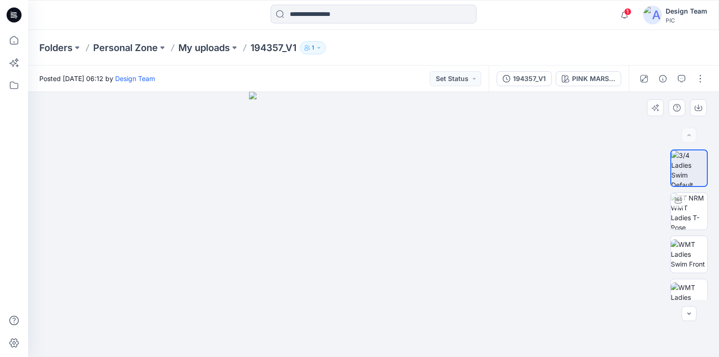
drag, startPoint x: 337, startPoint y: 161, endPoint x: 329, endPoint y: 234, distance: 73.0
click at [693, 209] on img at bounding box center [689, 211] width 37 height 37
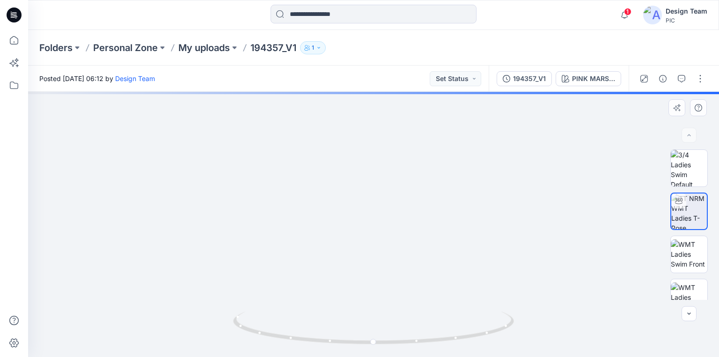
drag, startPoint x: 367, startPoint y: 245, endPoint x: 369, endPoint y: 267, distance: 22.1
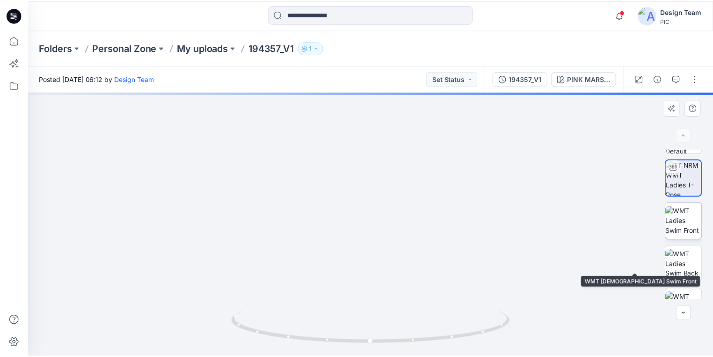
scroll to position [59, 0]
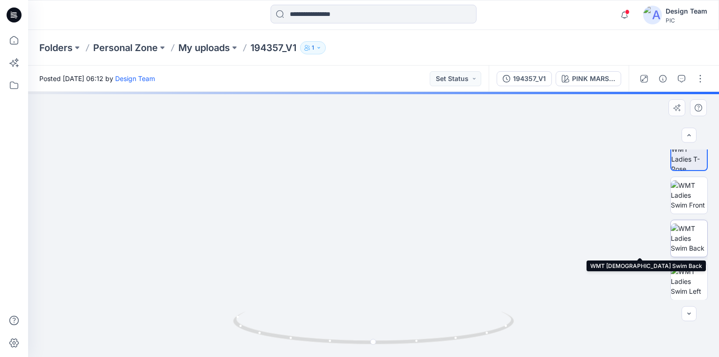
click at [685, 238] on img at bounding box center [689, 237] width 37 height 29
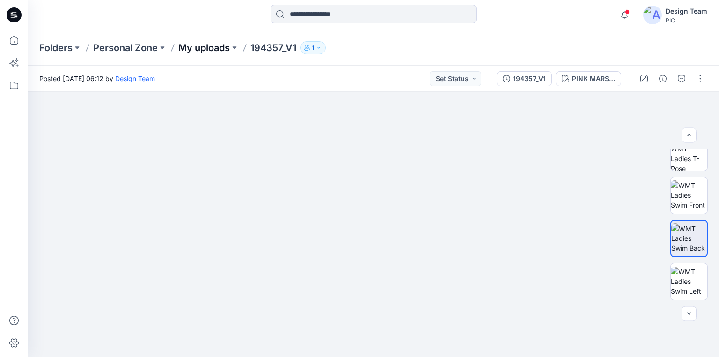
click at [199, 48] on p "My uploads" at bounding box center [203, 47] width 51 height 13
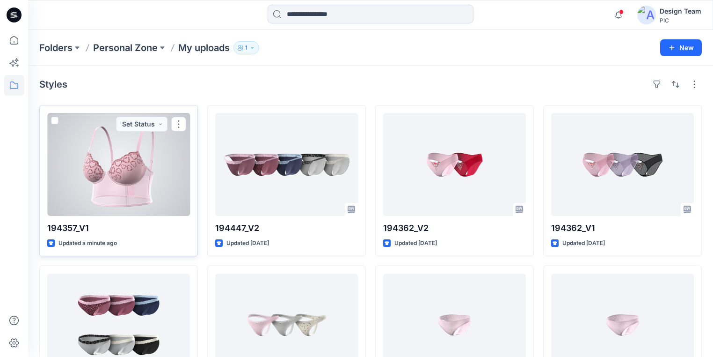
click at [113, 174] on div at bounding box center [118, 164] width 143 height 103
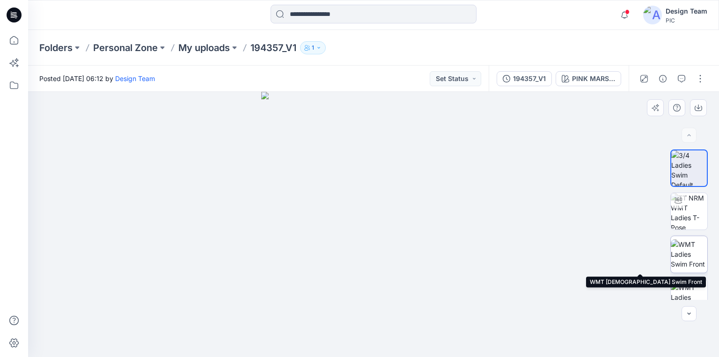
click at [689, 256] on img at bounding box center [689, 253] width 37 height 29
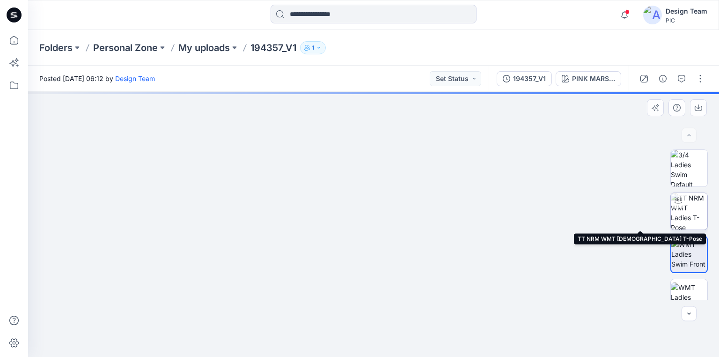
click at [683, 211] on img at bounding box center [689, 211] width 37 height 37
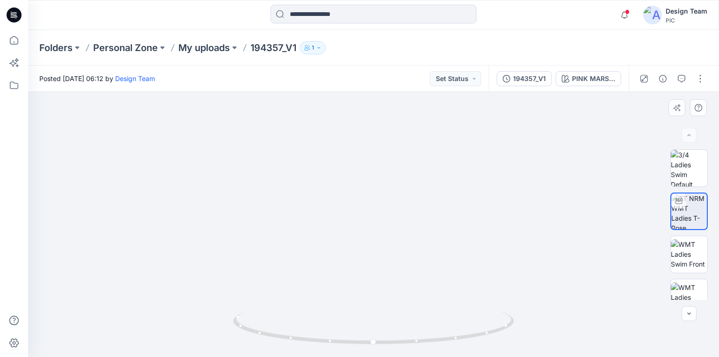
drag, startPoint x: 360, startPoint y: 225, endPoint x: 361, endPoint y: 234, distance: 9.5
drag, startPoint x: 284, startPoint y: 339, endPoint x: 570, endPoint y: 344, distance: 286.5
click at [570, 344] on div at bounding box center [373, 224] width 691 height 265
click at [691, 167] on img at bounding box center [689, 168] width 37 height 37
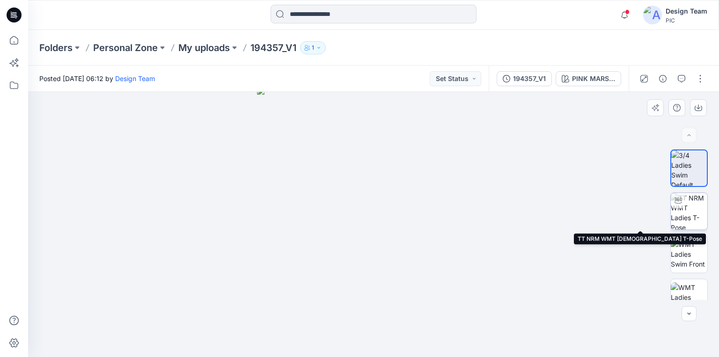
click at [691, 216] on img at bounding box center [689, 211] width 37 height 37
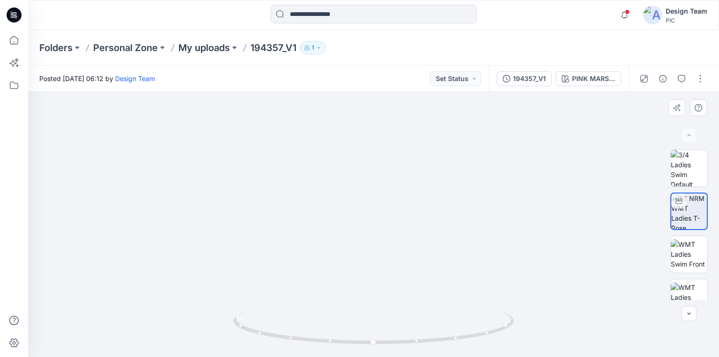
drag, startPoint x: 348, startPoint y: 137, endPoint x: 348, endPoint y: 256, distance: 118.9
drag, startPoint x: 480, startPoint y: 336, endPoint x: 357, endPoint y: 325, distance: 123.5
click at [357, 325] on icon at bounding box center [374, 328] width 283 height 35
click at [683, 171] on img at bounding box center [689, 168] width 37 height 37
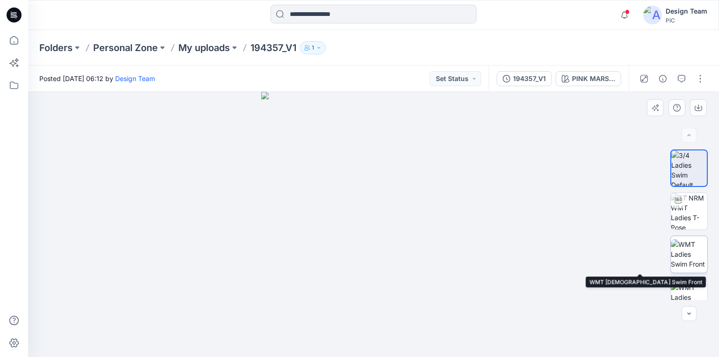
click at [685, 253] on img at bounding box center [689, 253] width 37 height 29
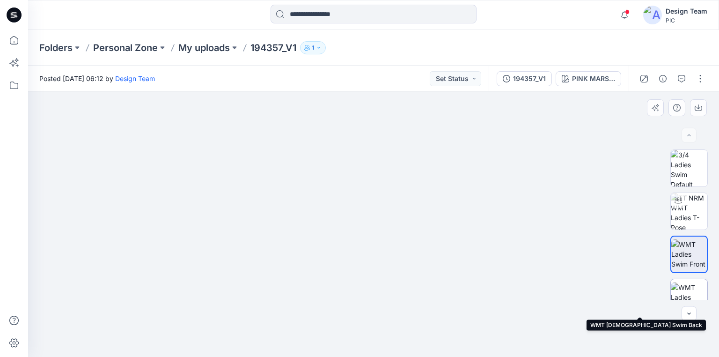
click at [680, 289] on img at bounding box center [689, 296] width 37 height 29
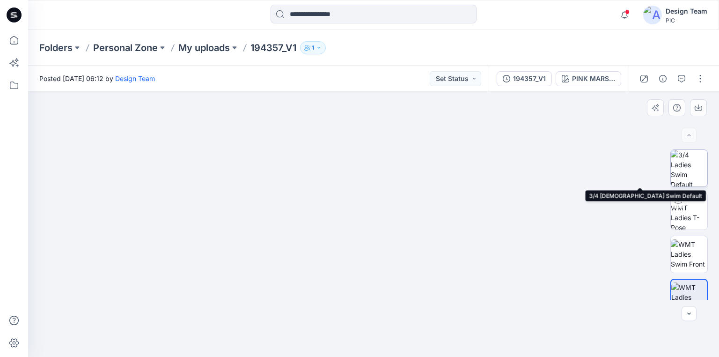
click at [683, 176] on img at bounding box center [689, 168] width 37 height 37
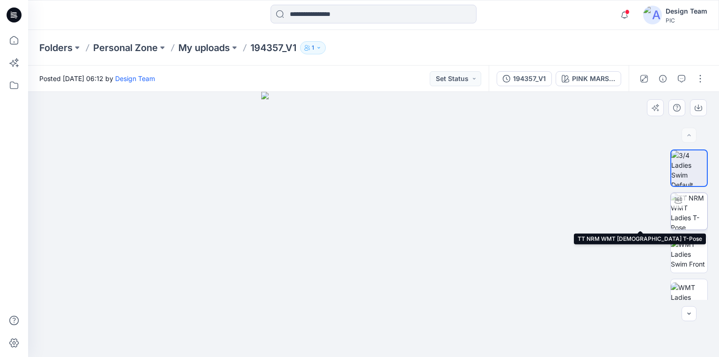
click at [689, 213] on img at bounding box center [689, 211] width 37 height 37
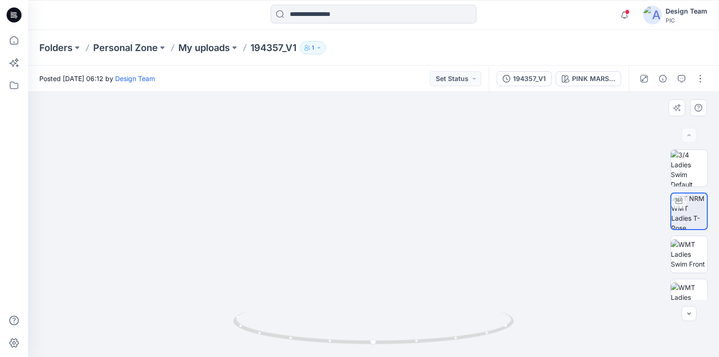
drag, startPoint x: 324, startPoint y: 124, endPoint x: 337, endPoint y: 258, distance: 135.0
drag, startPoint x: 493, startPoint y: 329, endPoint x: 511, endPoint y: 323, distance: 18.6
click at [511, 323] on icon at bounding box center [374, 328] width 283 height 35
click at [680, 171] on img at bounding box center [689, 168] width 37 height 37
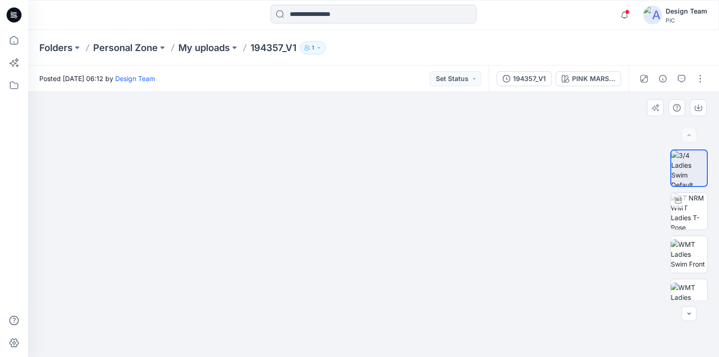
drag, startPoint x: 459, startPoint y: 275, endPoint x: 529, endPoint y: 280, distance: 69.9
click at [685, 177] on img at bounding box center [689, 168] width 36 height 36
click at [693, 256] on img at bounding box center [689, 253] width 37 height 29
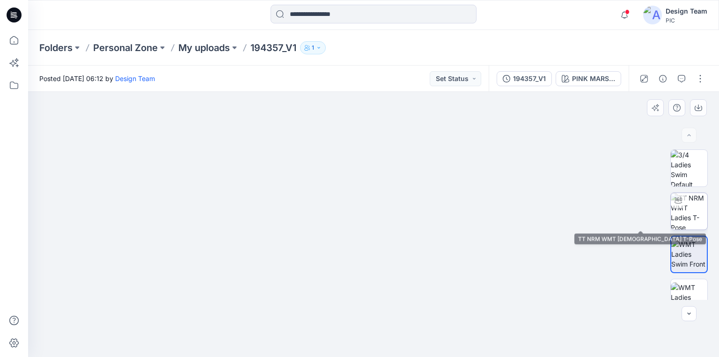
click at [681, 214] on img at bounding box center [689, 211] width 37 height 37
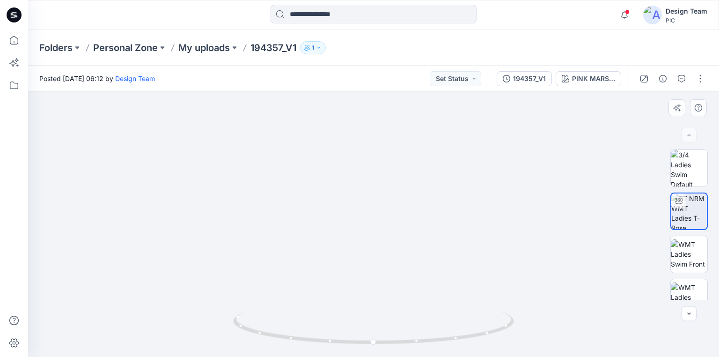
drag, startPoint x: 448, startPoint y: 182, endPoint x: 447, endPoint y: 231, distance: 49.6
click at [697, 170] on img at bounding box center [689, 168] width 37 height 37
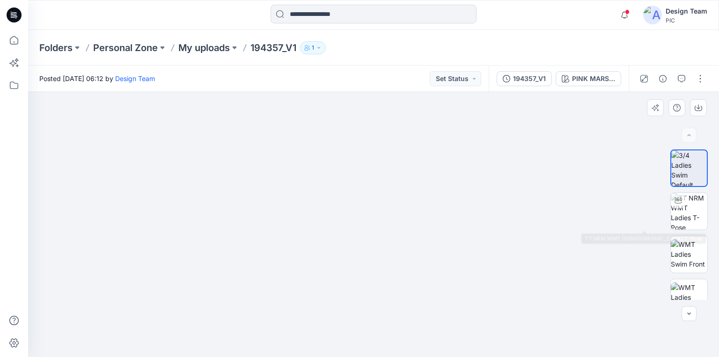
click at [691, 173] on img at bounding box center [689, 168] width 36 height 36
click at [693, 219] on img at bounding box center [689, 211] width 37 height 37
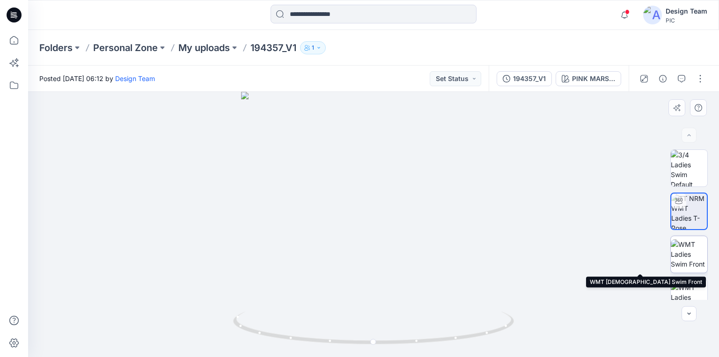
click at [692, 258] on img at bounding box center [689, 253] width 37 height 29
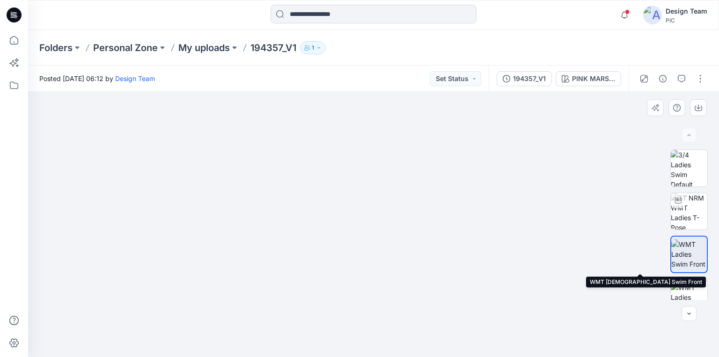
click at [687, 256] on img at bounding box center [689, 253] width 36 height 29
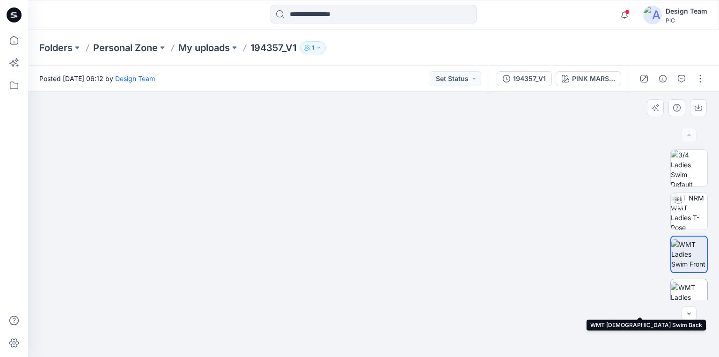
click at [694, 289] on img at bounding box center [689, 296] width 37 height 29
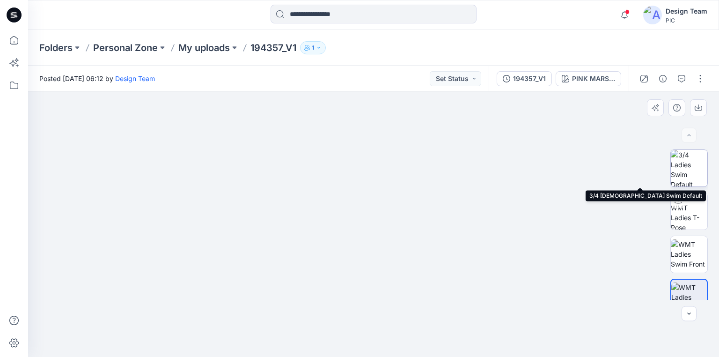
click at [691, 173] on img at bounding box center [689, 168] width 37 height 37
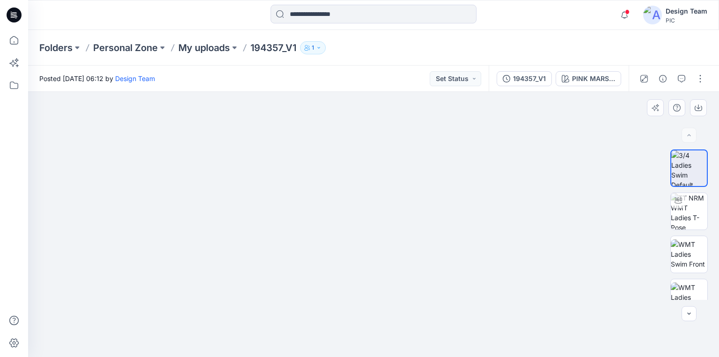
drag, startPoint x: 429, startPoint y: 173, endPoint x: 379, endPoint y: 235, distance: 80.0
click at [684, 210] on img at bounding box center [689, 211] width 37 height 37
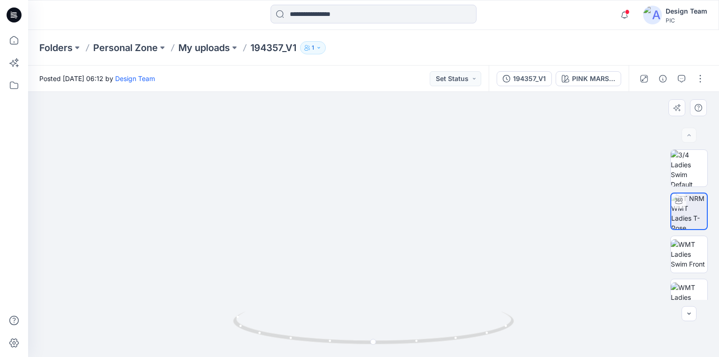
drag, startPoint x: 426, startPoint y: 207, endPoint x: 418, endPoint y: 228, distance: 22.9
click at [16, 13] on icon at bounding box center [14, 12] width 5 height 0
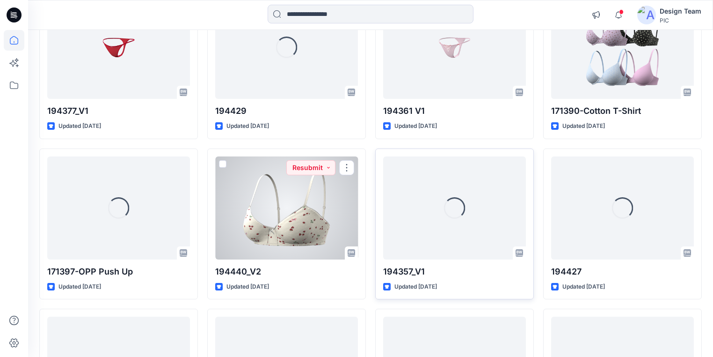
scroll to position [627, 0]
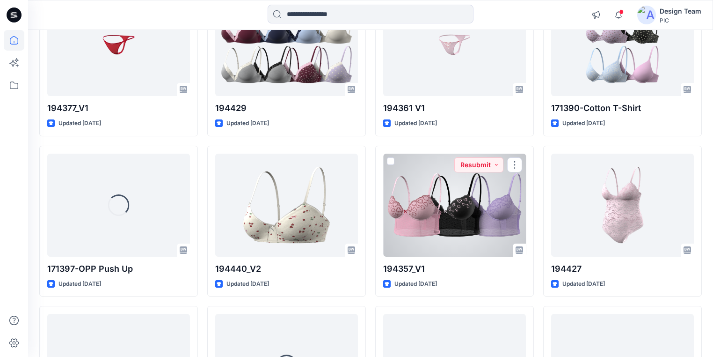
click at [451, 221] on div at bounding box center [454, 204] width 143 height 103
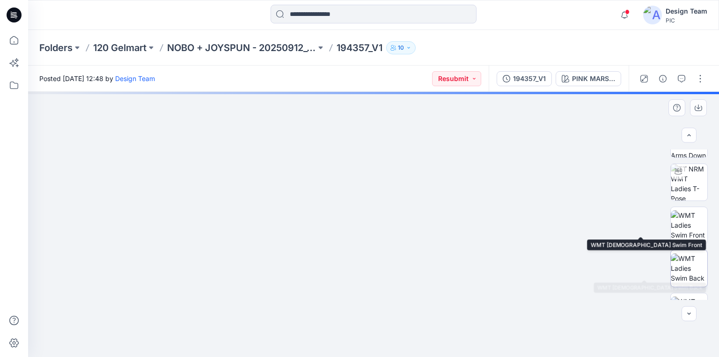
scroll to position [37, 0]
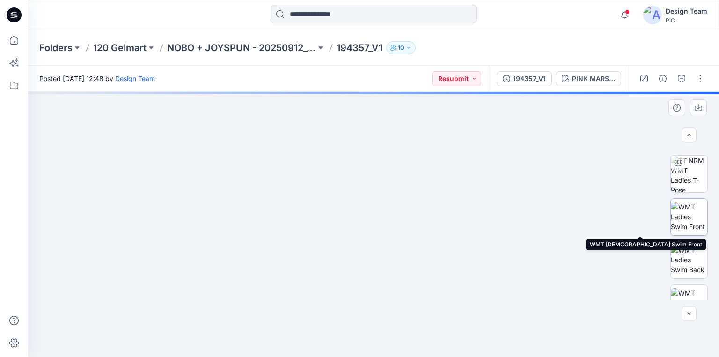
click at [691, 214] on img at bounding box center [689, 216] width 37 height 29
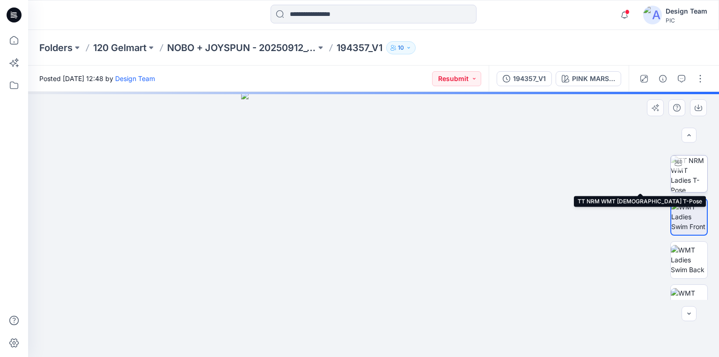
click at [685, 172] on img at bounding box center [689, 173] width 37 height 37
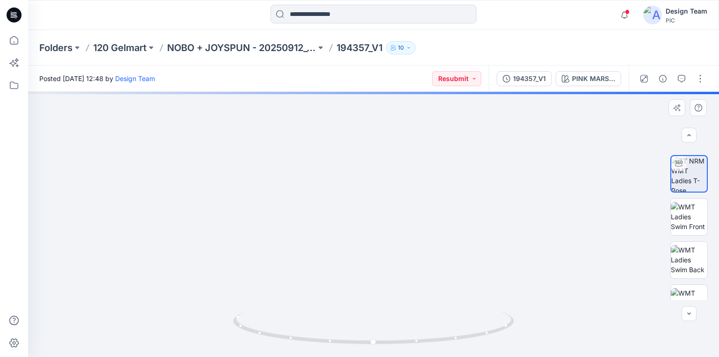
drag, startPoint x: 426, startPoint y: 158, endPoint x: 427, endPoint y: 234, distance: 76.3
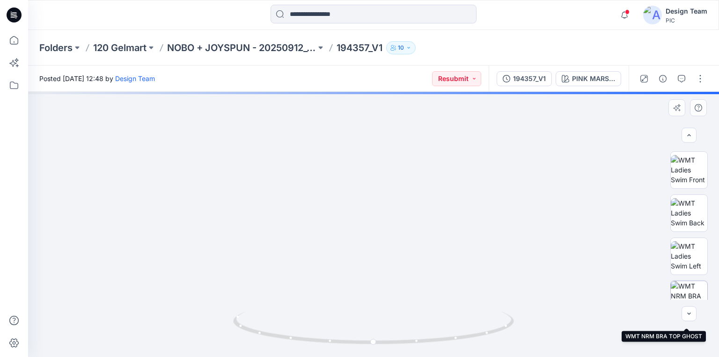
scroll to position [75, 0]
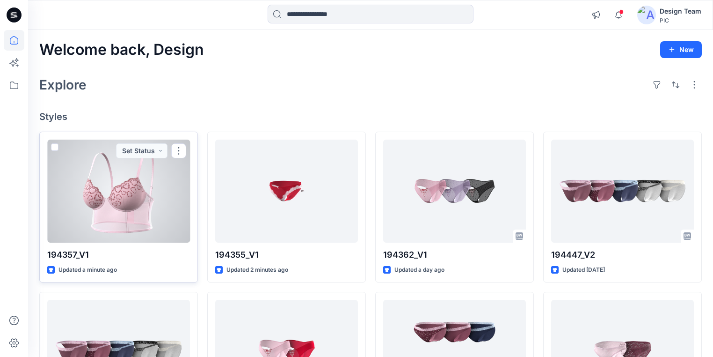
click at [145, 213] on div at bounding box center [118, 190] width 143 height 103
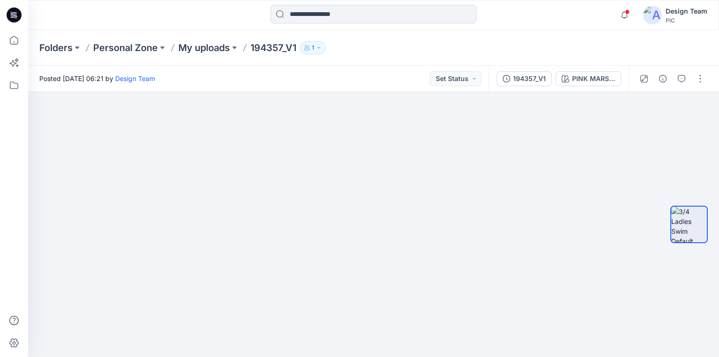
click at [11, 9] on icon at bounding box center [14, 14] width 15 height 15
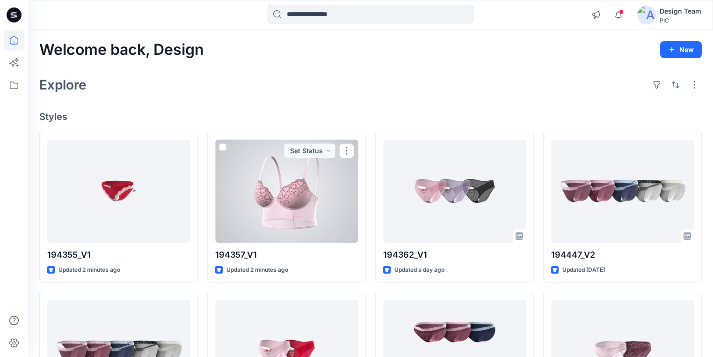
click at [292, 214] on div at bounding box center [286, 190] width 143 height 103
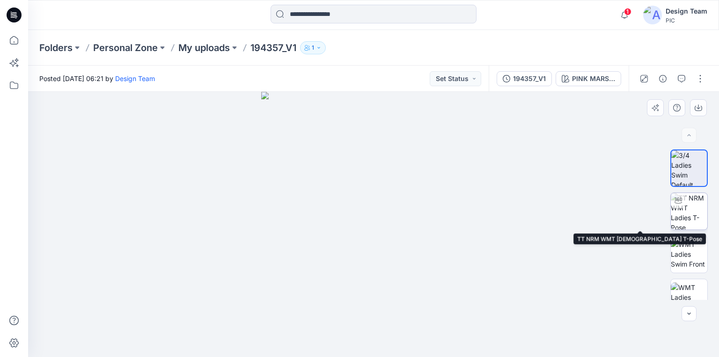
click at [688, 212] on img at bounding box center [689, 211] width 37 height 37
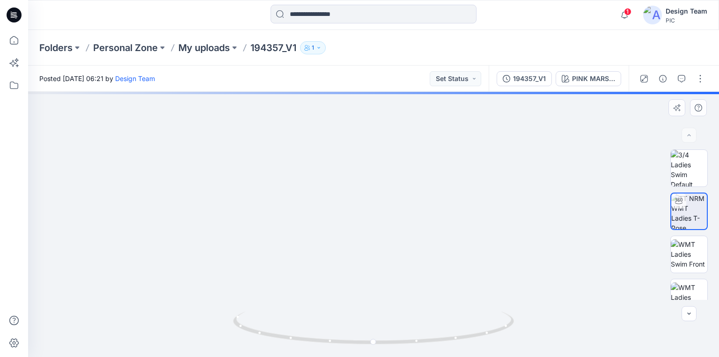
drag, startPoint x: 309, startPoint y: 220, endPoint x: 320, endPoint y: 238, distance: 21.0
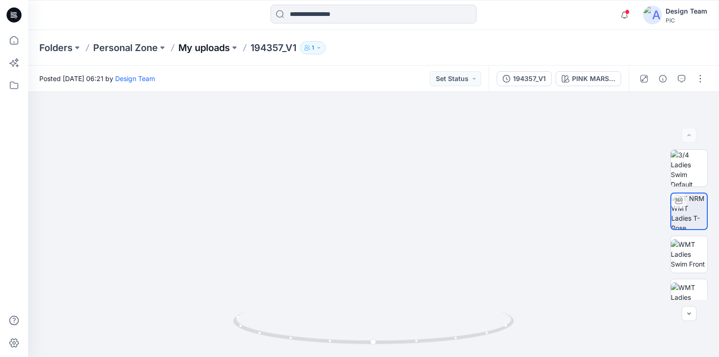
click at [202, 47] on p "My uploads" at bounding box center [203, 47] width 51 height 13
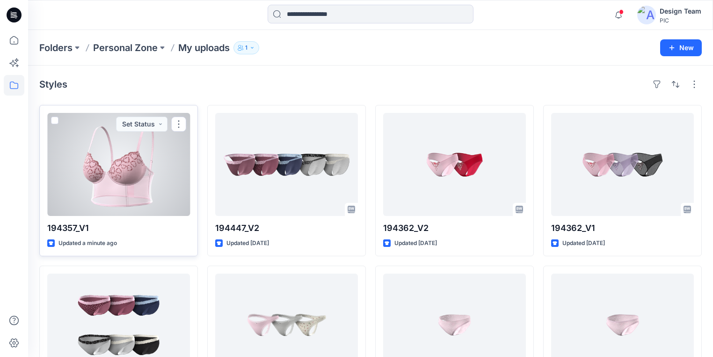
click at [128, 178] on div at bounding box center [118, 164] width 143 height 103
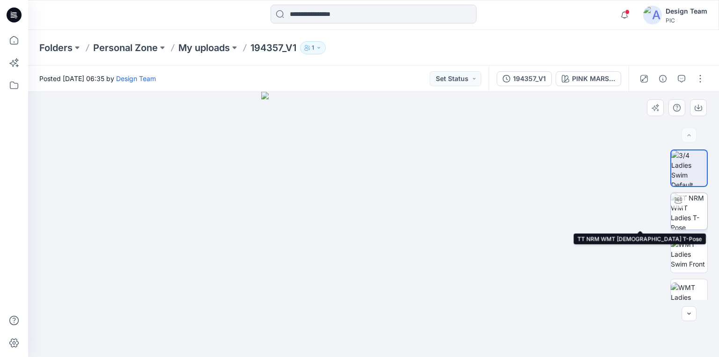
click at [689, 207] on img at bounding box center [689, 211] width 37 height 37
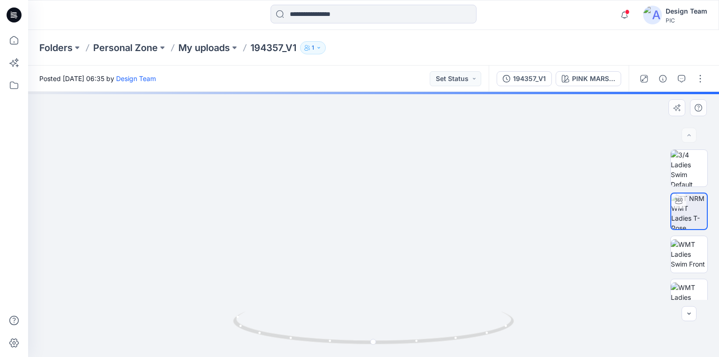
drag, startPoint x: 390, startPoint y: 155, endPoint x: 379, endPoint y: 258, distance: 103.5
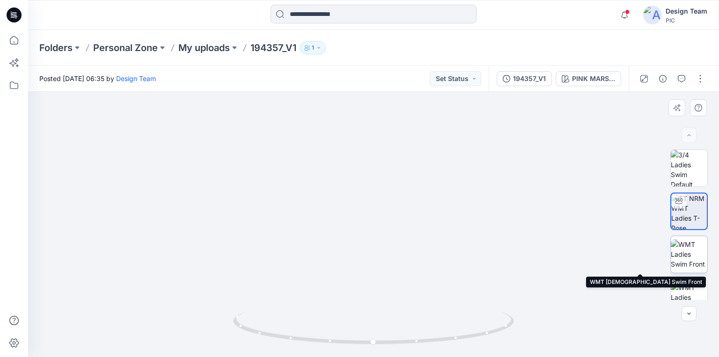
click at [693, 254] on img at bounding box center [689, 253] width 37 height 29
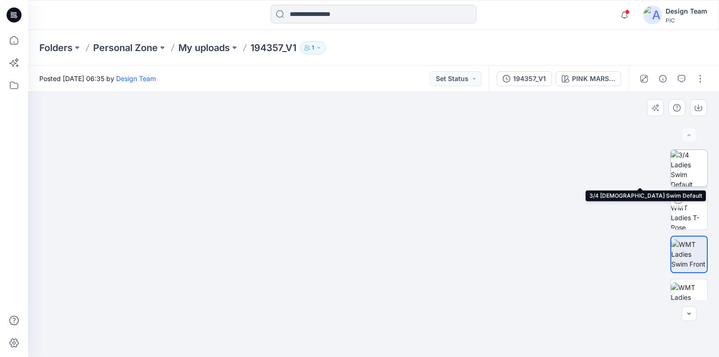
click at [698, 165] on img at bounding box center [689, 168] width 37 height 37
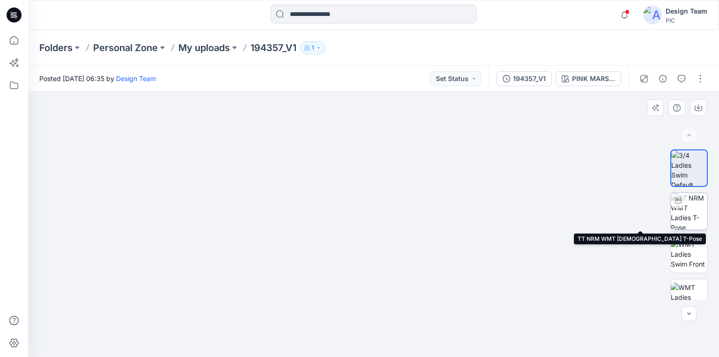
click at [687, 216] on img at bounding box center [689, 211] width 37 height 37
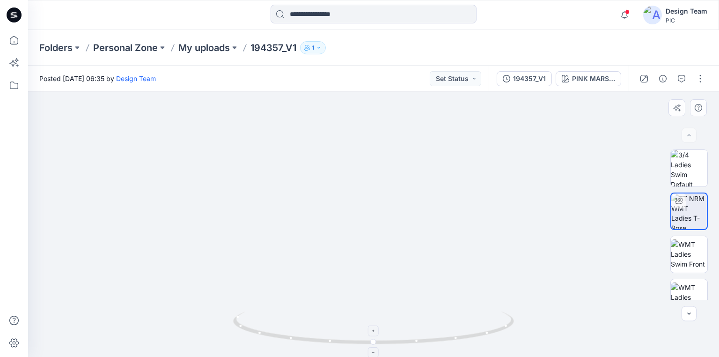
drag, startPoint x: 307, startPoint y: 155, endPoint x: 333, endPoint y: 320, distance: 166.9
drag, startPoint x: 364, startPoint y: 343, endPoint x: 379, endPoint y: 325, distance: 24.0
click at [379, 325] on icon at bounding box center [374, 328] width 283 height 35
click at [694, 165] on img at bounding box center [689, 168] width 37 height 37
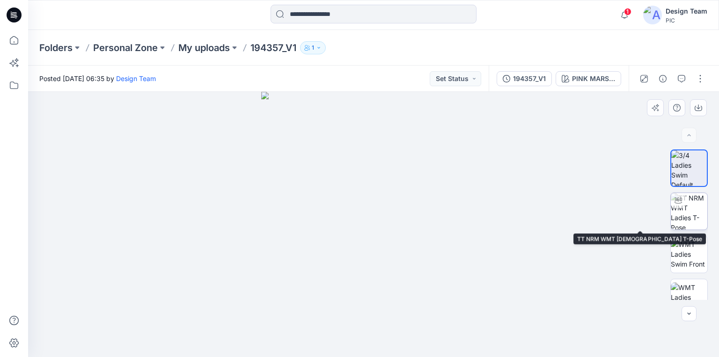
click at [687, 212] on img at bounding box center [689, 211] width 37 height 37
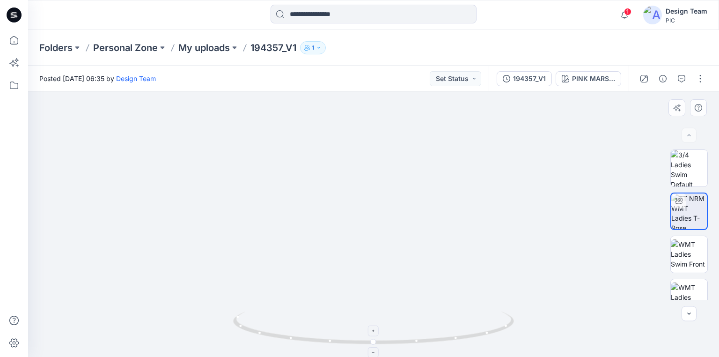
drag, startPoint x: 357, startPoint y: 211, endPoint x: 381, endPoint y: 320, distance: 111.3
click at [15, 13] on icon at bounding box center [14, 14] width 15 height 15
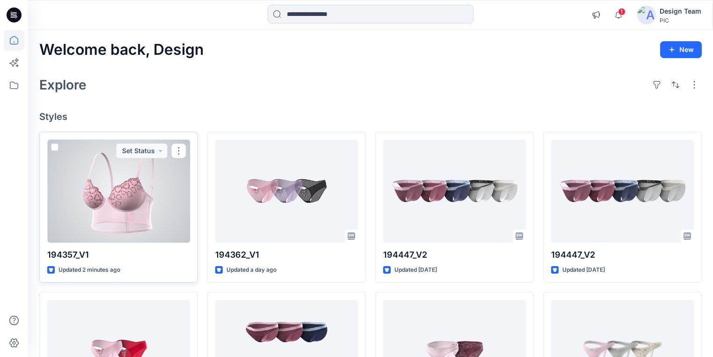
click at [139, 176] on div at bounding box center [118, 190] width 143 height 103
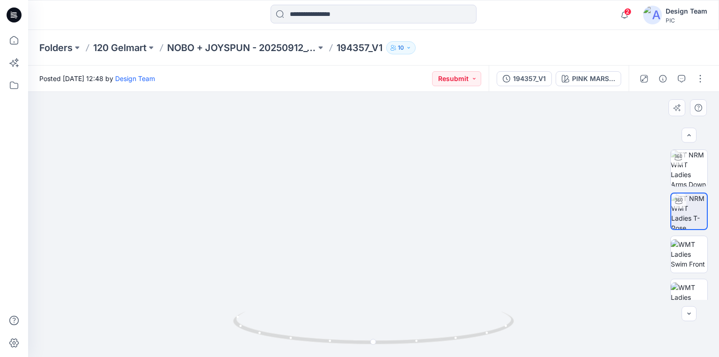
scroll to position [75, 0]
